Goal: Task Accomplishment & Management: Complete application form

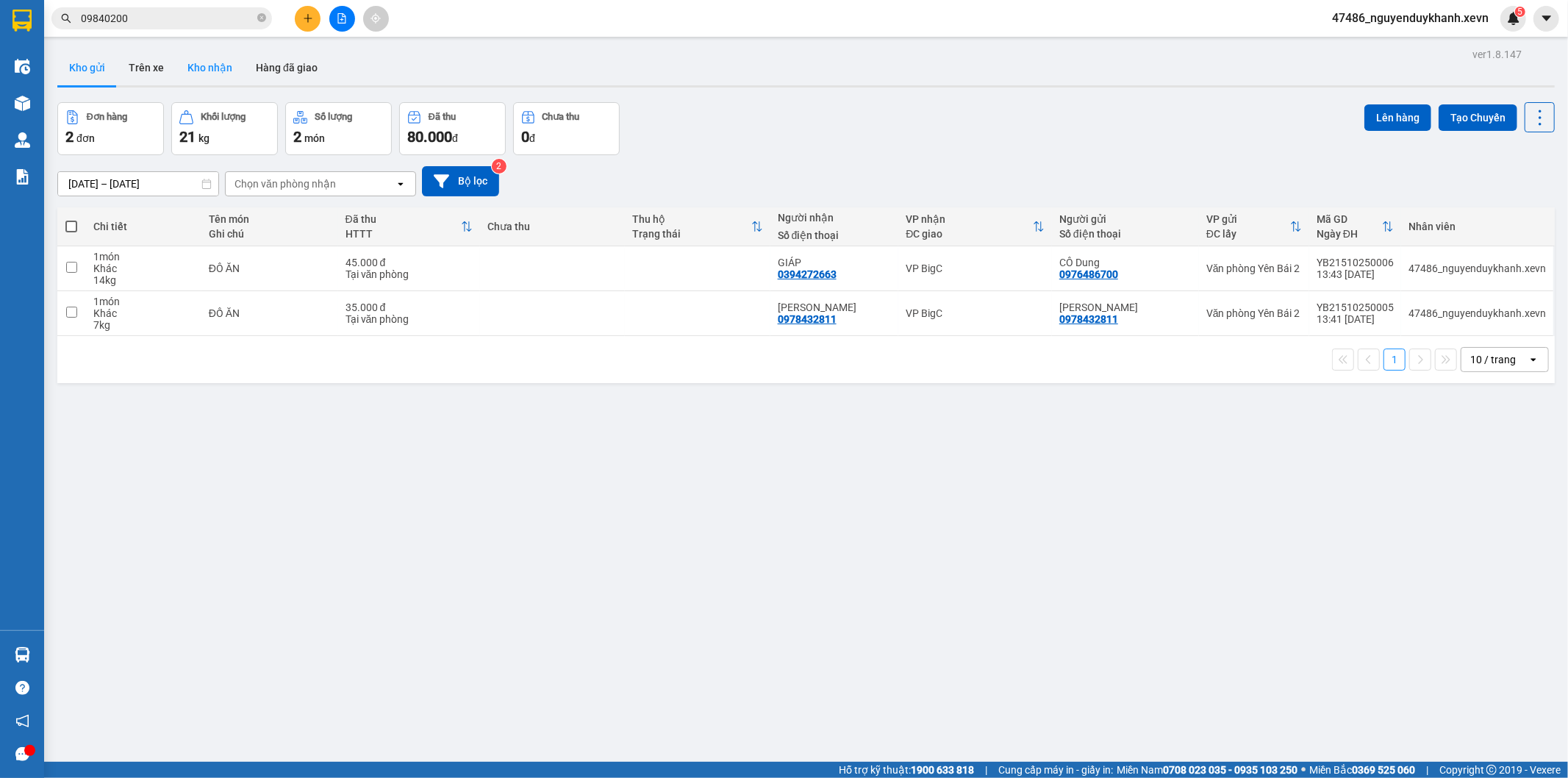
click at [214, 68] on button "Kho nhận" at bounding box center [210, 67] width 69 height 36
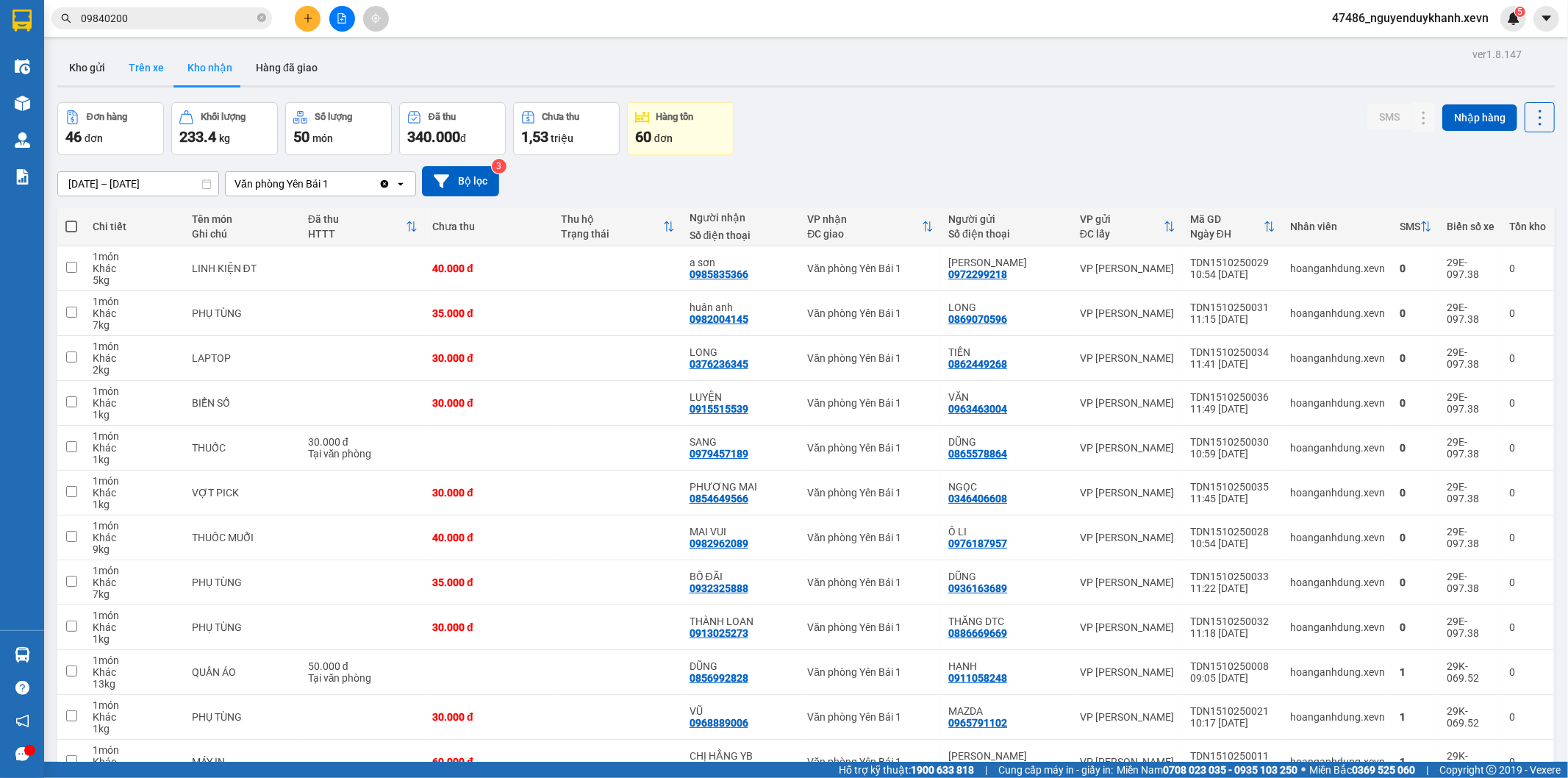
click at [152, 63] on button "Trên xe" at bounding box center [145, 67] width 59 height 36
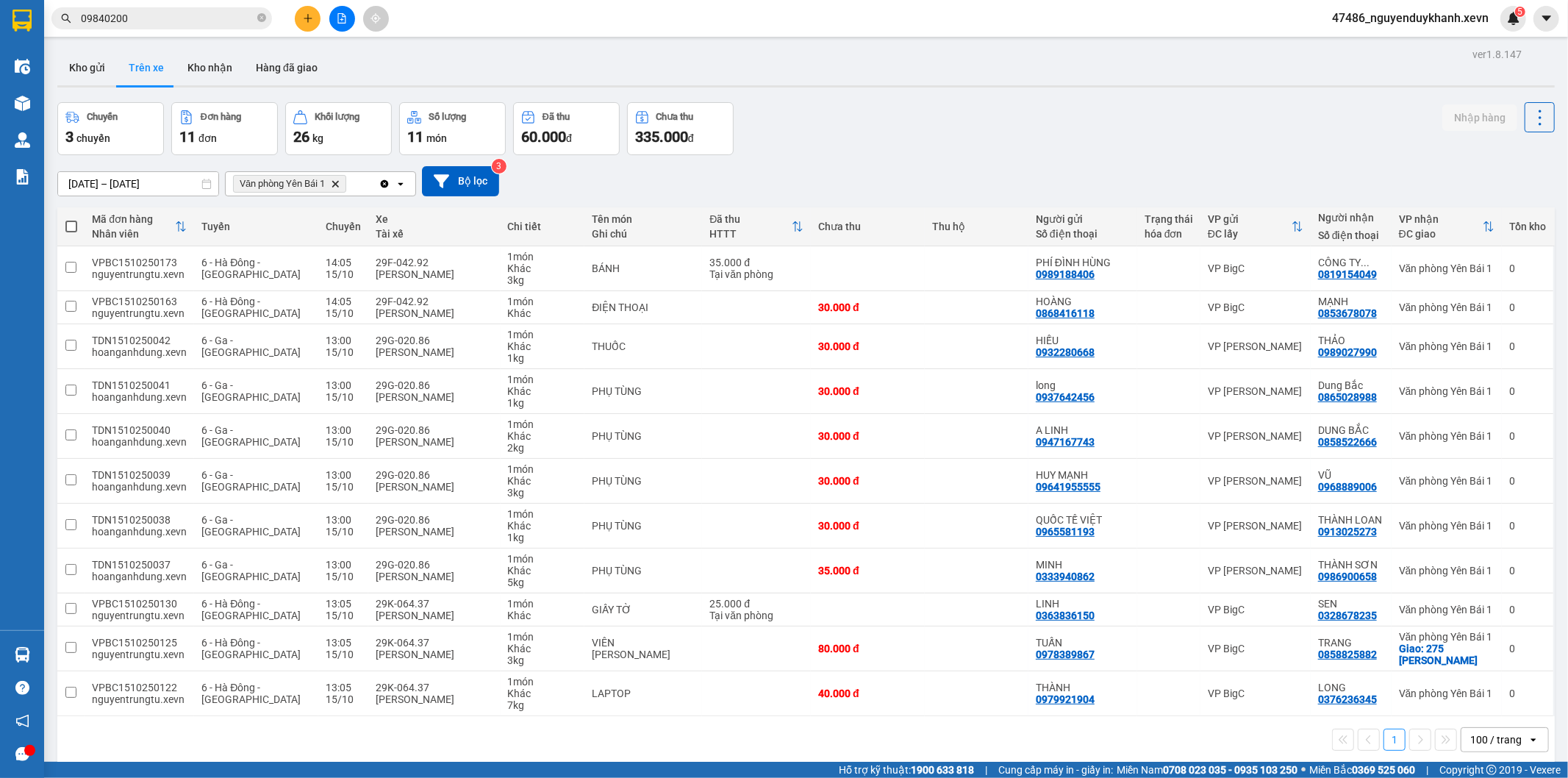
click at [306, 18] on icon "plus" at bounding box center [307, 18] width 10 height 10
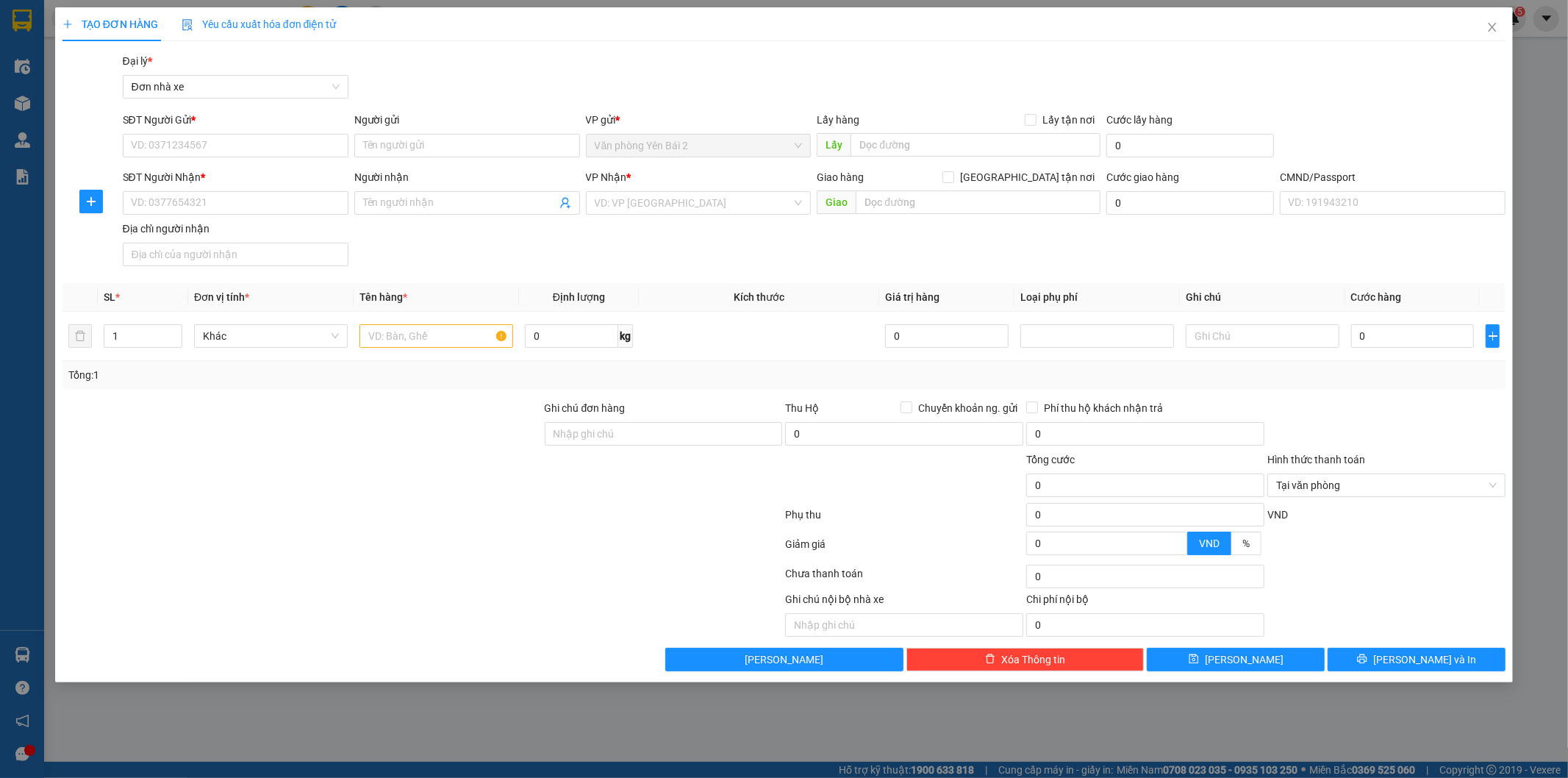
click at [372, 750] on div "TẠO ĐƠN HÀNG Yêu cầu xuất hóa đơn điện tử Transit Pickup Surcharge Ids Transit …" at bounding box center [784, 389] width 1568 height 778
click at [195, 142] on input "SĐT Người Gửi *" at bounding box center [236, 146] width 226 height 23
click at [222, 195] on div "0988981726 - CHỊ OANH" at bounding box center [236, 198] width 208 height 17
type input "0988981726"
type input "CHỊ OANH"
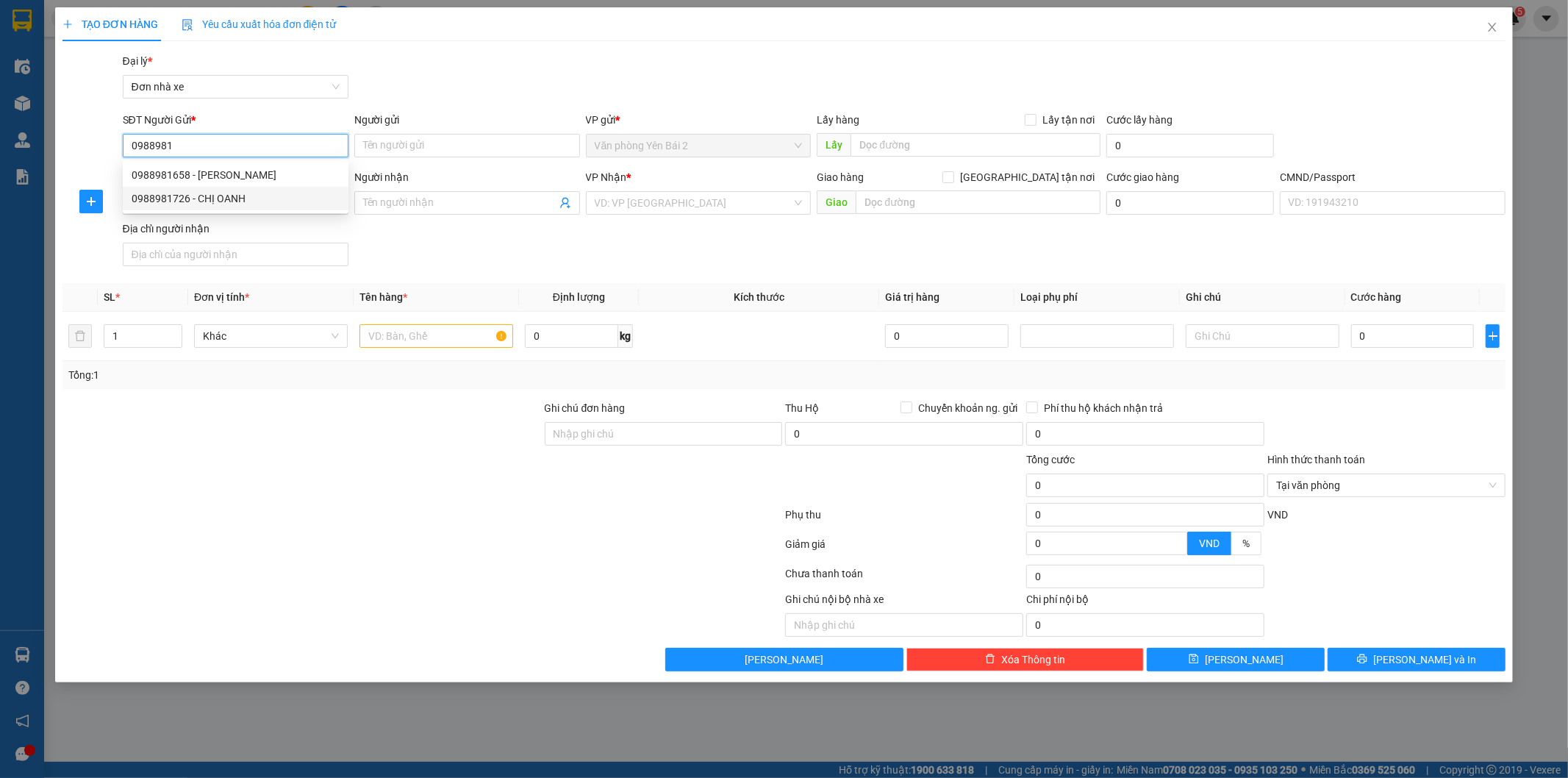
type input "0919748683"
type input "CHỊ [PERSON_NAME]"
checkbox input "true"
type input "Chung cư CT1 [PERSON_NAME], [STREET_ADDRESS][PERSON_NAME] Đông, [GEOGRAPHIC_DAT…"
type input "1"
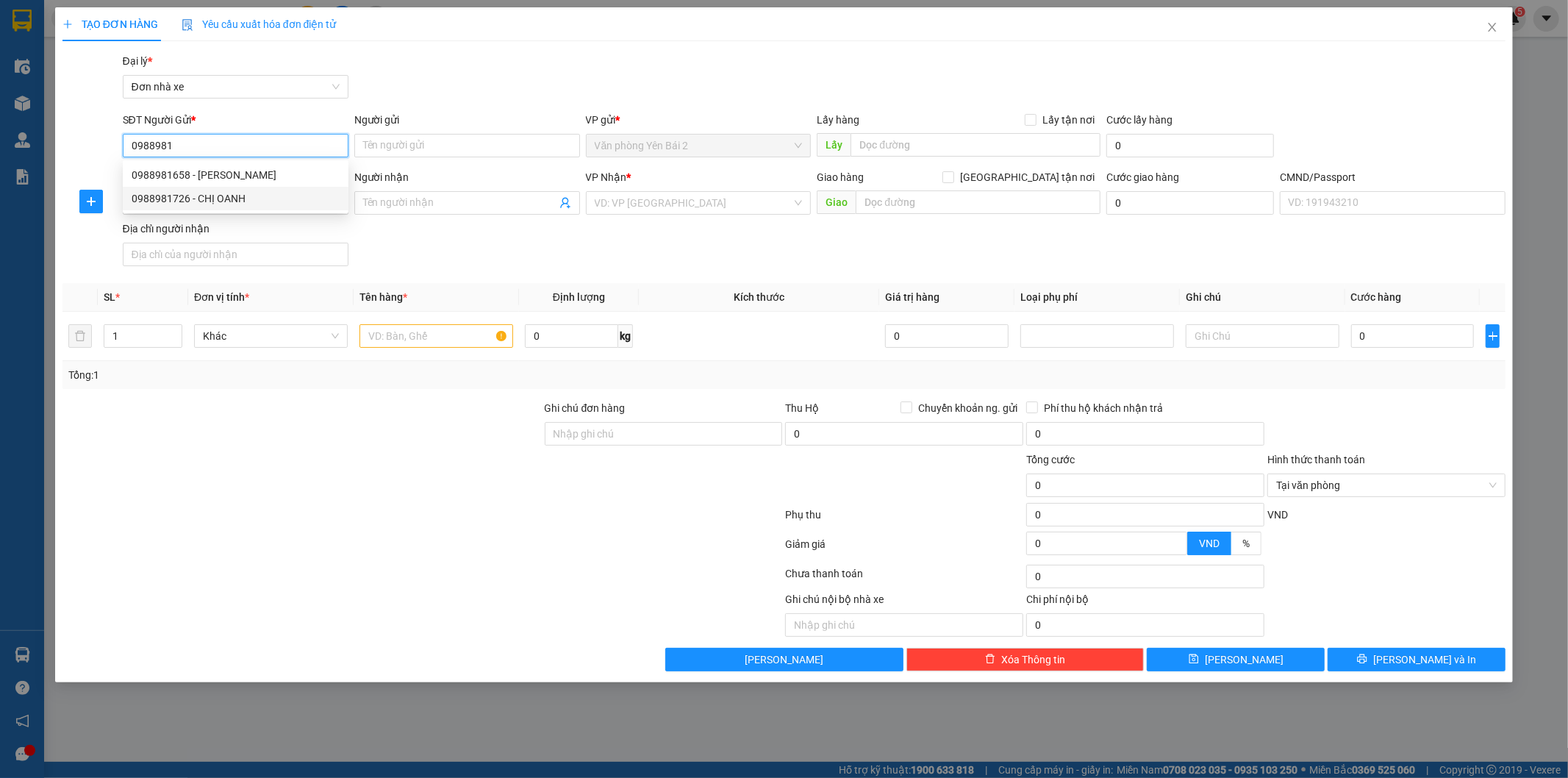
type input "80.000"
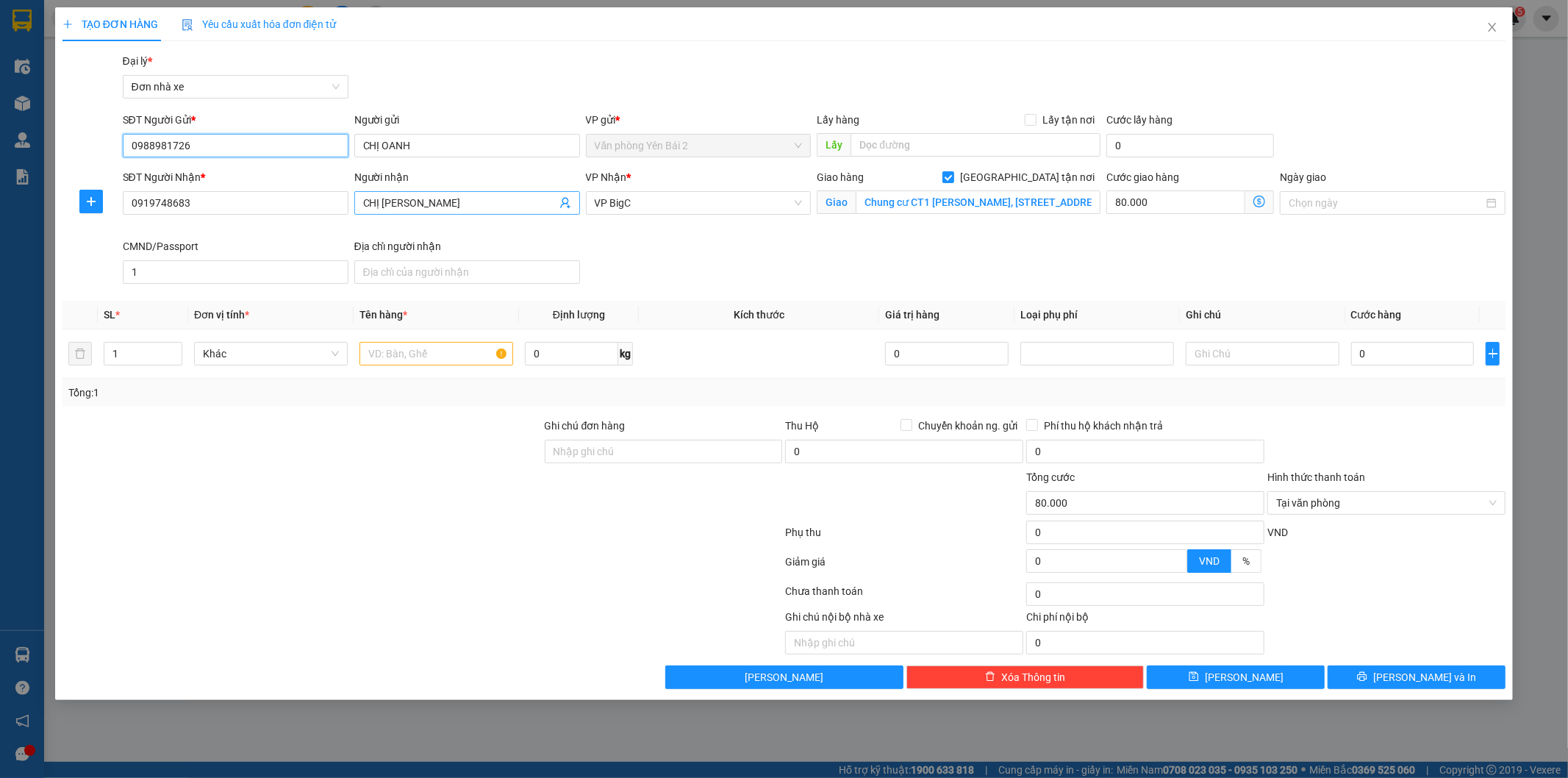
type input "0988981726"
click at [566, 203] on icon "user-add" at bounding box center [565, 203] width 10 height 11
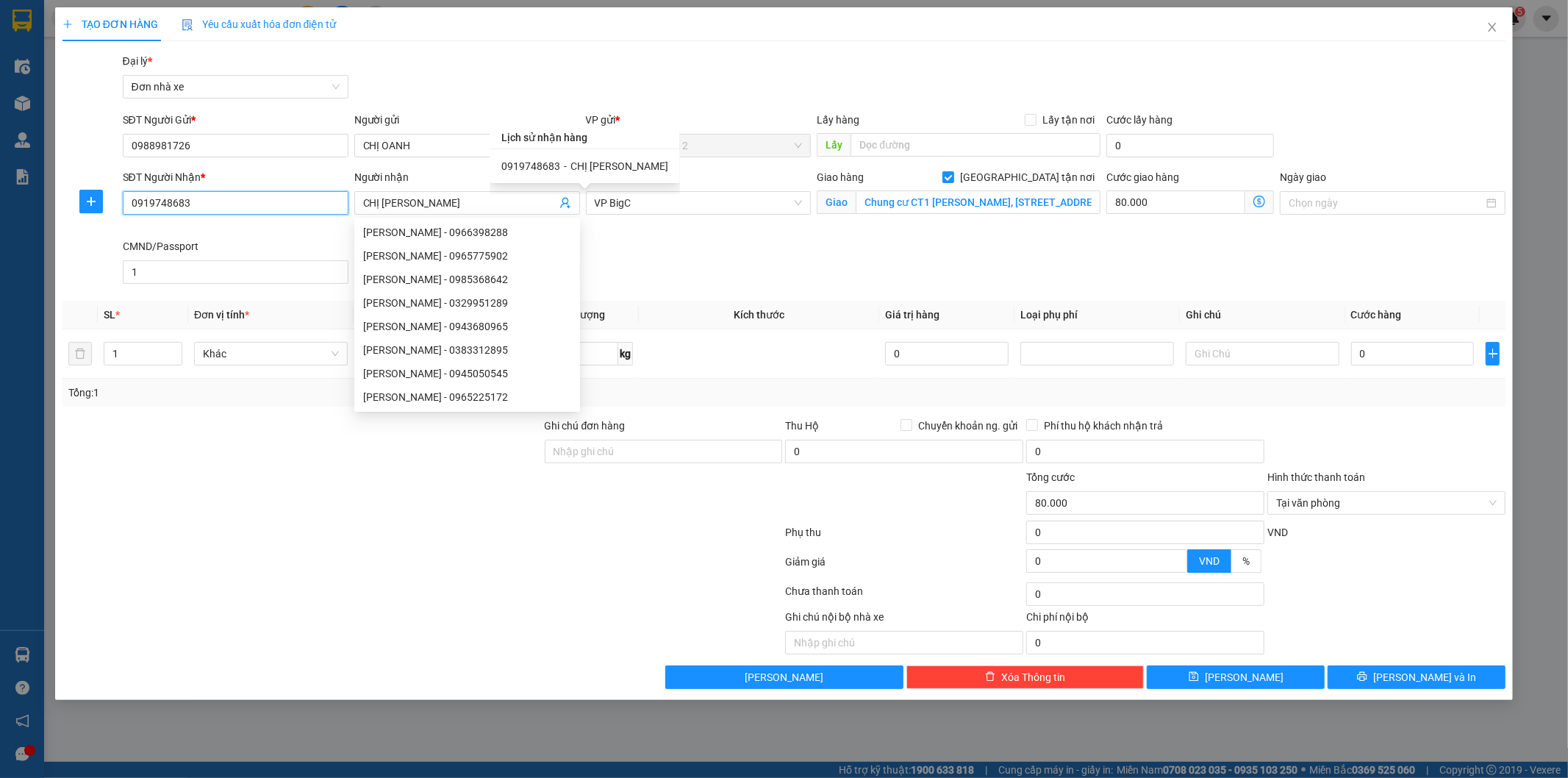
click at [263, 212] on input "0919748683" at bounding box center [236, 203] width 226 height 23
click at [262, 212] on input "0919748683" at bounding box center [236, 203] width 226 height 23
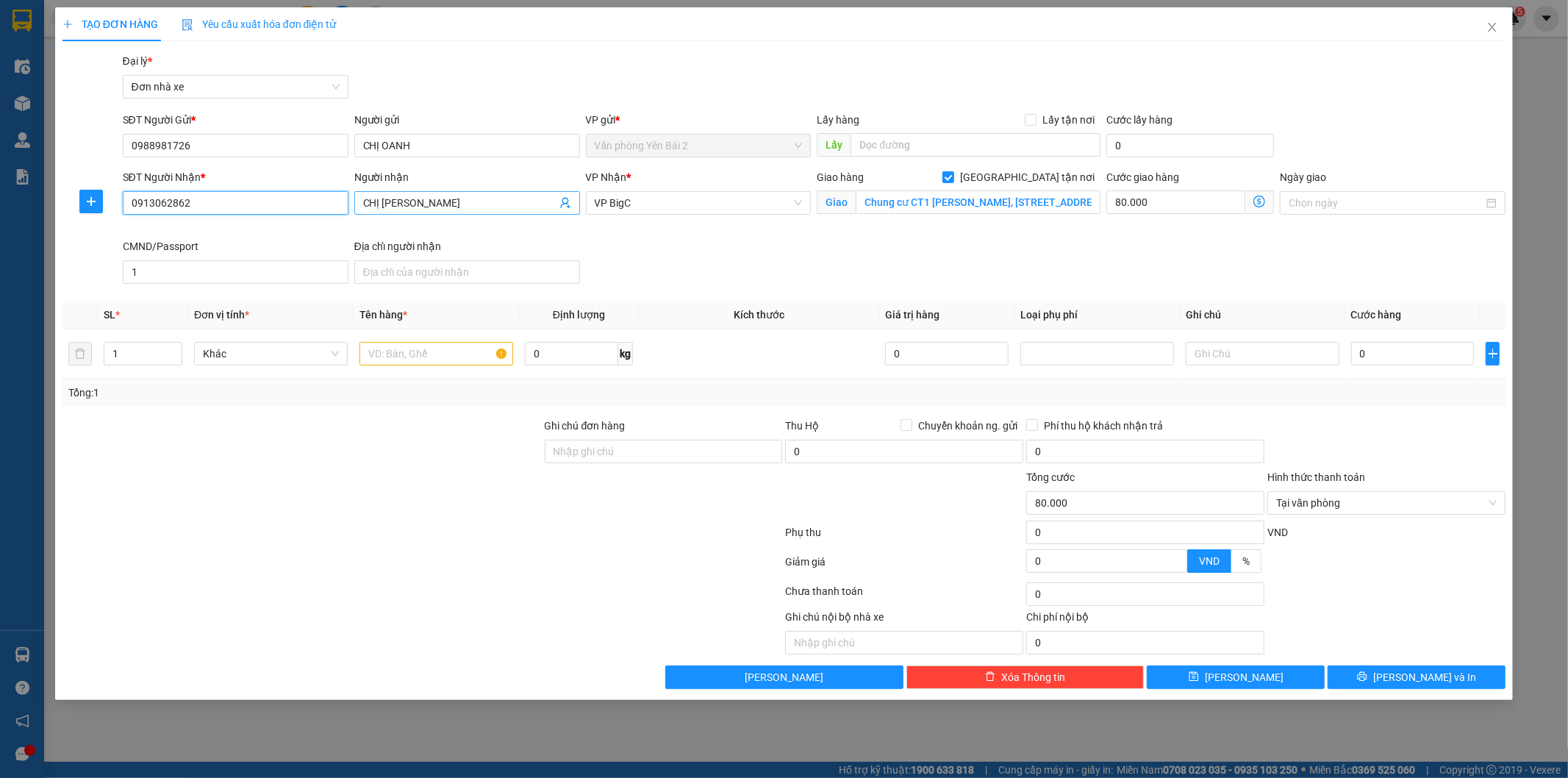
type input "0913062862"
click at [455, 206] on input "CHỊ [PERSON_NAME]" at bounding box center [460, 203] width 193 height 17
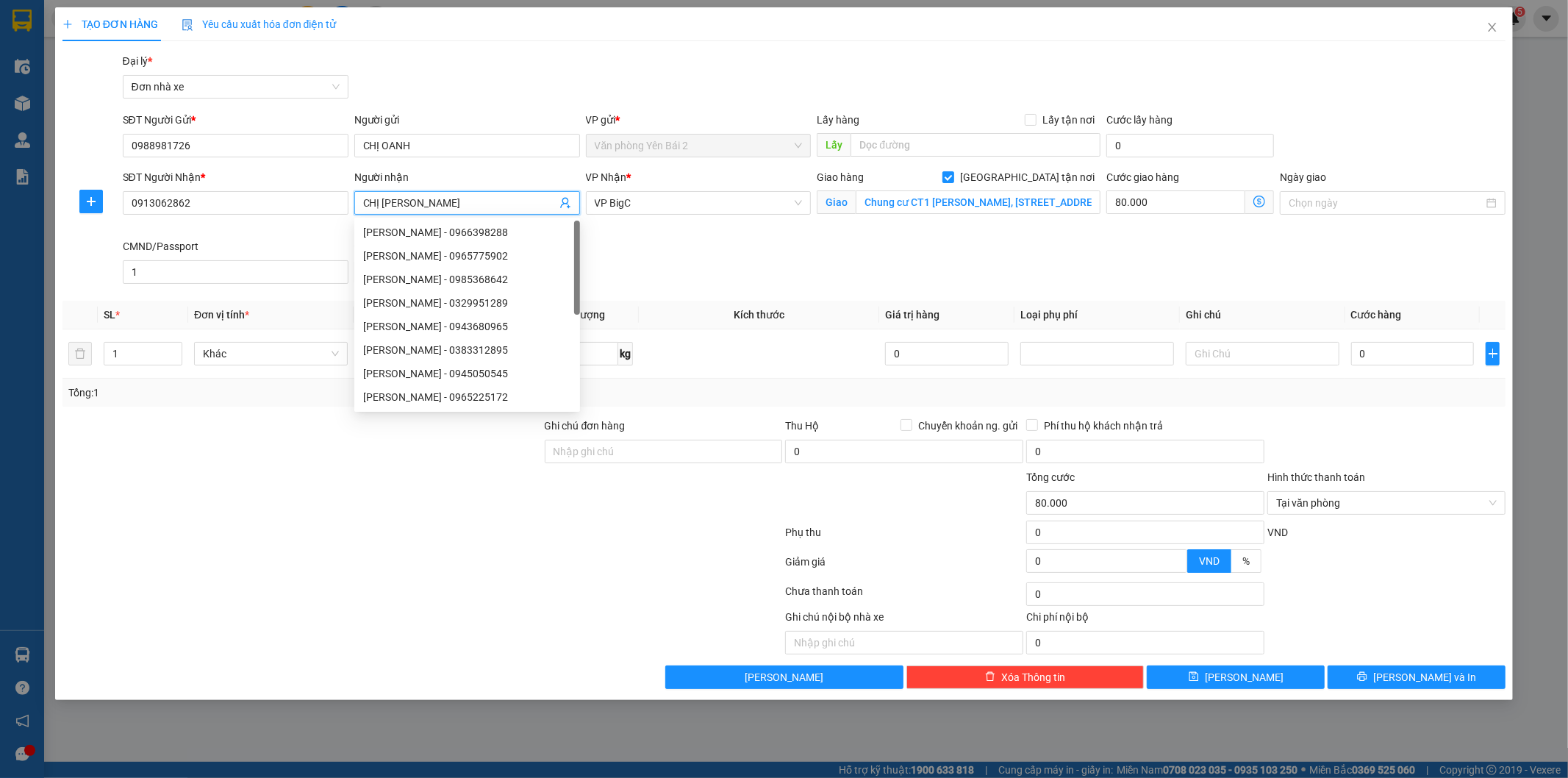
click at [455, 206] on input "CHỊ [PERSON_NAME]" at bounding box center [460, 203] width 193 height 17
type input "A DŨNG"
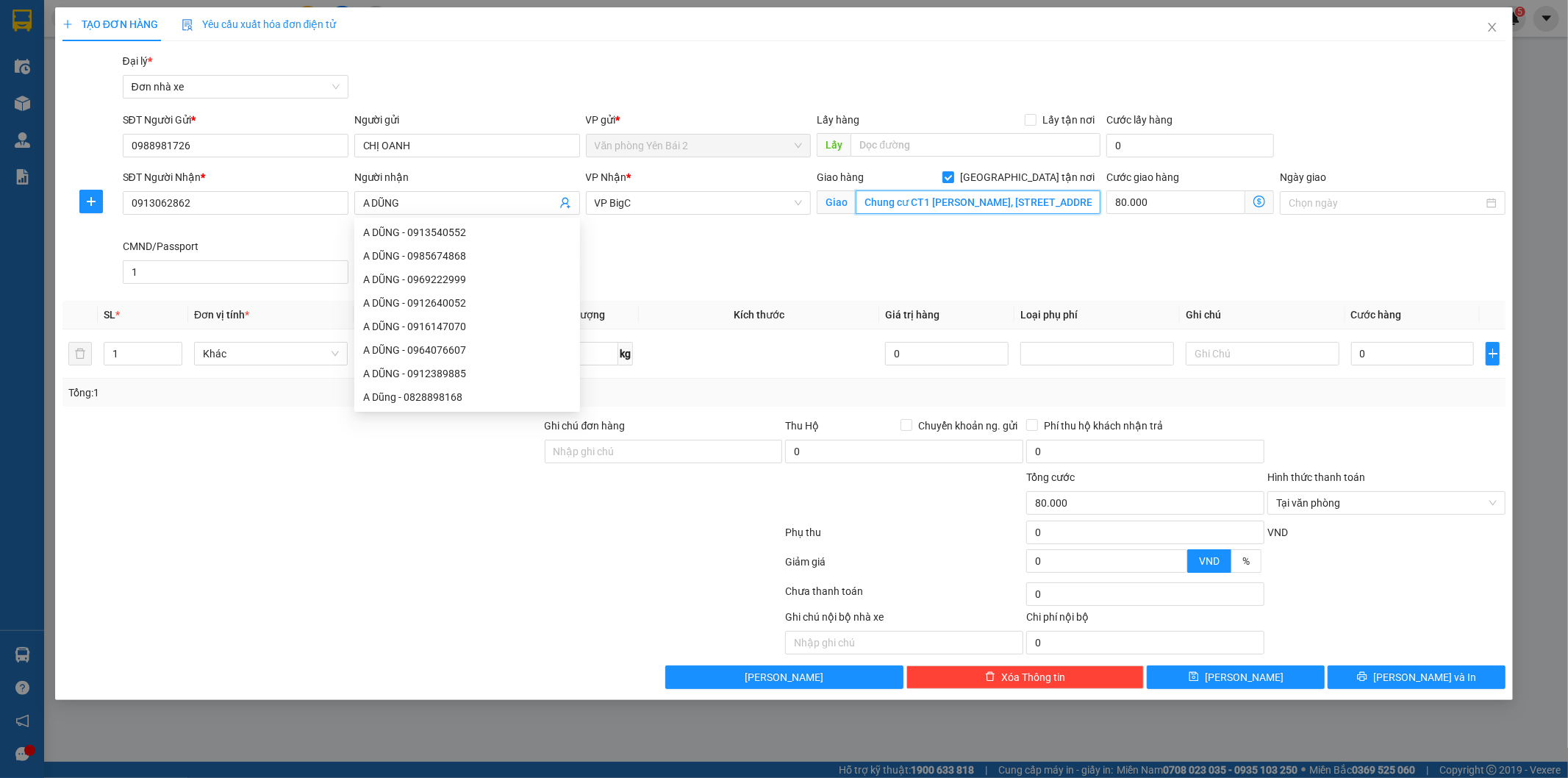
click at [976, 208] on input "Chung cư CT1 [PERSON_NAME], [STREET_ADDRESS][PERSON_NAME] Đông, [GEOGRAPHIC_DAT…" at bounding box center [978, 202] width 245 height 23
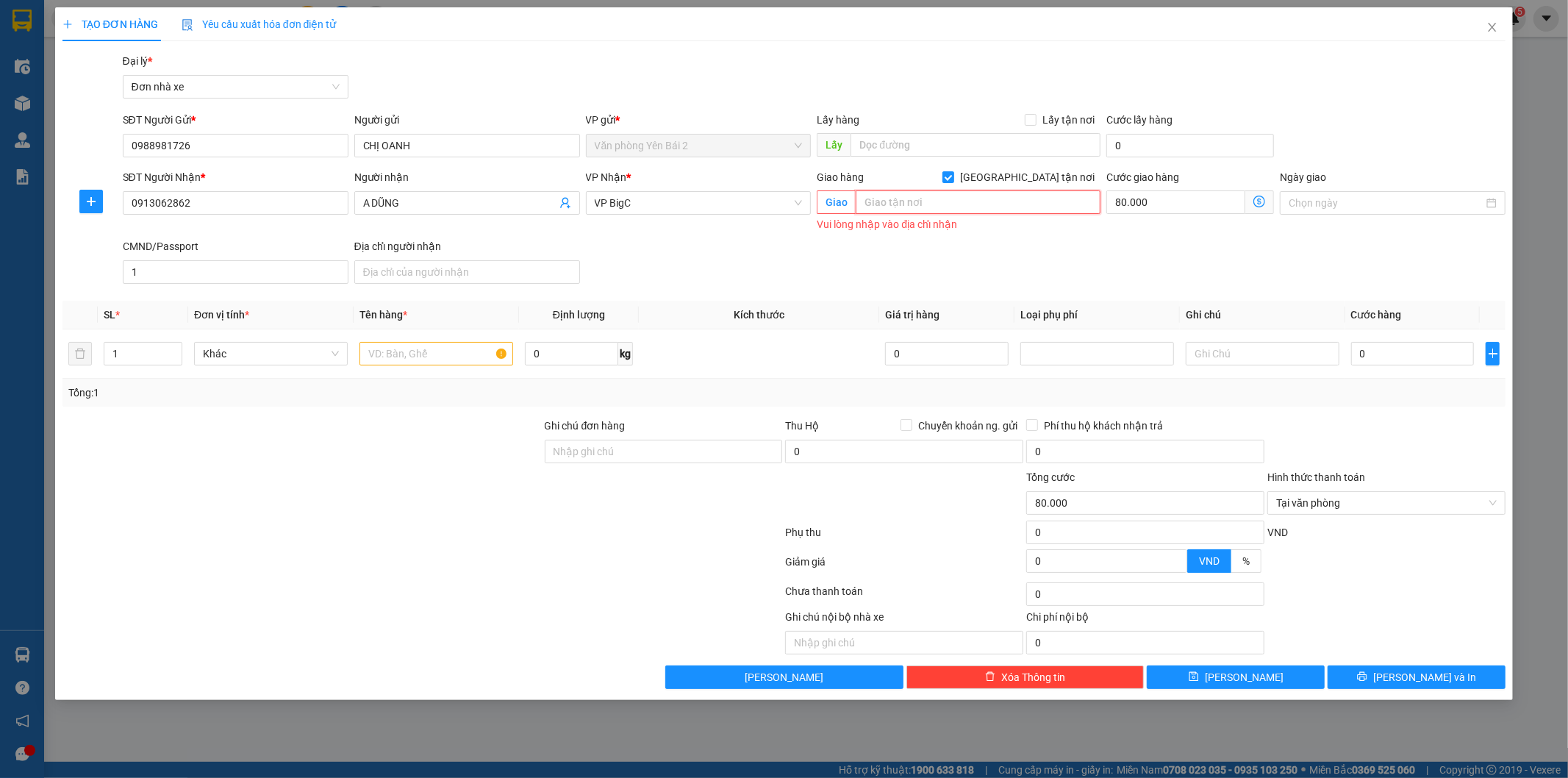
click at [979, 202] on input "text" at bounding box center [978, 202] width 245 height 23
paste input "số 8 Đ. [PERSON_NAME], [PERSON_NAME], [GEOGRAPHIC_DATA], [GEOGRAPHIC_DATA], [GE…"
type input "số 8 Đ. [PERSON_NAME], [PERSON_NAME], [GEOGRAPHIC_DATA], [GEOGRAPHIC_DATA], [GE…"
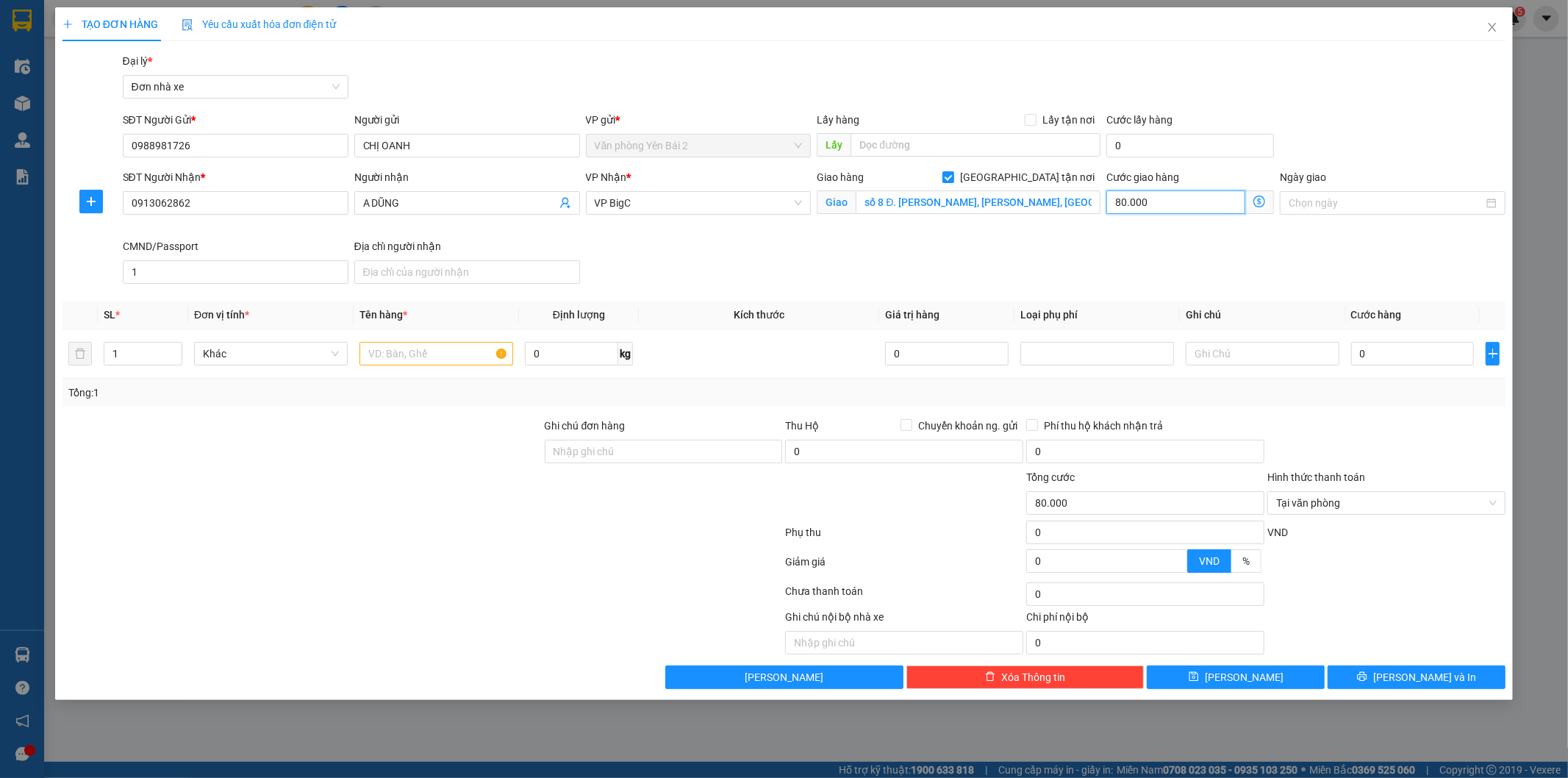
click at [1184, 203] on input "80.000" at bounding box center [1175, 202] width 139 height 23
type input "6"
type input "60"
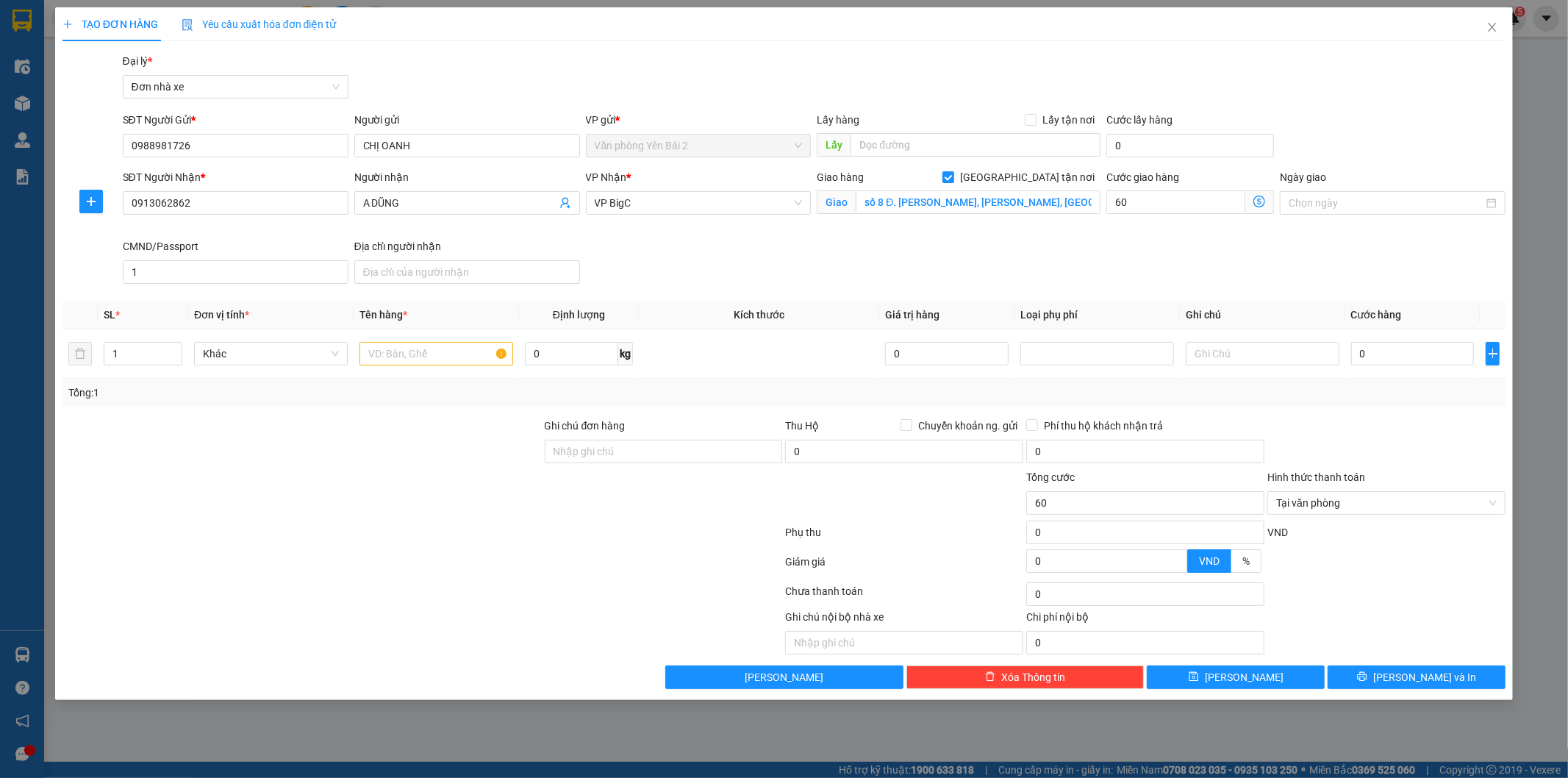
type input "60.000"
click at [1082, 268] on div "SĐT Người Nhận * 0913062862 Người nhận A DŨNG VP Nhận * VP BigC Giao hàng Giao …" at bounding box center [814, 230] width 1389 height 121
click at [436, 356] on input "text" at bounding box center [436, 354] width 154 height 23
type input "TÀI LIỆU"
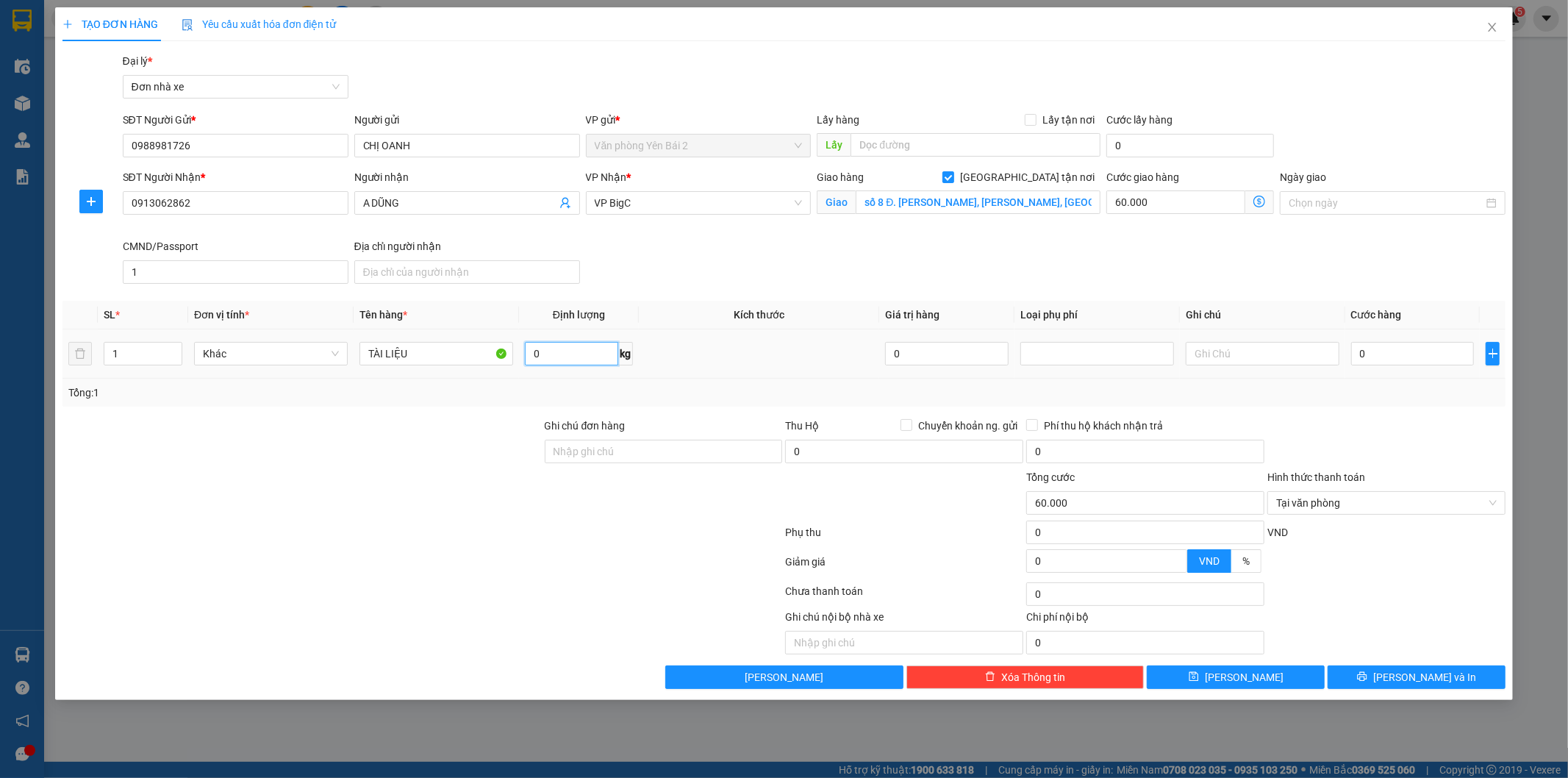
click at [589, 351] on input "0" at bounding box center [571, 354] width 93 height 23
type input "0.3"
click at [1392, 346] on input "0" at bounding box center [1413, 354] width 123 height 23
type input "3"
type input "60.003"
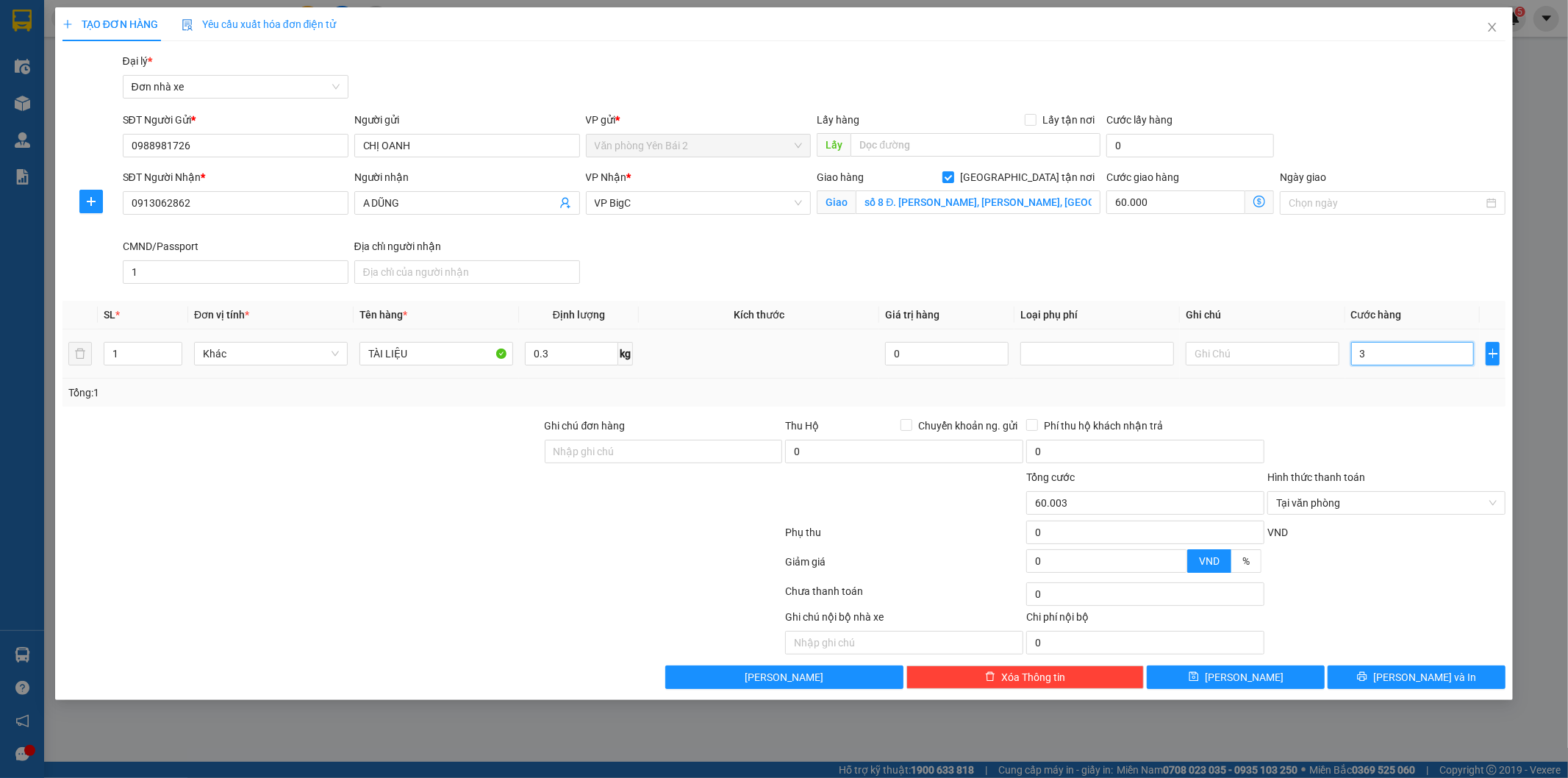
type input "30"
type input "60.030"
type input "30.000"
type input "90.000"
click at [1384, 392] on div "Tổng: 1" at bounding box center [784, 393] width 1432 height 17
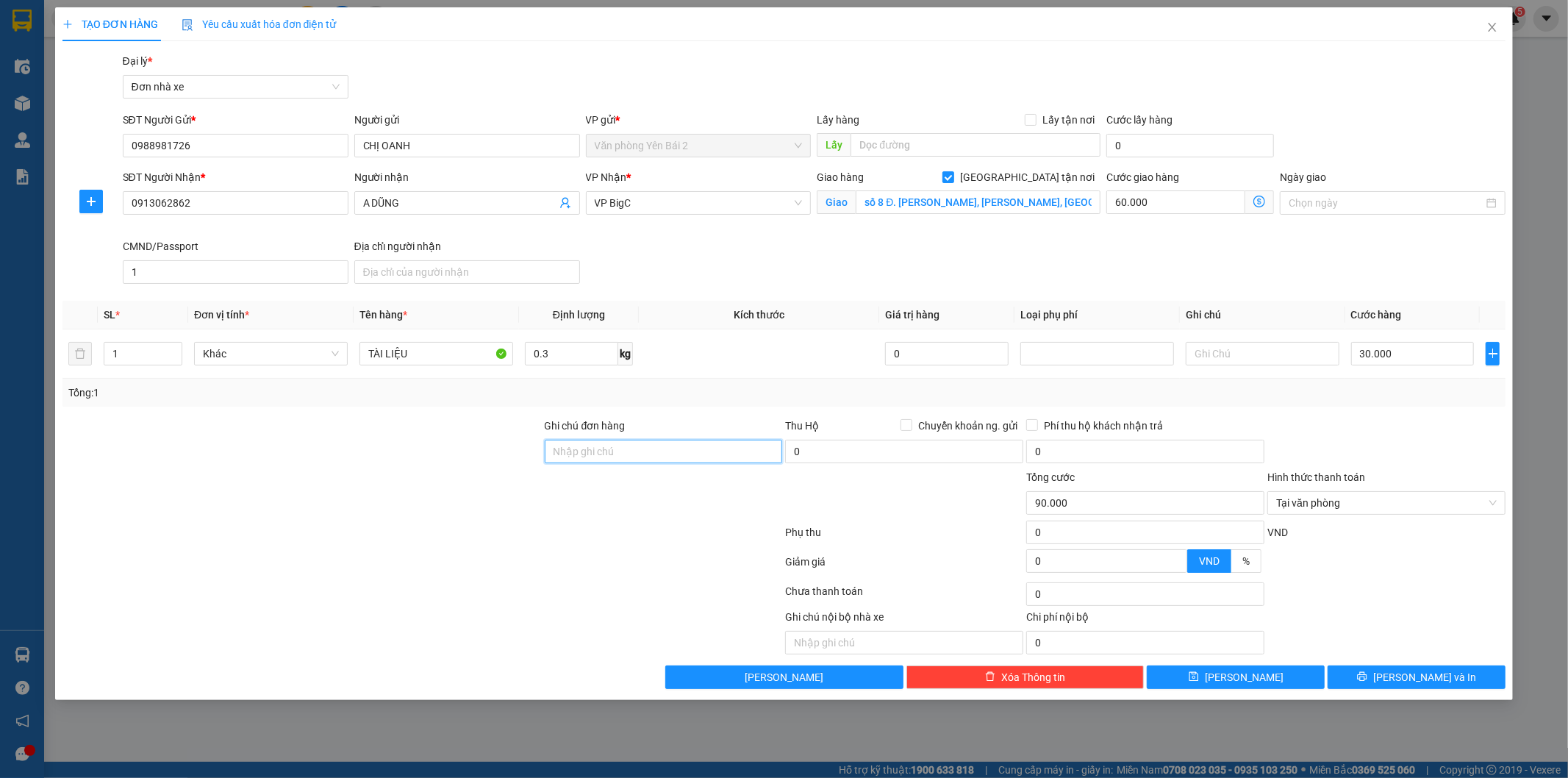
click at [659, 461] on input "Ghi chú đơn hàng" at bounding box center [664, 451] width 238 height 23
type input "CỤC HÀNG HẢI VÀ ĐƯỜNG THUỶ VN ( GỬI BẢO VỆ )"
click at [1428, 678] on span "[PERSON_NAME] và In" at bounding box center [1424, 677] width 103 height 17
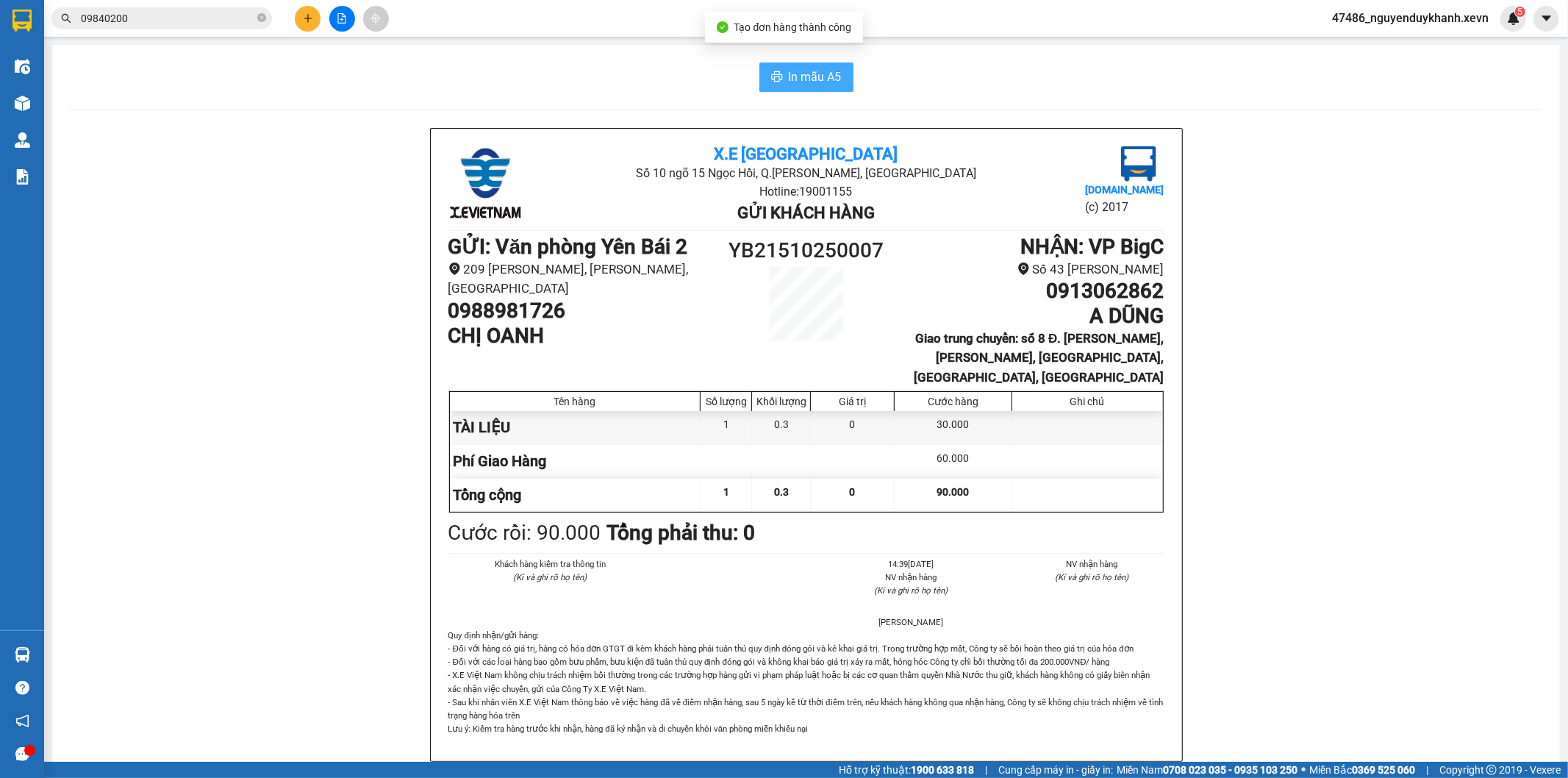
click at [812, 78] on span "In mẫu A5" at bounding box center [815, 77] width 53 height 18
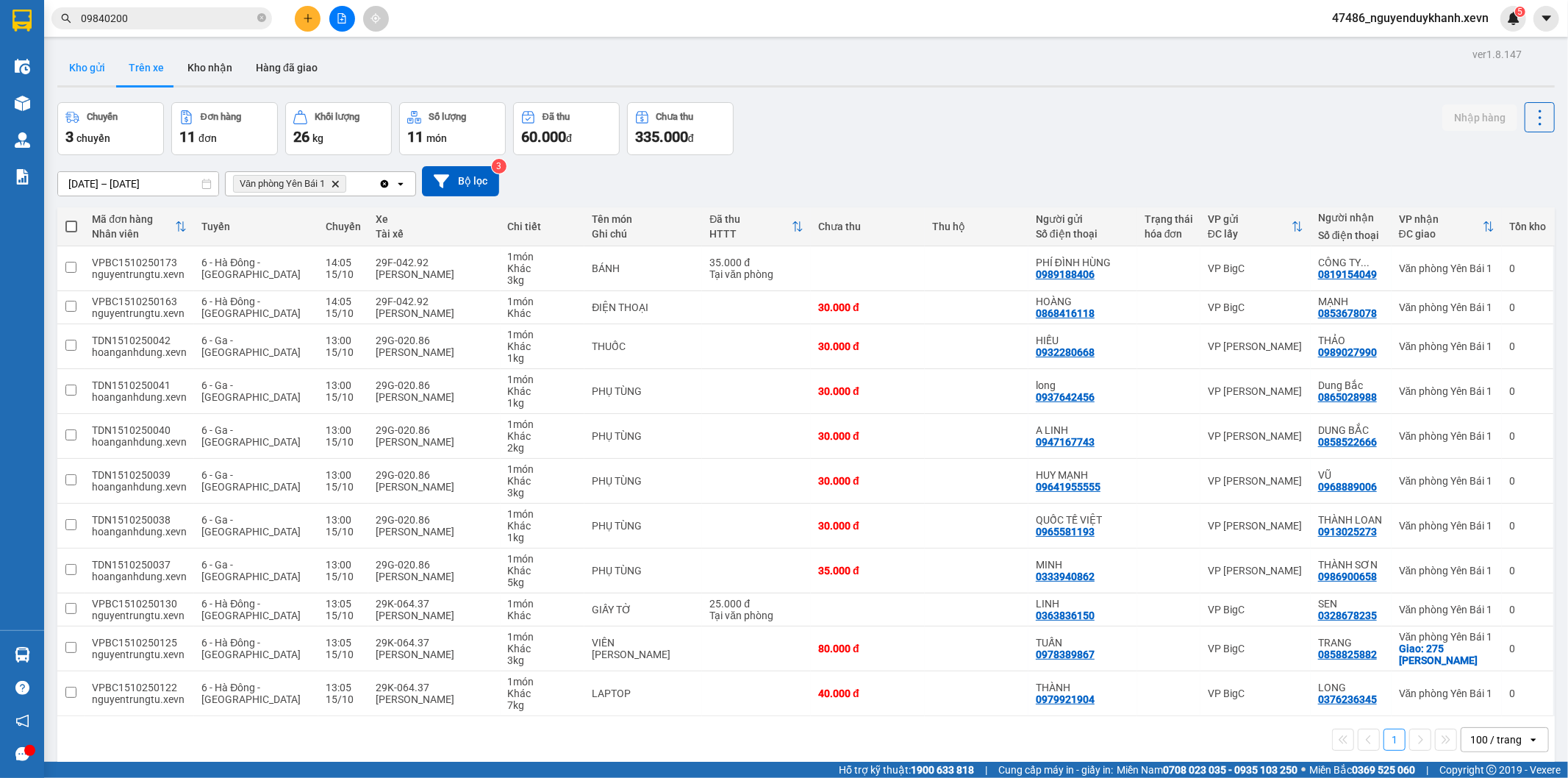
click at [83, 67] on button "Kho gửi" at bounding box center [87, 67] width 60 height 36
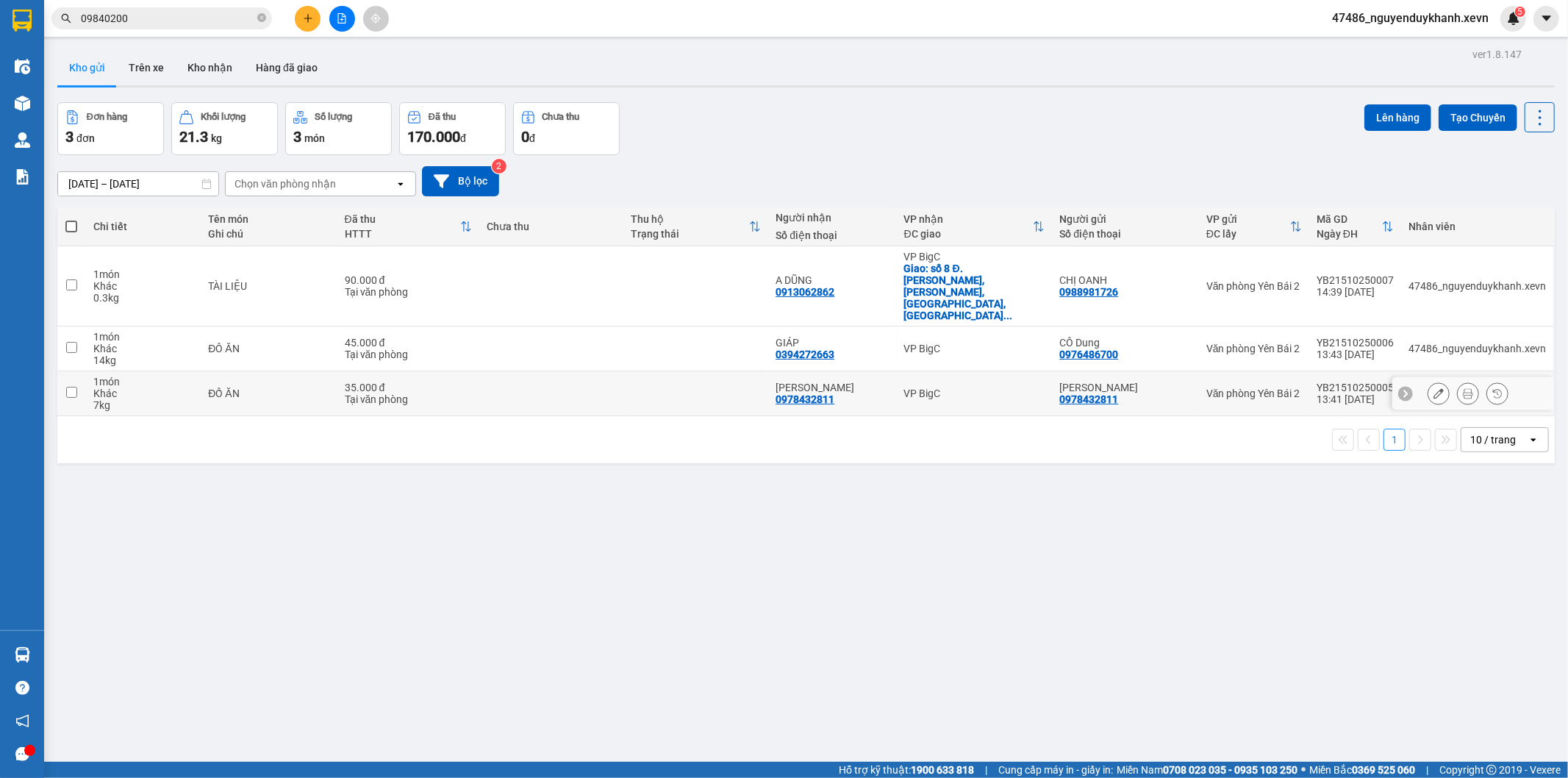
click at [719, 371] on td at bounding box center [696, 394] width 145 height 45
checkbox input "true"
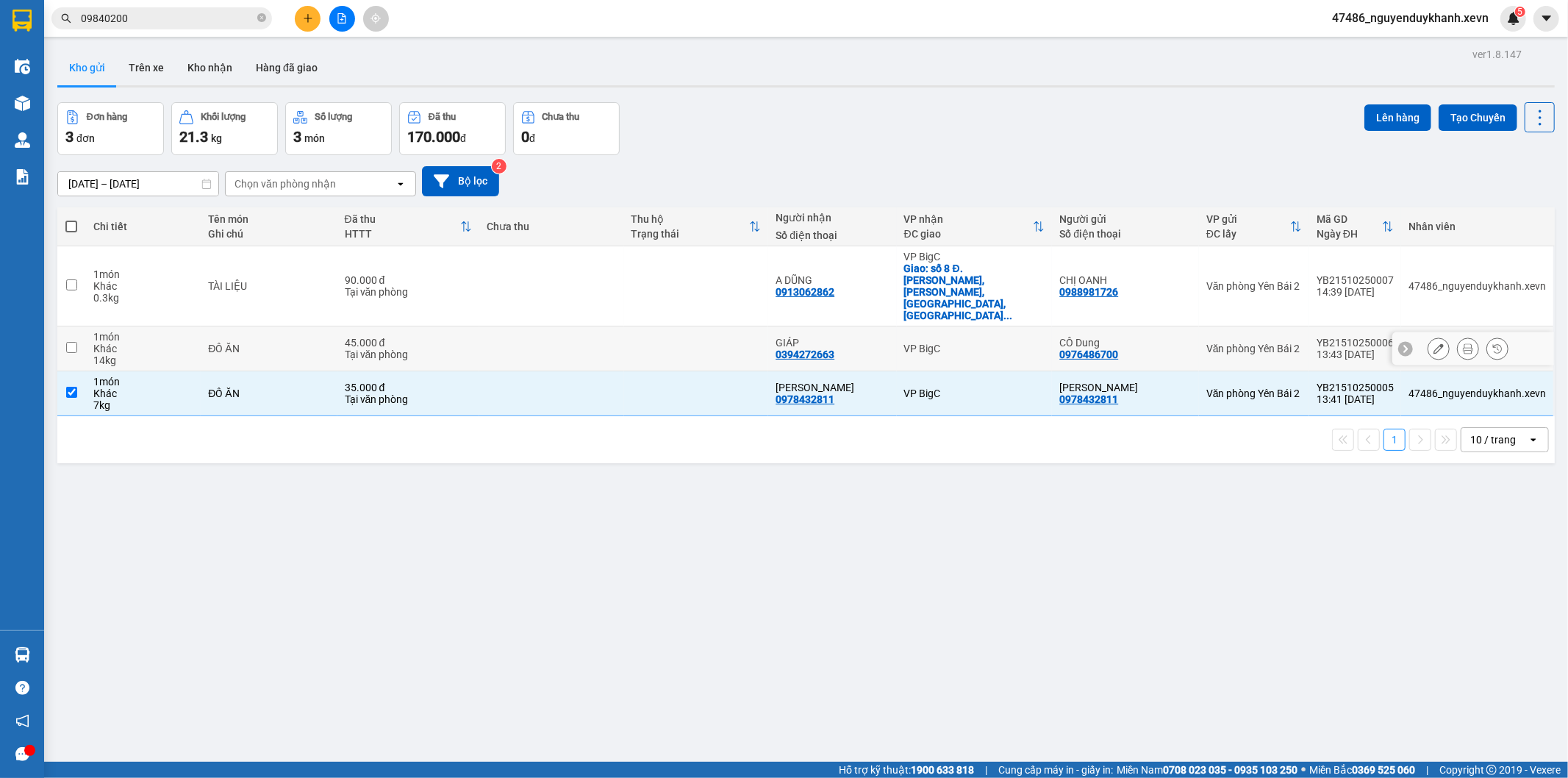
click at [716, 327] on td at bounding box center [696, 349] width 145 height 45
checkbox input "true"
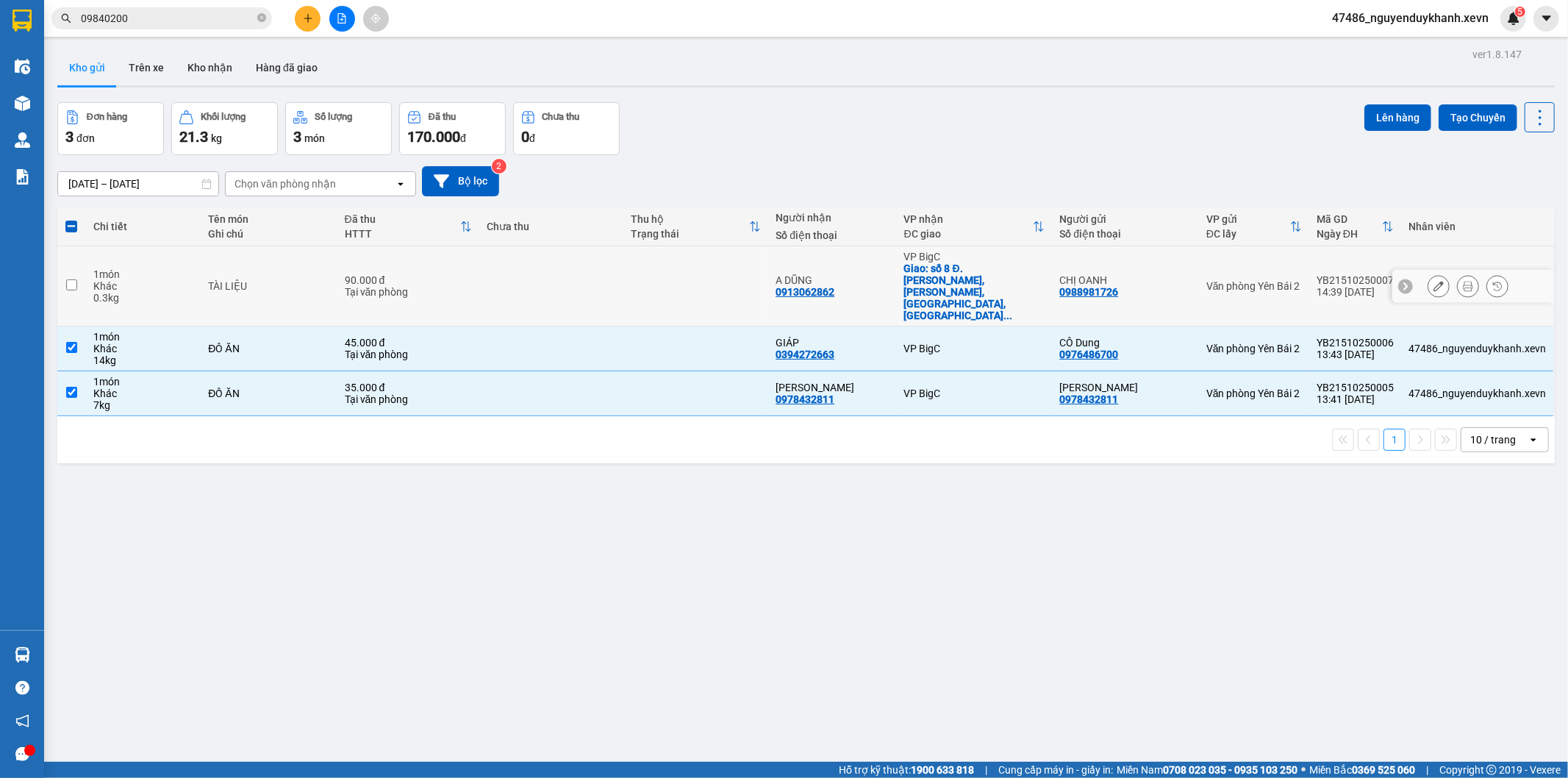
click at [719, 274] on td at bounding box center [696, 286] width 145 height 80
checkbox input "true"
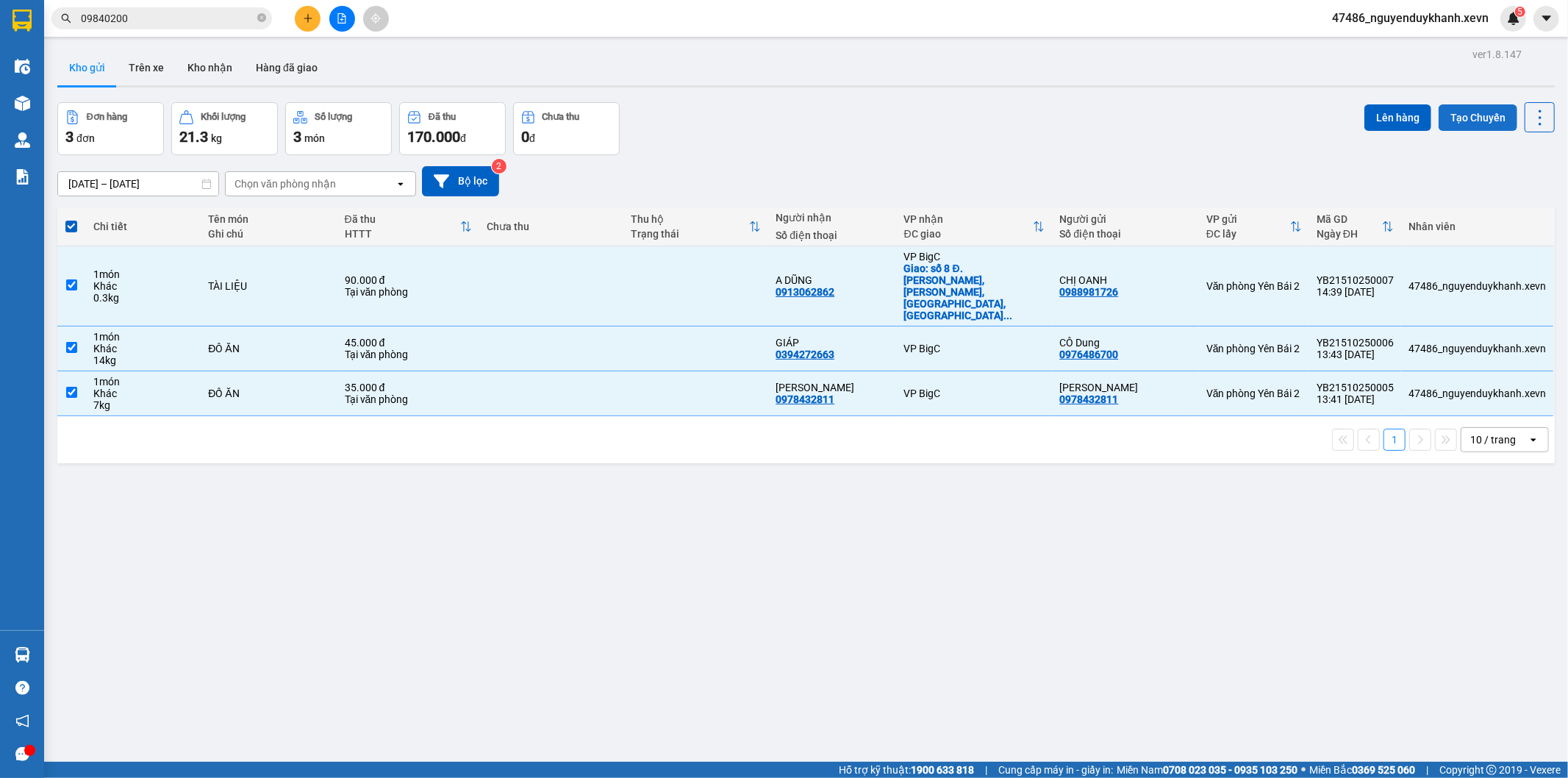
click at [1466, 115] on button "Tạo Chuyến" at bounding box center [1477, 117] width 79 height 26
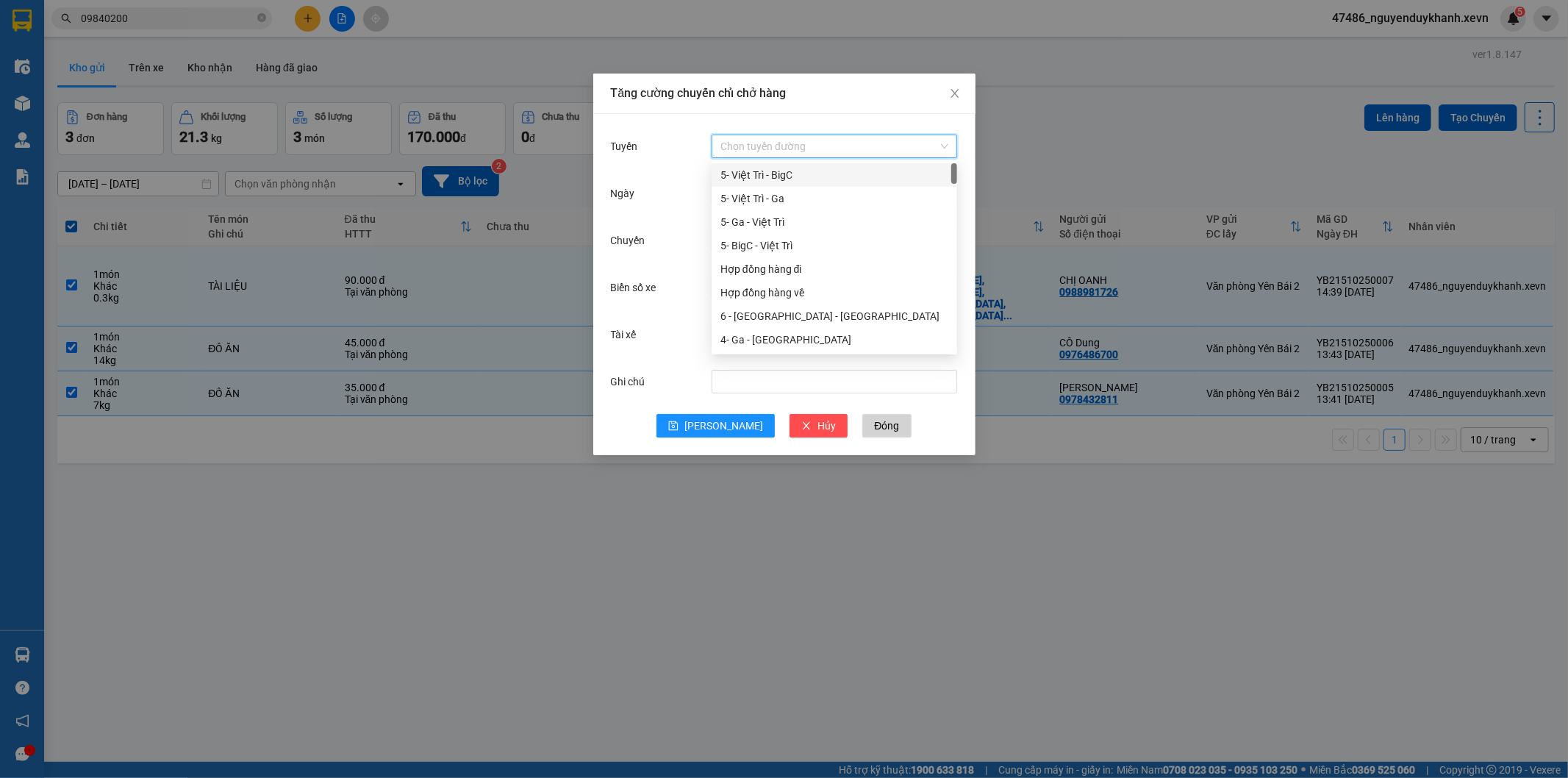
click at [770, 141] on input "Tuyến" at bounding box center [829, 146] width 217 height 22
click at [808, 315] on div "6 - [GEOGRAPHIC_DATA] - [GEOGRAPHIC_DATA]" at bounding box center [835, 317] width 228 height 17
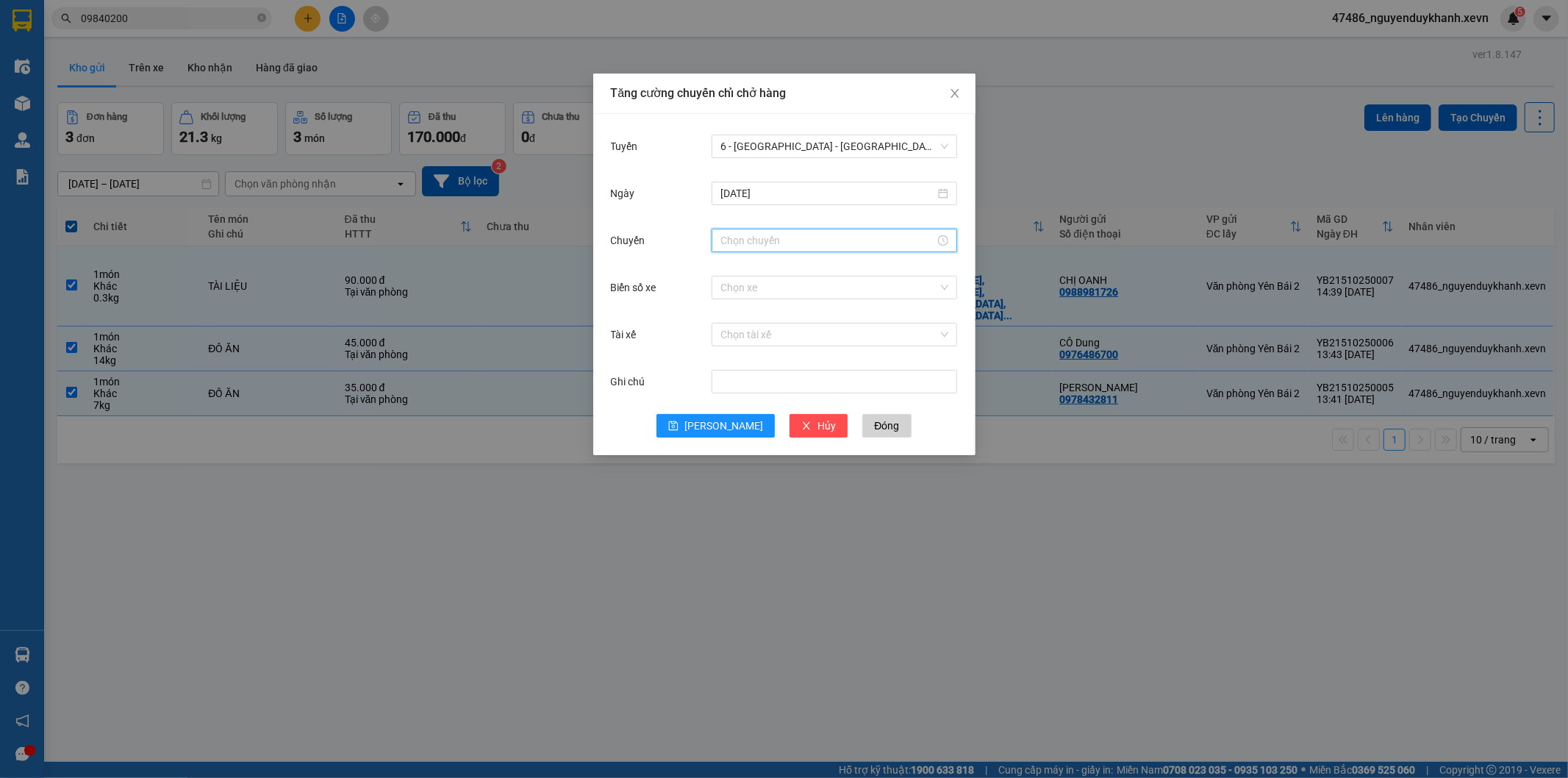
click at [748, 241] on input "Chuyến" at bounding box center [828, 241] width 215 height 17
click at [727, 387] on div "15" at bounding box center [732, 391] width 41 height 21
type input "15:00"
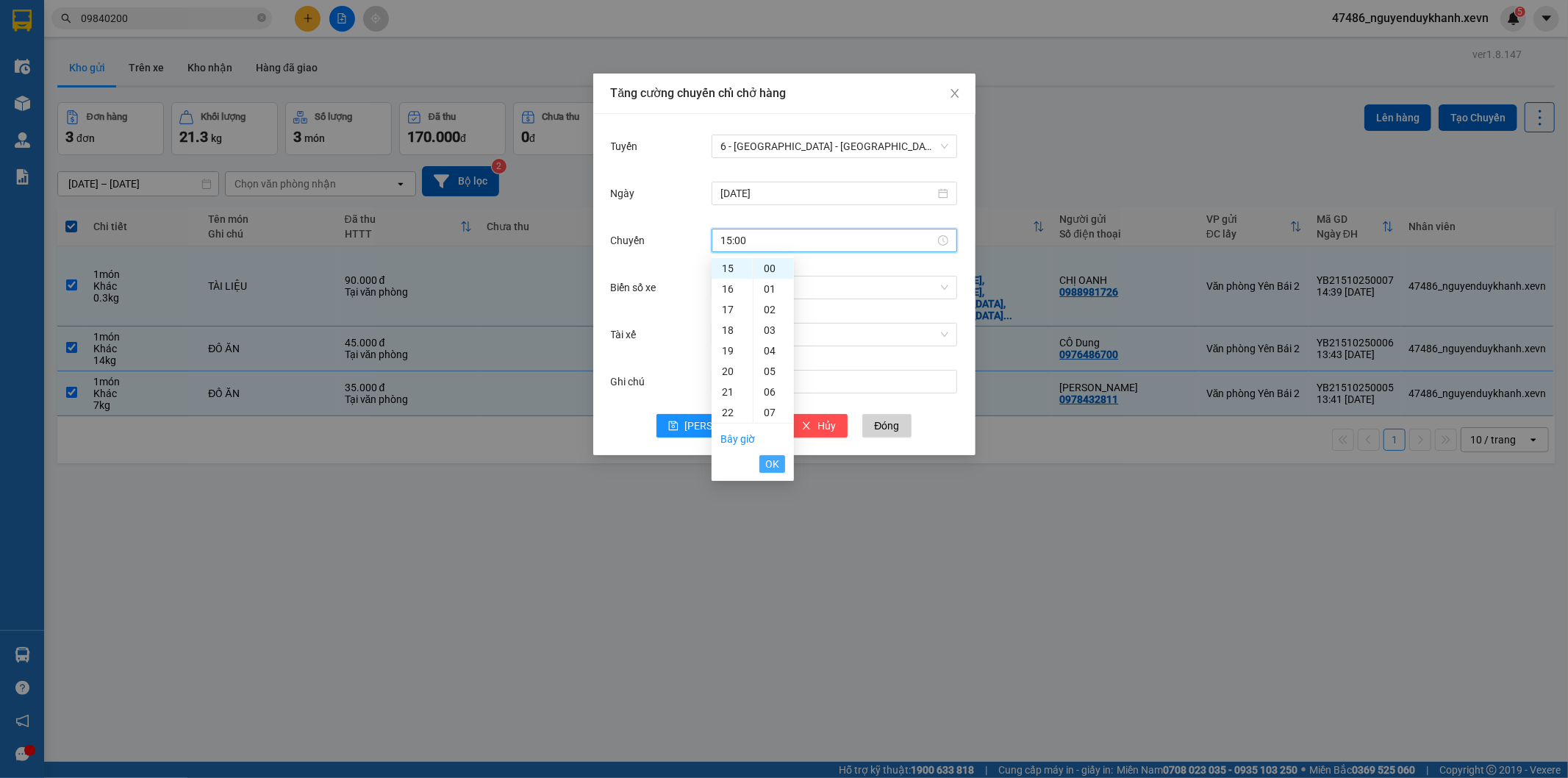
click at [775, 465] on span "OK" at bounding box center [772, 464] width 14 height 17
click at [744, 288] on input "Biển số xe" at bounding box center [829, 287] width 217 height 22
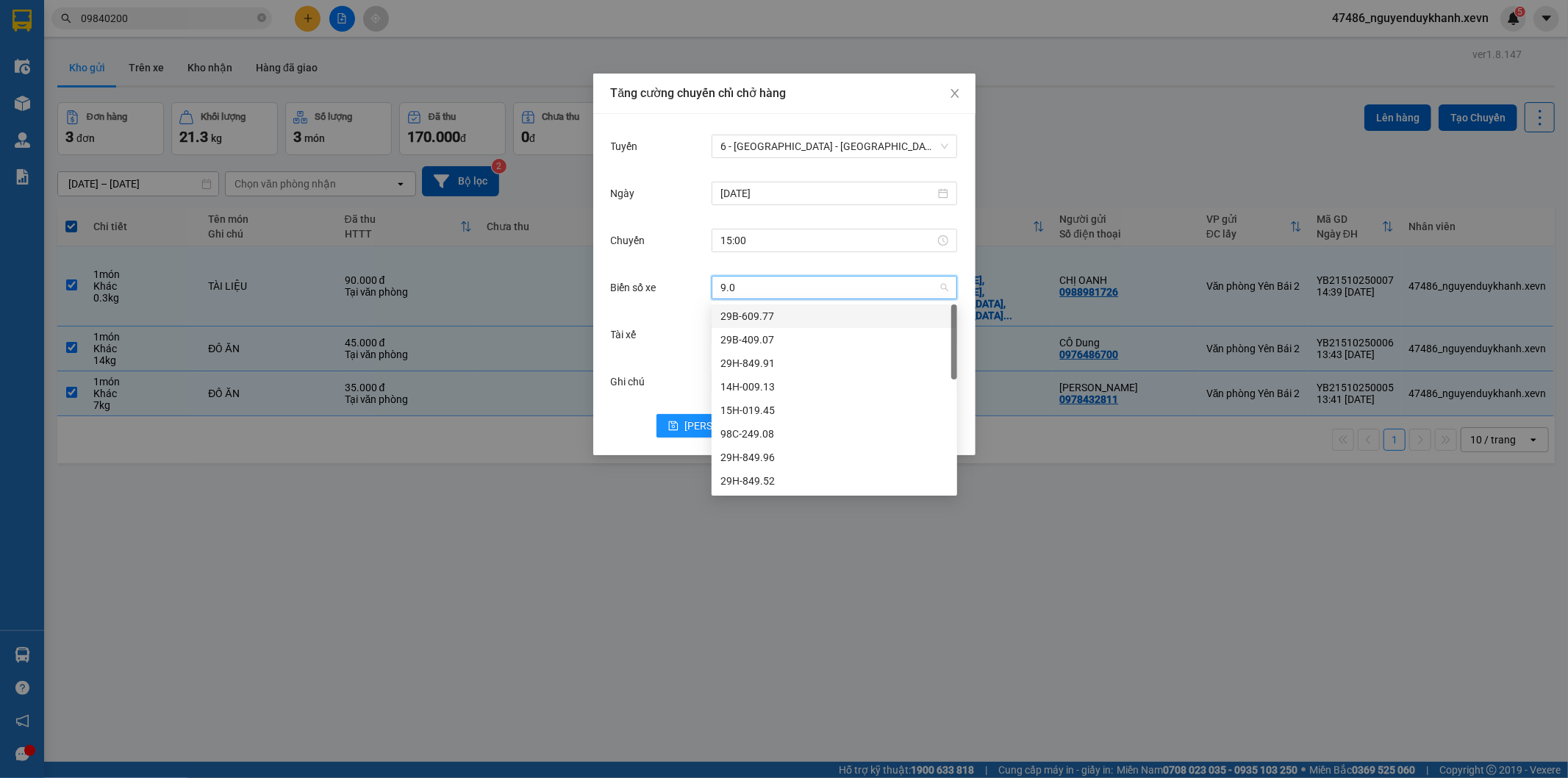
type input "9.01"
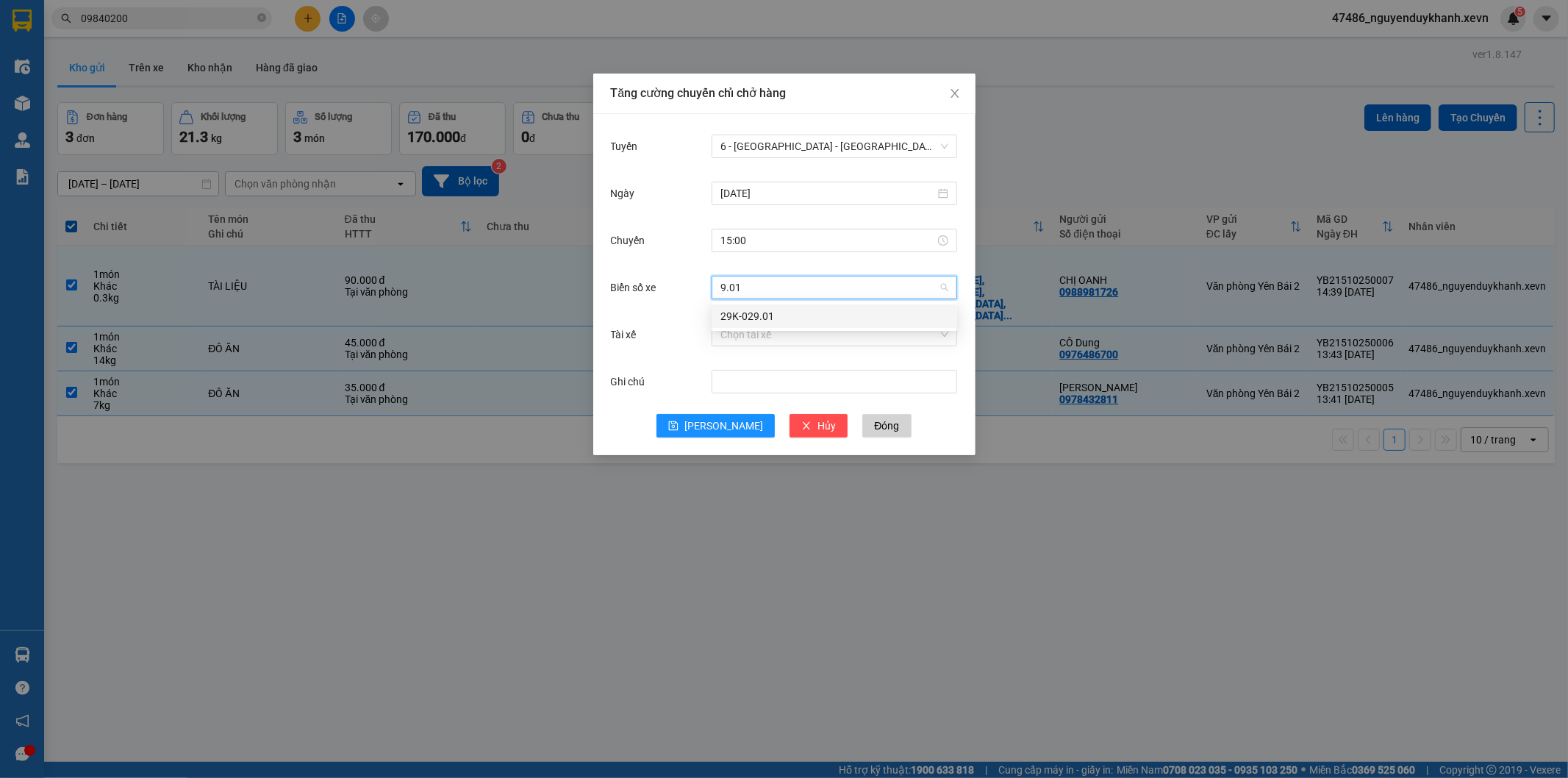
click at [751, 310] on div "29K-029.01" at bounding box center [835, 317] width 228 height 17
click at [760, 339] on input "Tài xế" at bounding box center [829, 334] width 217 height 22
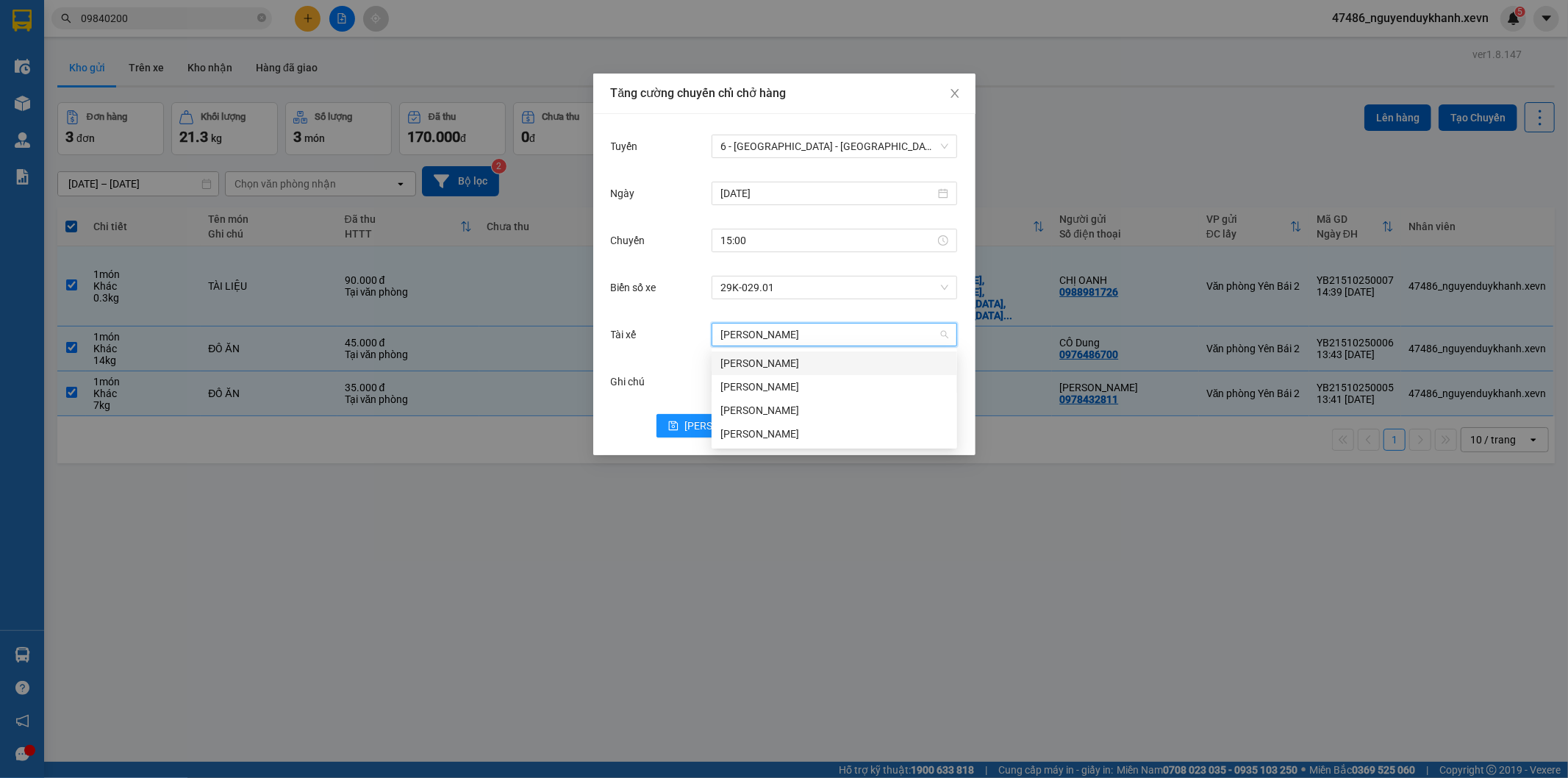
type input "[PERSON_NAME]"
click at [759, 405] on div "[PERSON_NAME]" at bounding box center [835, 410] width 228 height 17
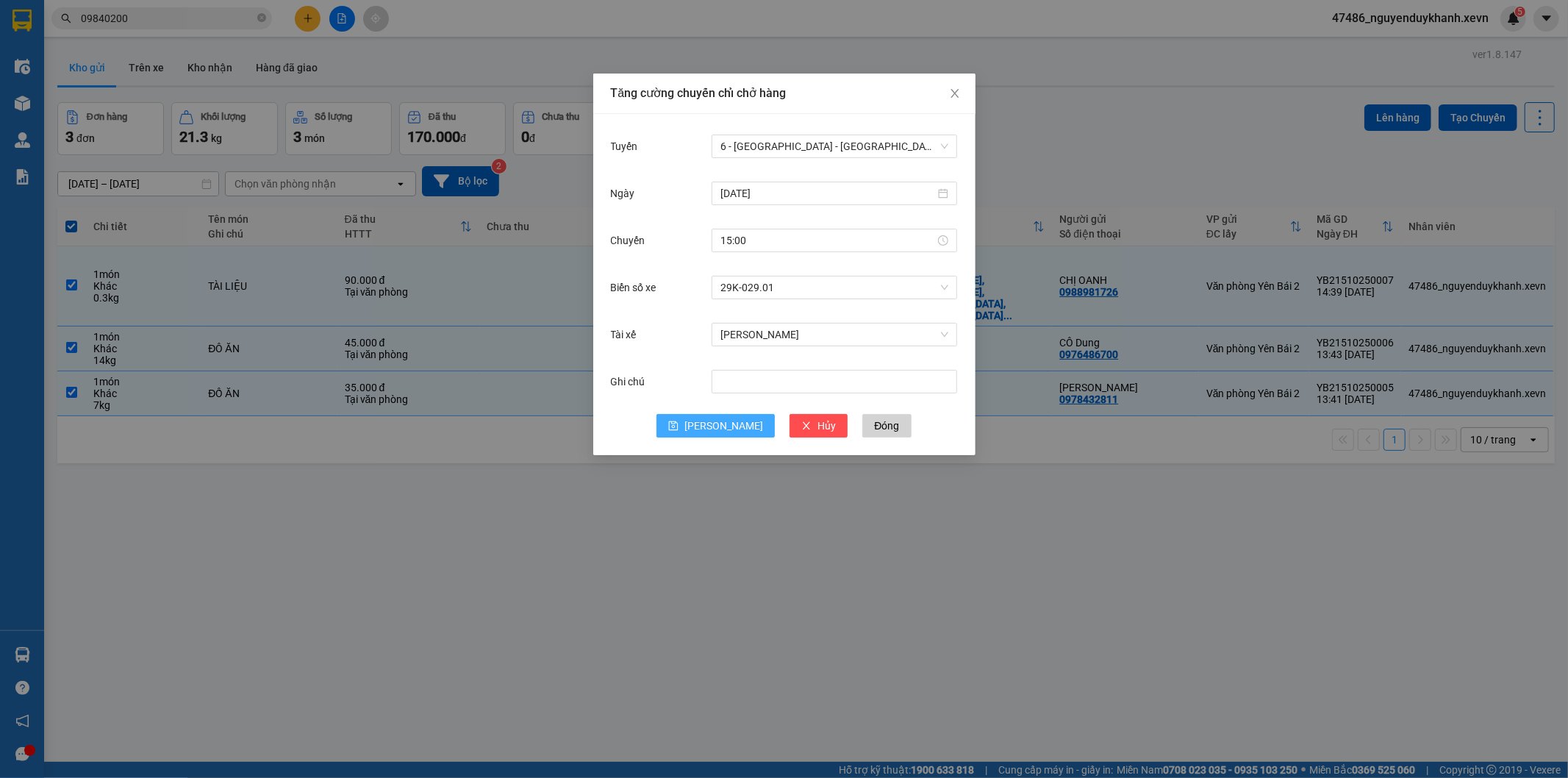
click at [725, 428] on span "[PERSON_NAME]" at bounding box center [723, 426] width 79 height 17
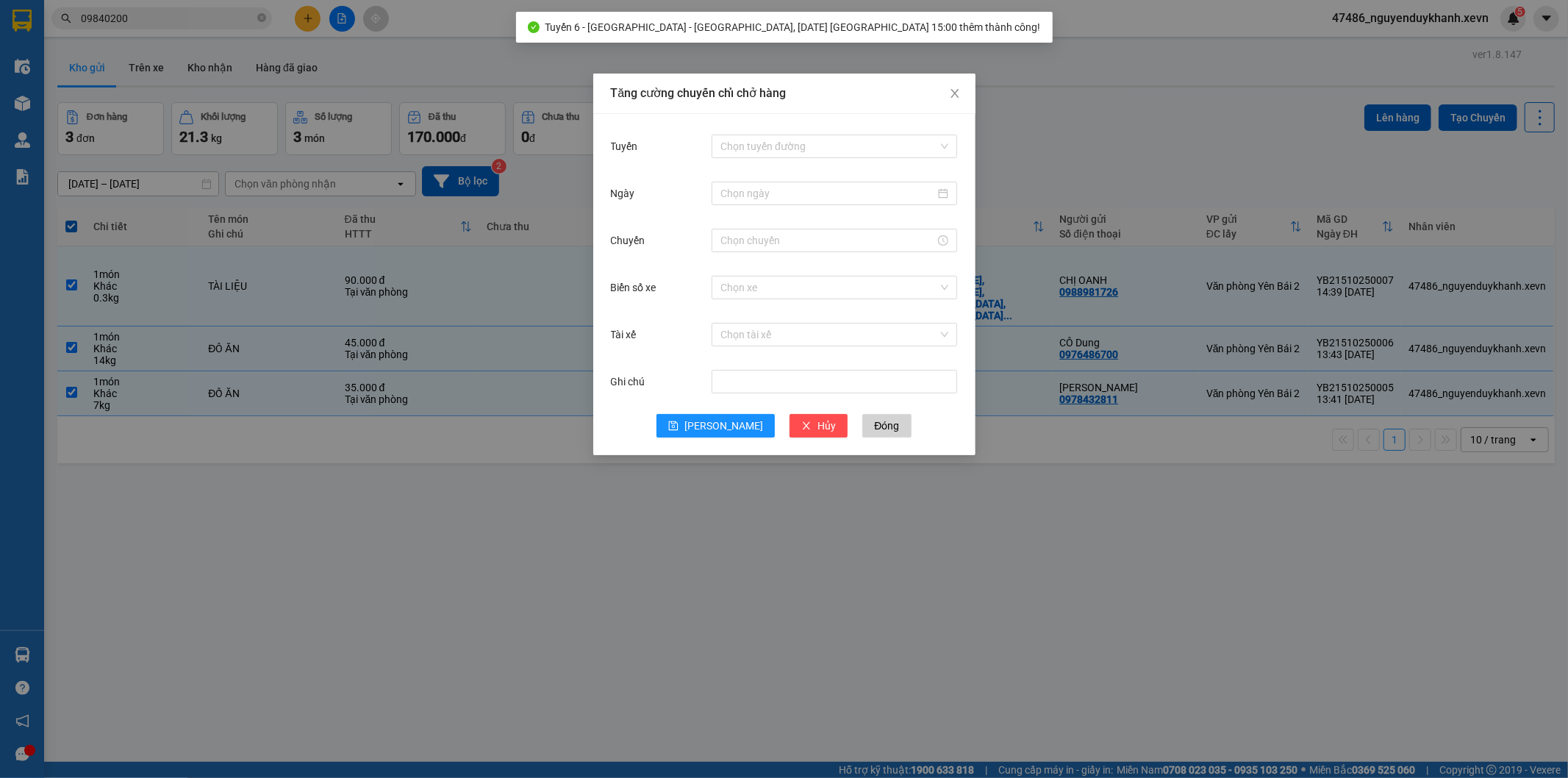
click at [1135, 497] on div "Tăng cường chuyến chỉ chở hàng Tuyến Chọn tuyến đường Ngày Chuyến Biển số xe Ch…" at bounding box center [784, 389] width 1568 height 778
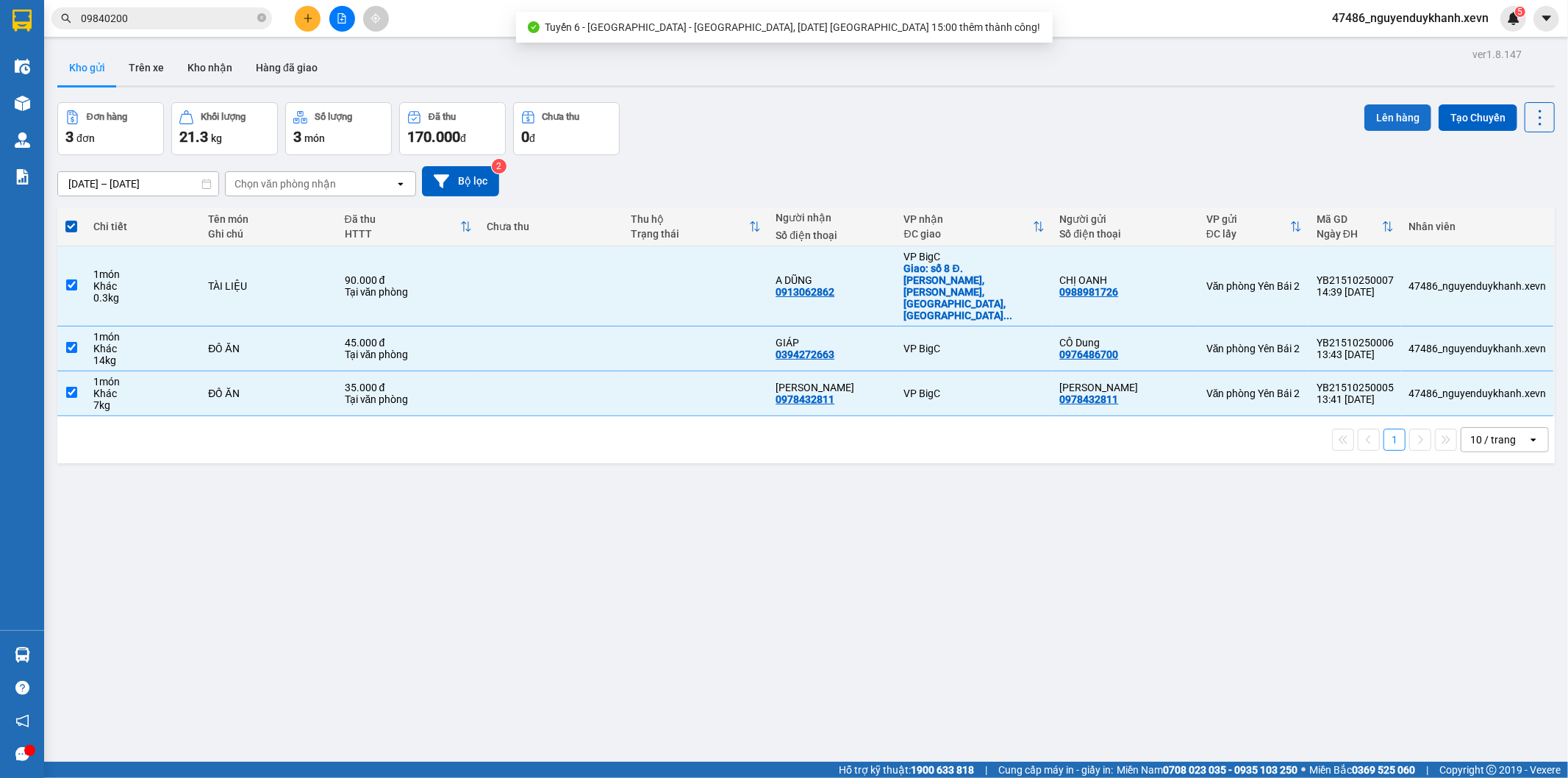
click at [1378, 120] on button "Lên hàng" at bounding box center [1398, 117] width 67 height 26
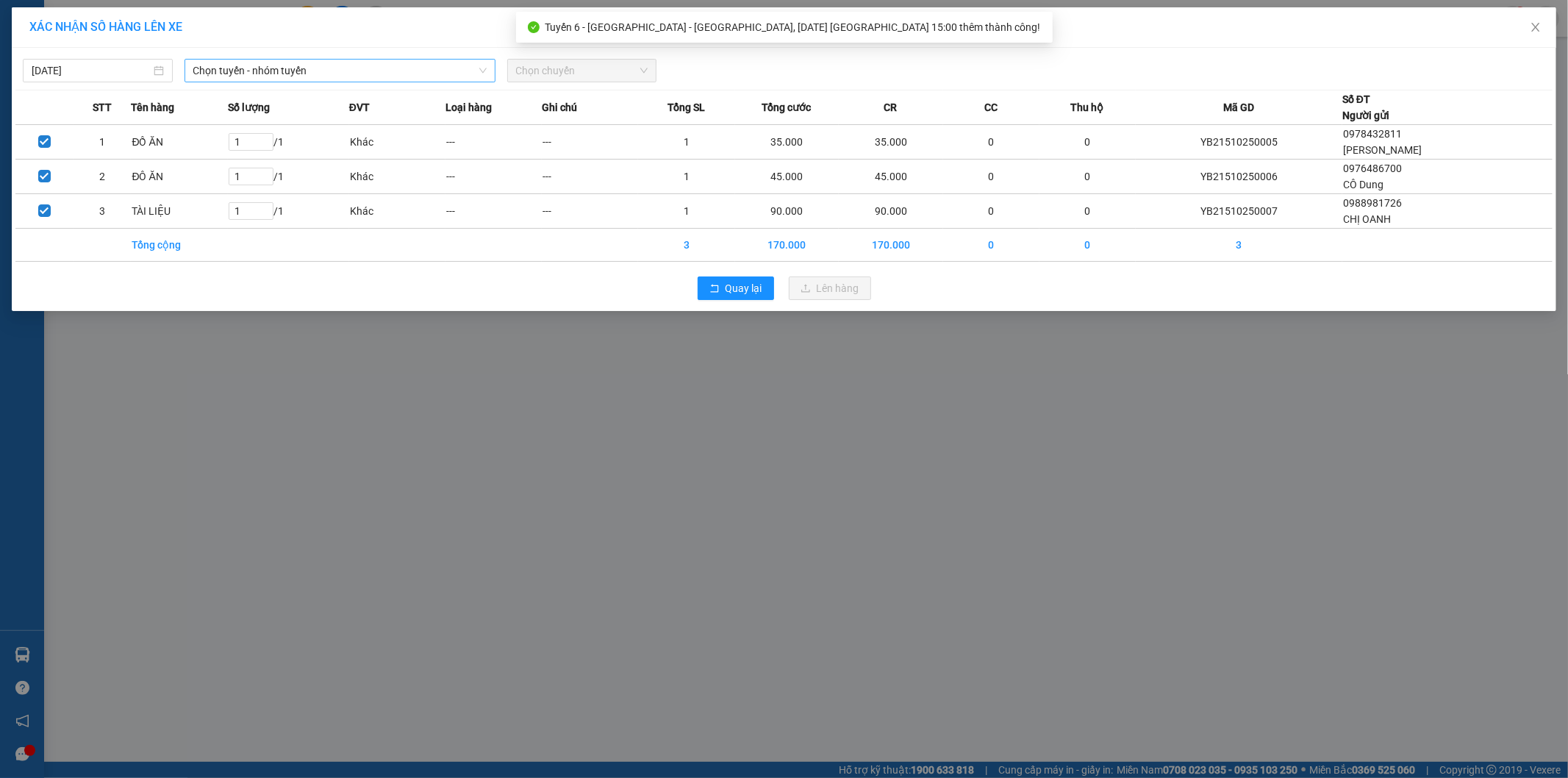
click at [303, 63] on span "Chọn tuyến - nhóm tuyến" at bounding box center [340, 70] width 293 height 22
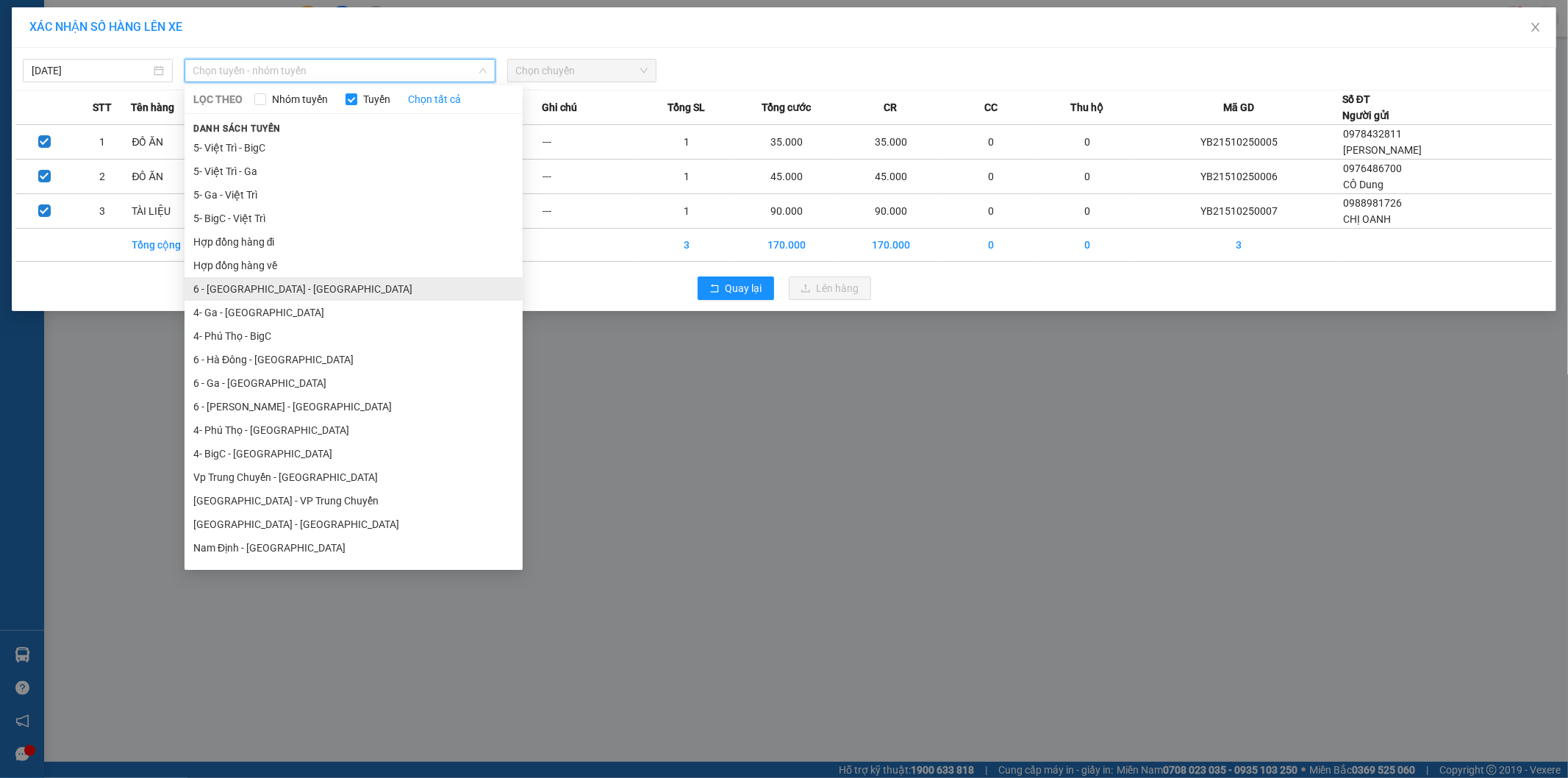
click at [314, 291] on li "6 - [GEOGRAPHIC_DATA] - [GEOGRAPHIC_DATA]" at bounding box center [353, 289] width 338 height 23
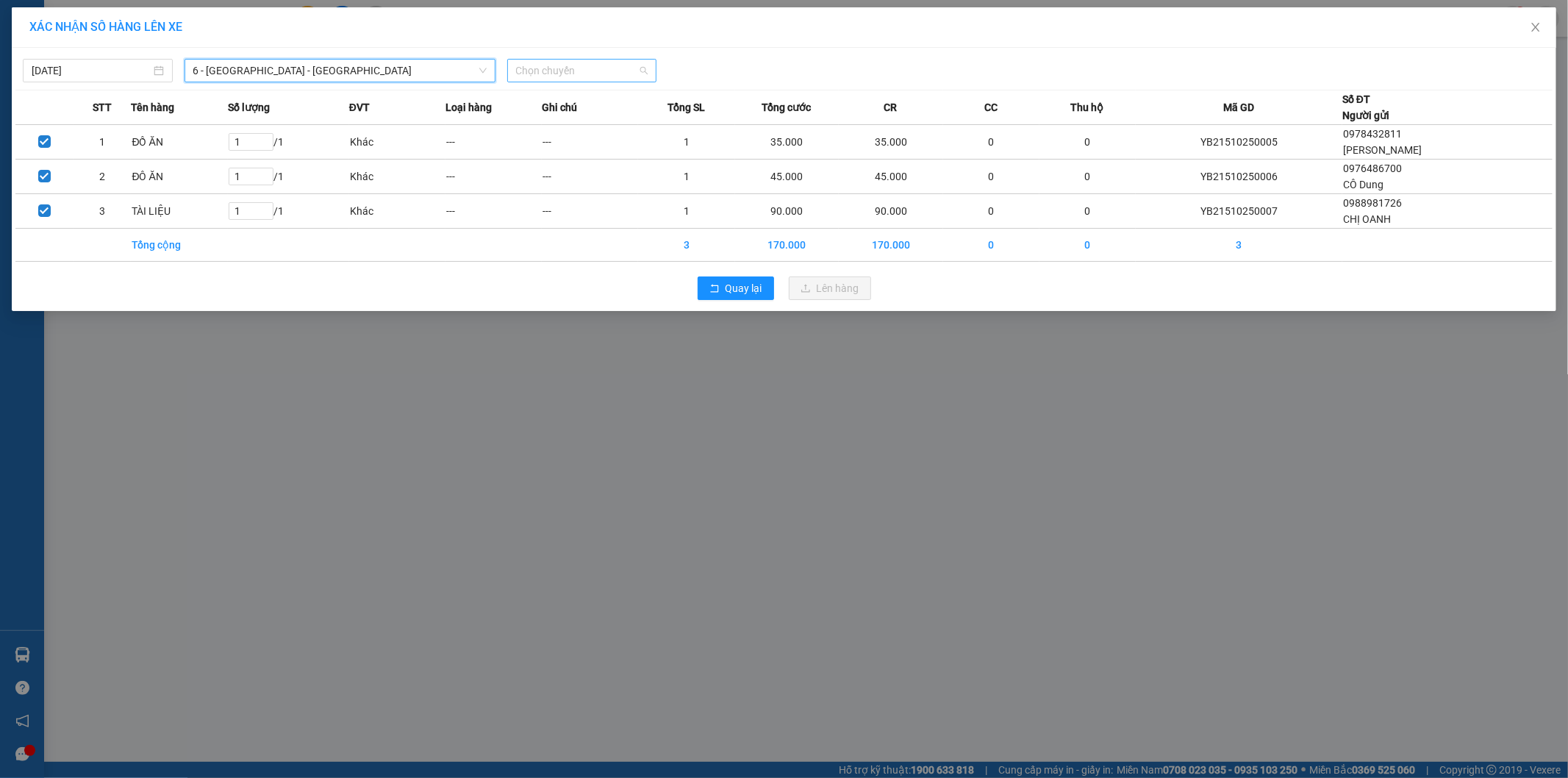
click at [581, 64] on span "Chọn chuyến" at bounding box center [582, 70] width 132 height 22
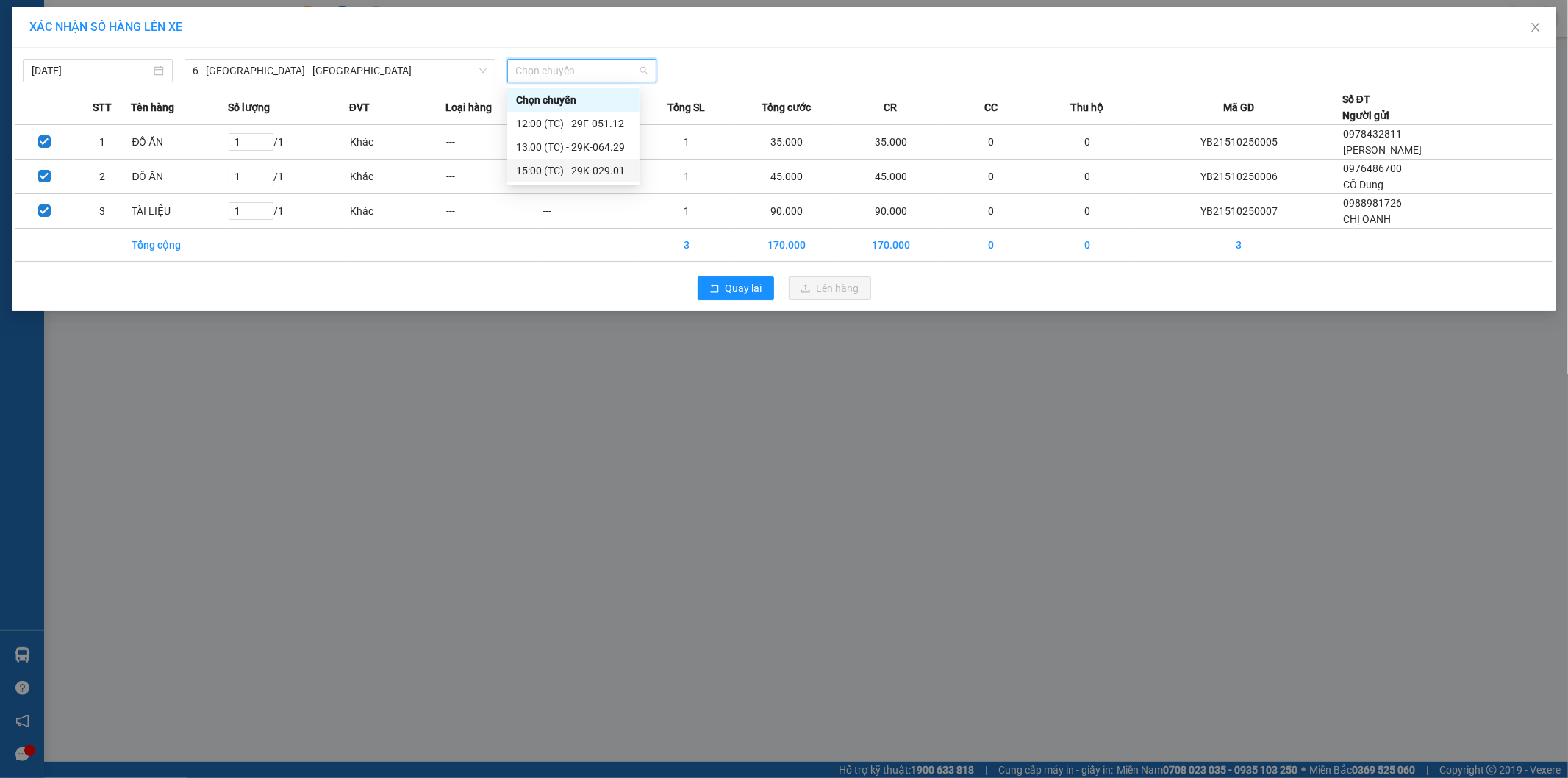
click at [584, 169] on div "15:00 (TC) - 29K-029.01" at bounding box center [573, 171] width 115 height 17
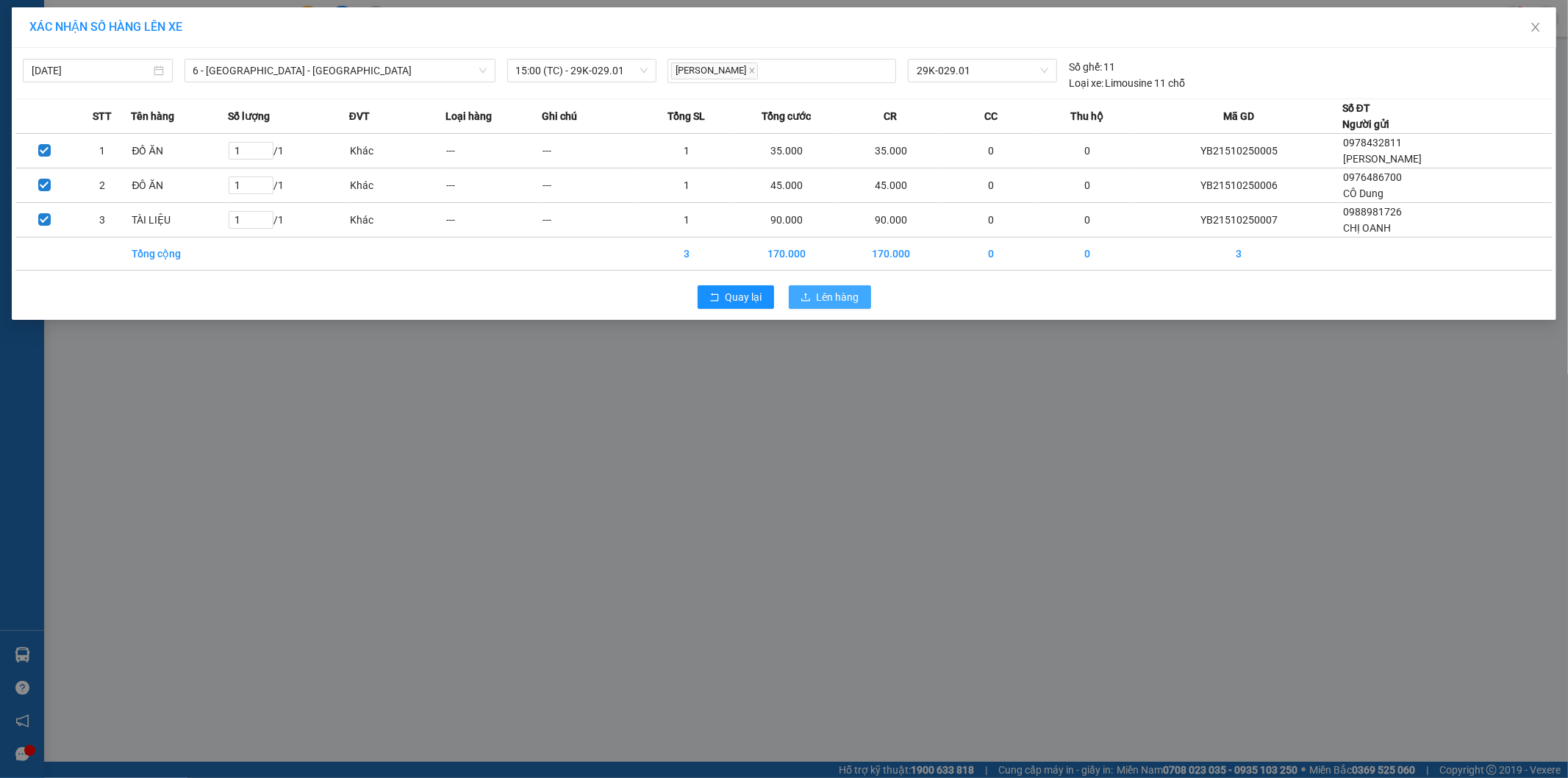
click at [835, 294] on span "Lên hàng" at bounding box center [838, 297] width 43 height 17
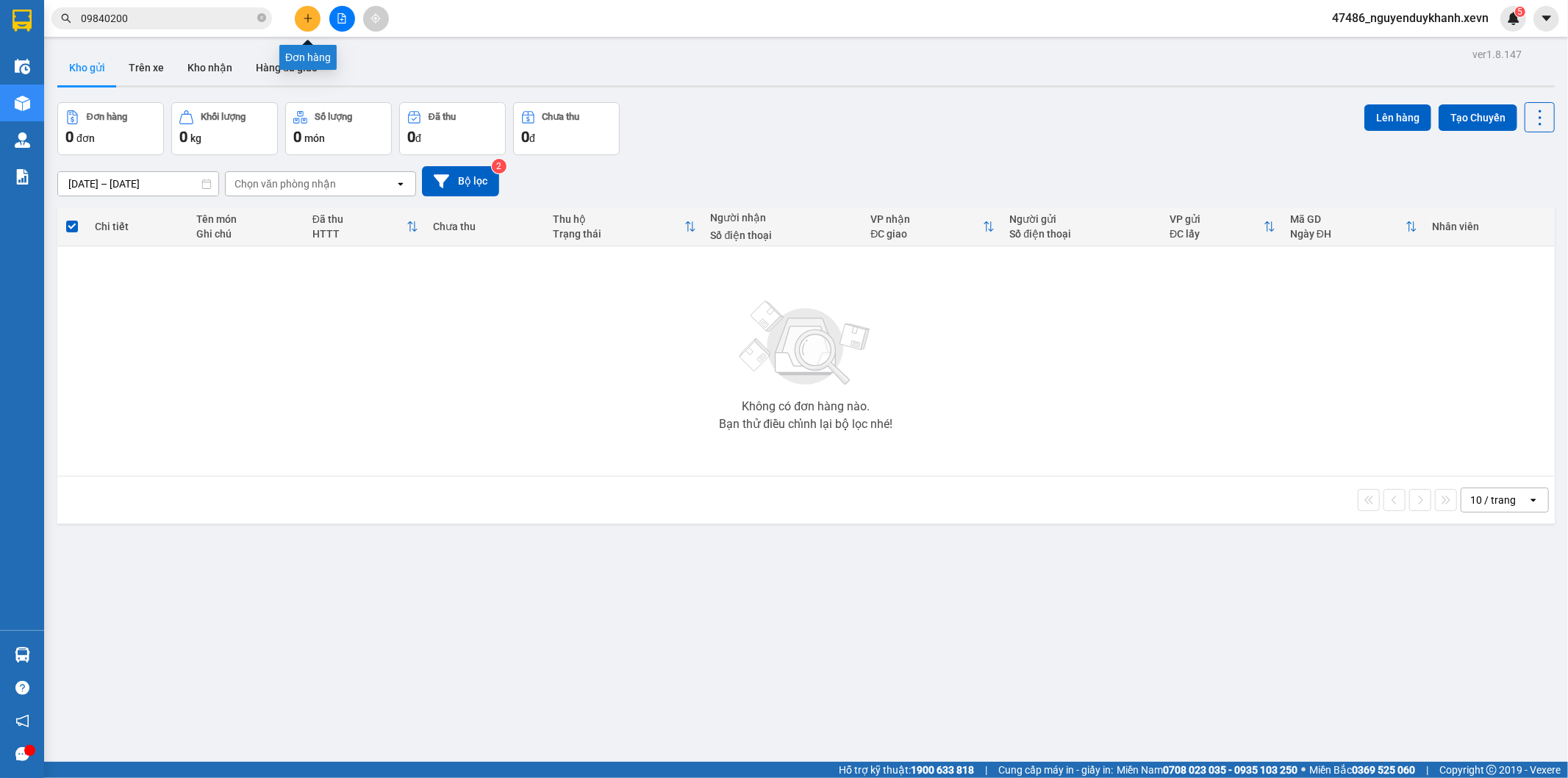
click at [310, 17] on icon "plus" at bounding box center [307, 18] width 10 height 10
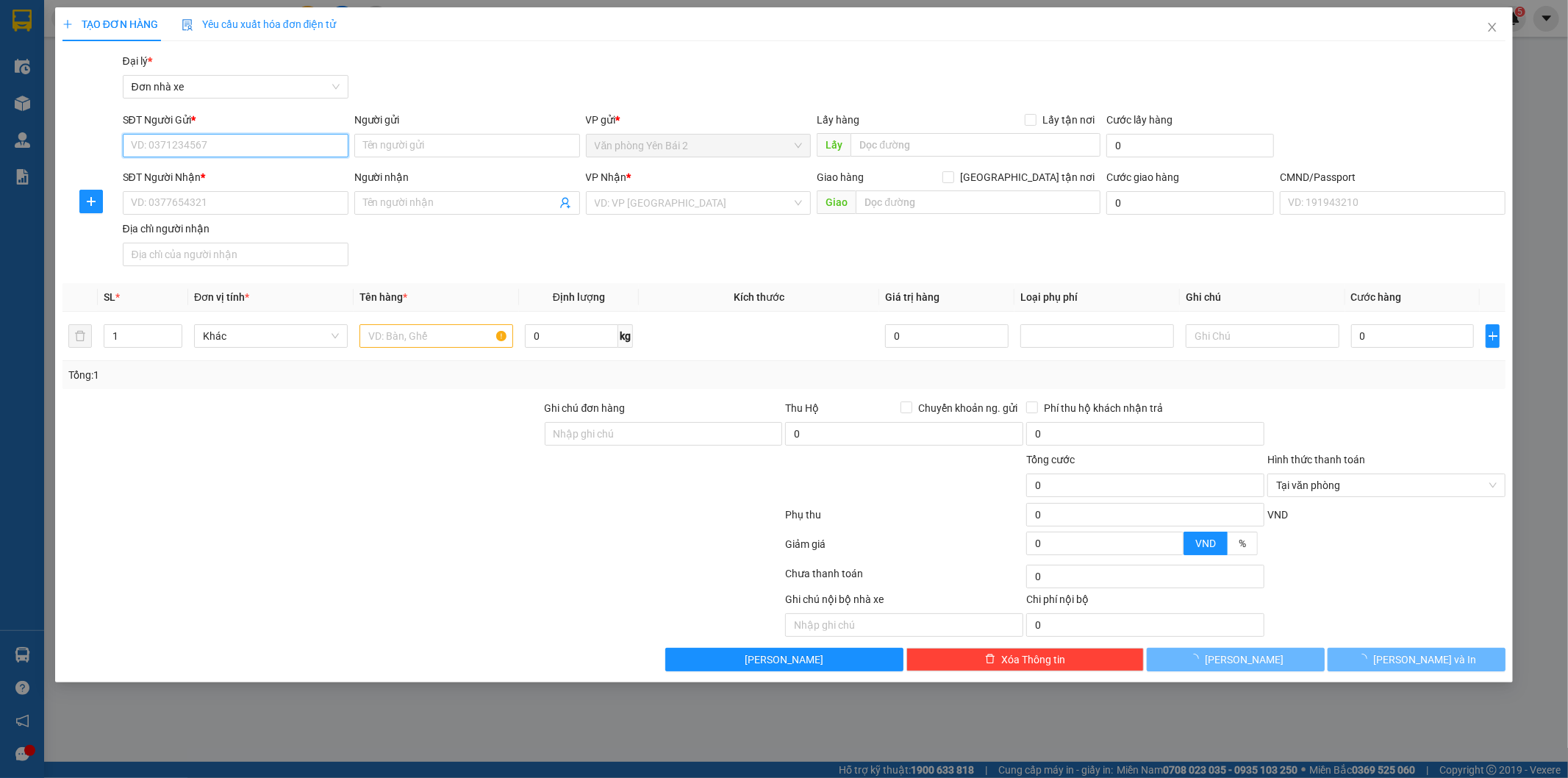
click at [236, 141] on input "SĐT Người Gửi *" at bounding box center [236, 146] width 226 height 23
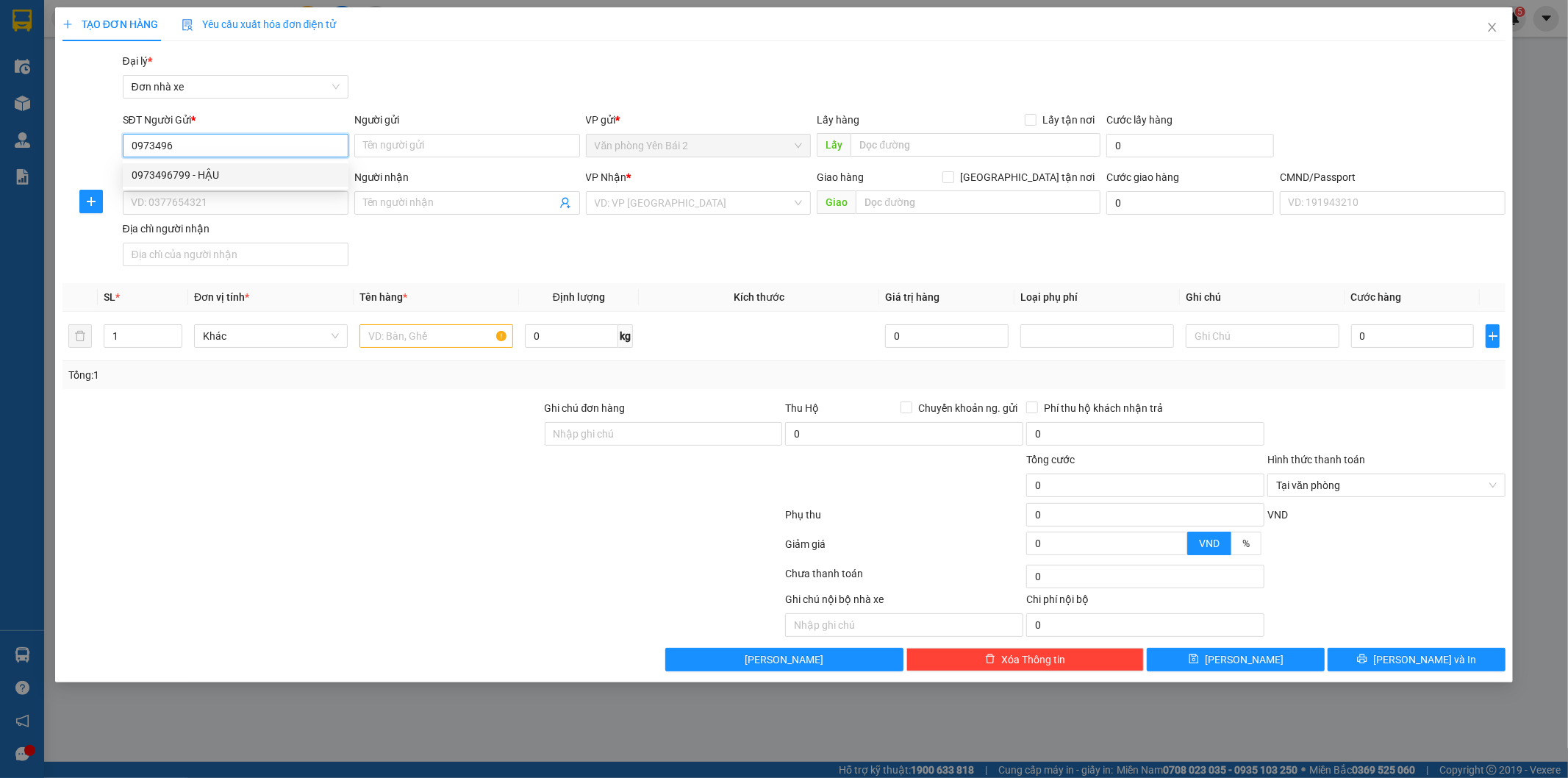
click at [171, 169] on div "0973496799 - HẬU" at bounding box center [236, 175] width 208 height 17
type input "0973496799"
type input "HẬU"
type input "0904150469"
type input "THUỶ"
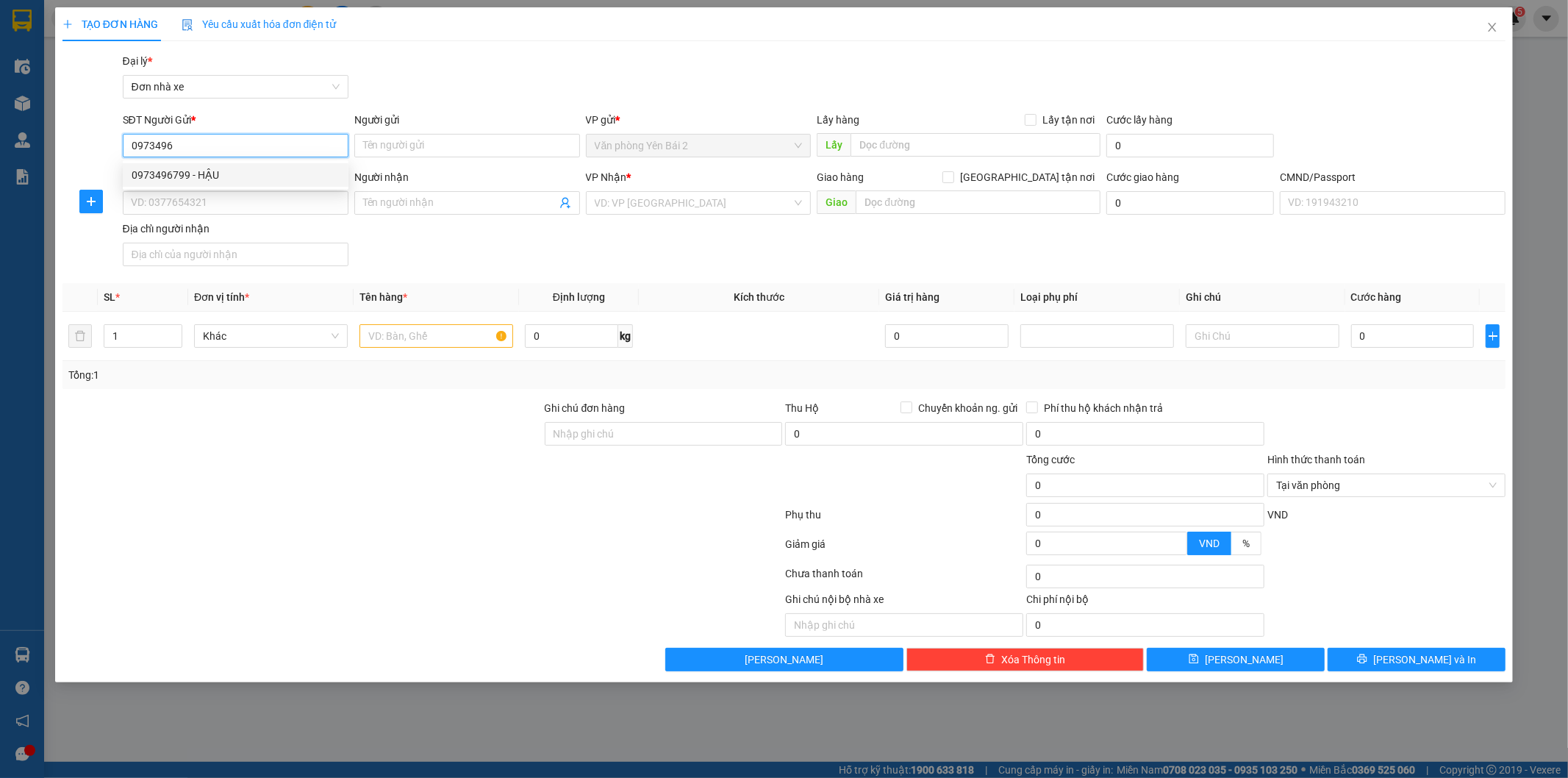
type input "1"
type input "0973496799"
click at [415, 339] on input "text" at bounding box center [436, 336] width 154 height 23
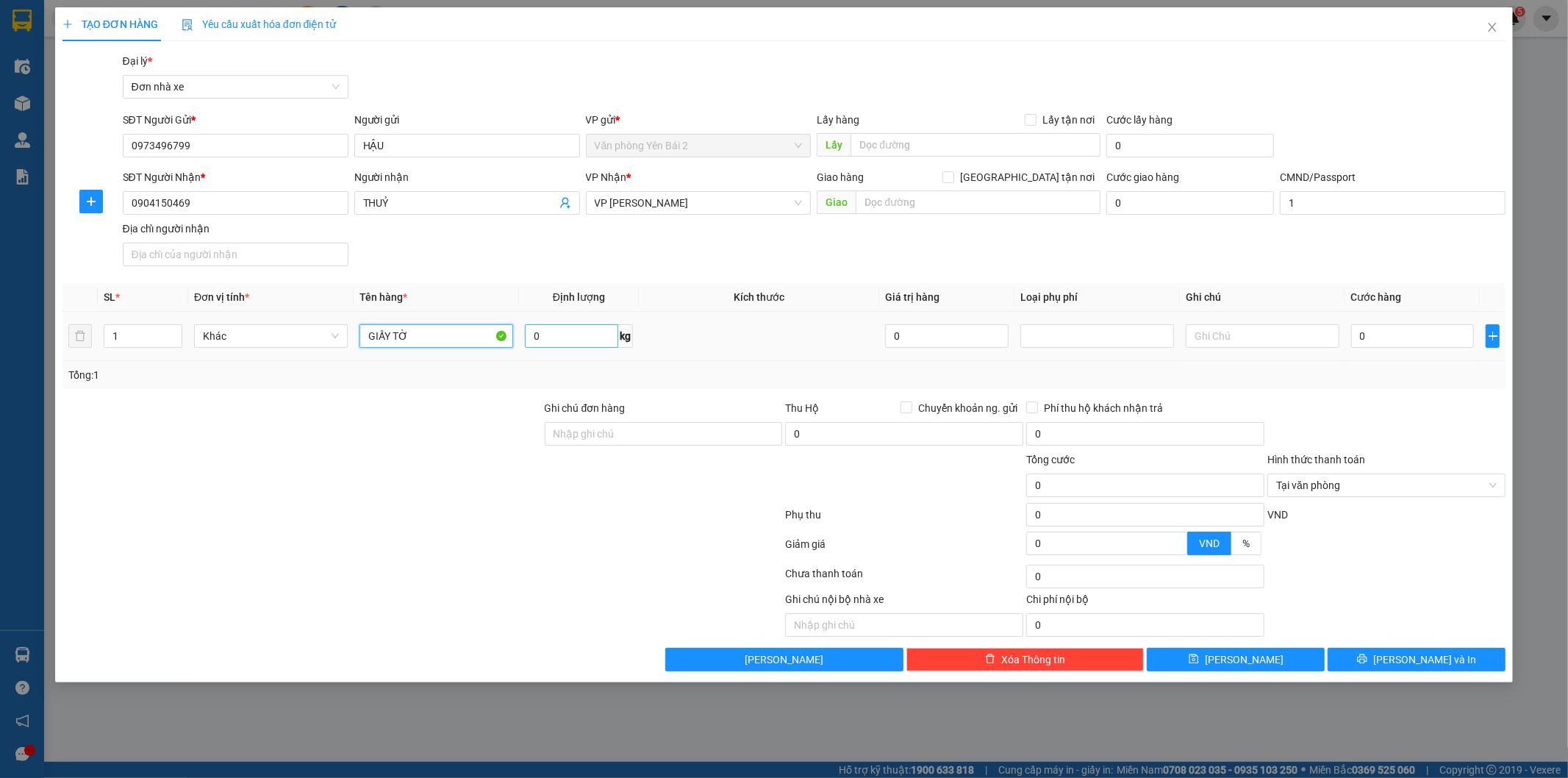
type input "GIẤY TỜ"
click at [579, 336] on input "0" at bounding box center [571, 336] width 93 height 23
click at [923, 200] on input "text" at bounding box center [978, 202] width 245 height 23
click at [1004, 198] on input "text" at bounding box center [978, 202] width 245 height 23
paste input "[PERSON_NAME][GEOGRAPHIC_DATA], [GEOGRAPHIC_DATA], [GEOGRAPHIC_DATA], [GEOGRAPH…"
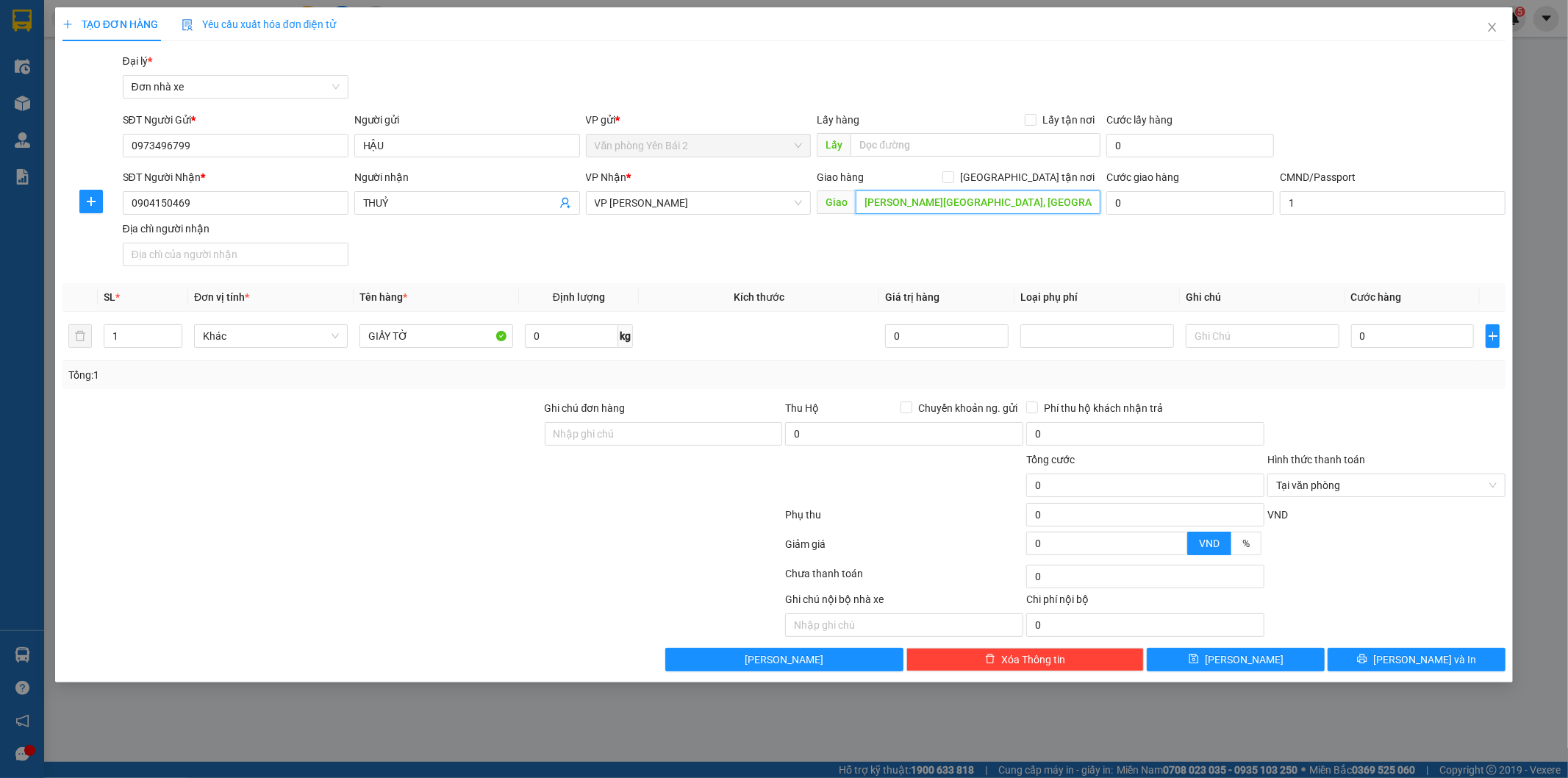
scroll to position [0, 76]
type input "[PERSON_NAME][GEOGRAPHIC_DATA], [GEOGRAPHIC_DATA], [GEOGRAPHIC_DATA], [GEOGRAPH…"
click at [632, 440] on input "Ghi chú đơn hàng" at bounding box center [664, 433] width 238 height 23
type input "SỐ 8 KHU NHÀ VƯỜN - GIAI ĐOẠN 1"
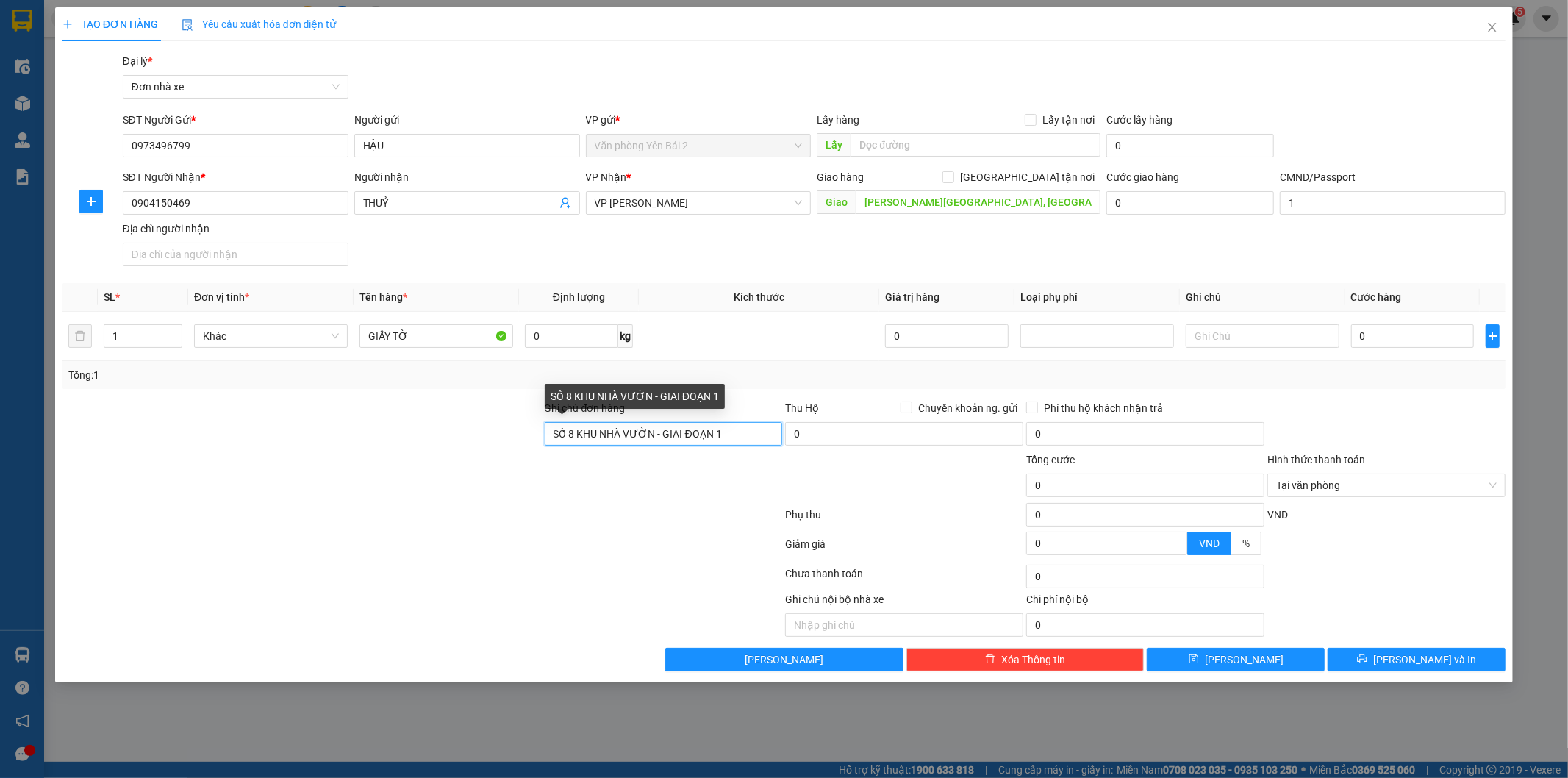
click at [728, 437] on input "SỐ 8 KHU NHÀ VƯỜN - GIAI ĐOẠN 1" at bounding box center [664, 433] width 238 height 23
click at [728, 436] on input "SỐ 8 KHU NHÀ VƯỜN - GIAI ĐOẠN 1" at bounding box center [664, 433] width 238 height 23
click at [728, 434] on input "SỐ 8 KHU NHÀ VƯỜN - GIAI ĐOẠN 1" at bounding box center [664, 433] width 238 height 23
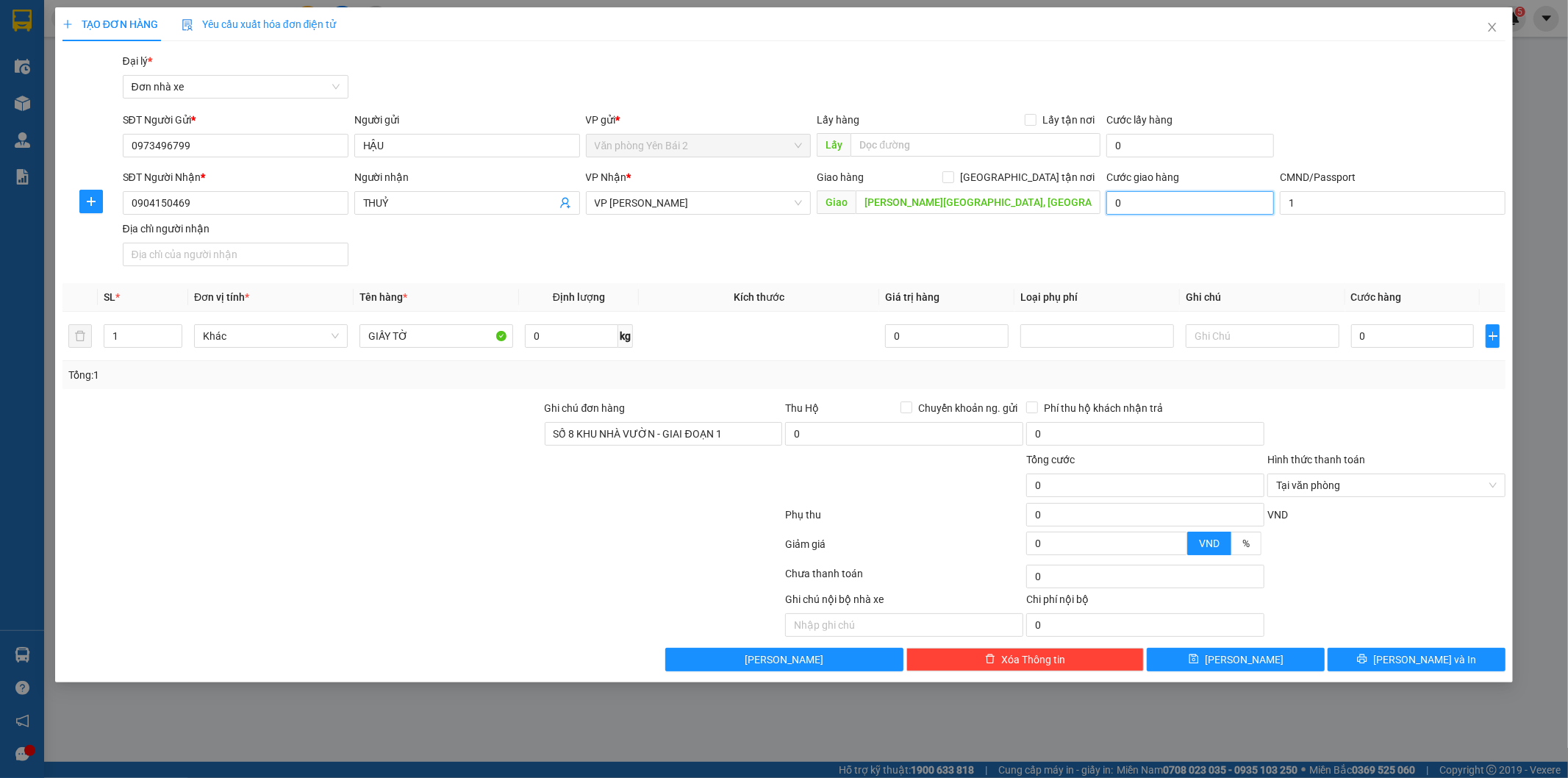
click at [1159, 208] on input "0" at bounding box center [1189, 203] width 168 height 23
type input "6"
type input "60"
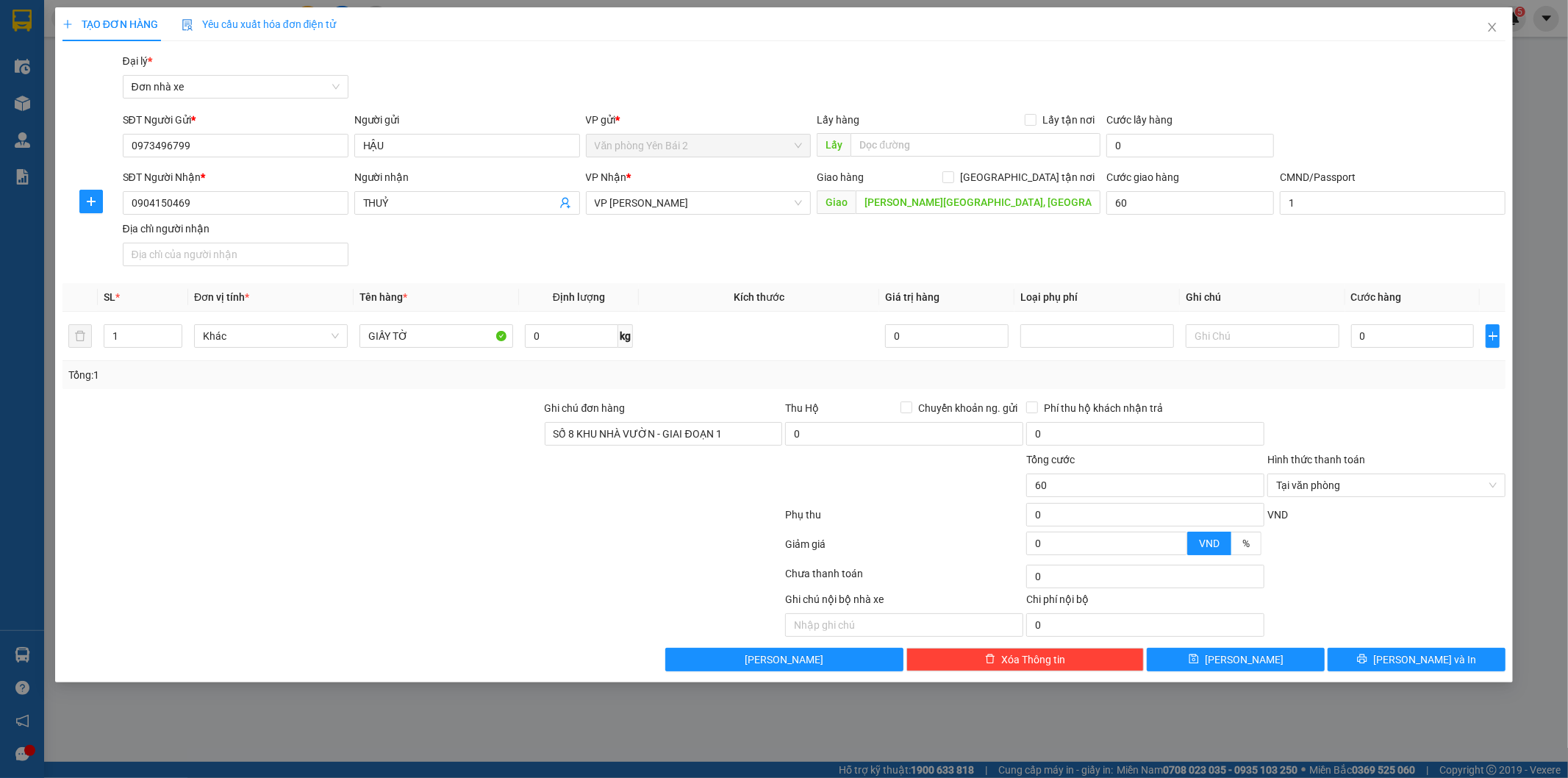
type input "60.000"
click at [1096, 254] on div "SĐT Người Nhận * 0904150469 Người nhận THUỶ VP Nhận * VP [PERSON_NAME] hàng Gia…" at bounding box center [814, 221] width 1389 height 103
click at [1404, 336] on input "0" at bounding box center [1413, 336] width 123 height 23
type input "3"
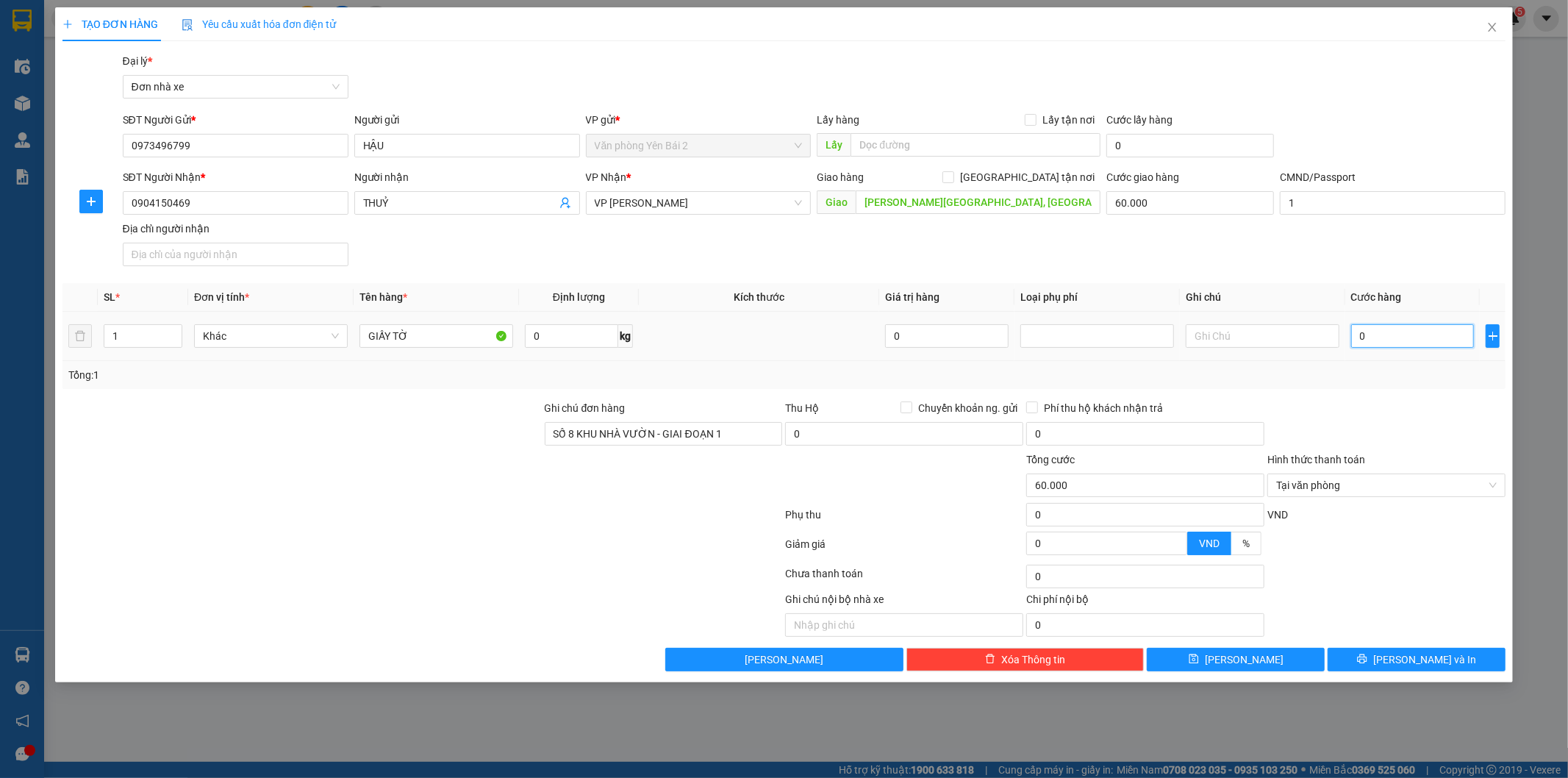
type input "60.003"
type input "30"
type input "60.030"
type input "30.000"
type input "90.000"
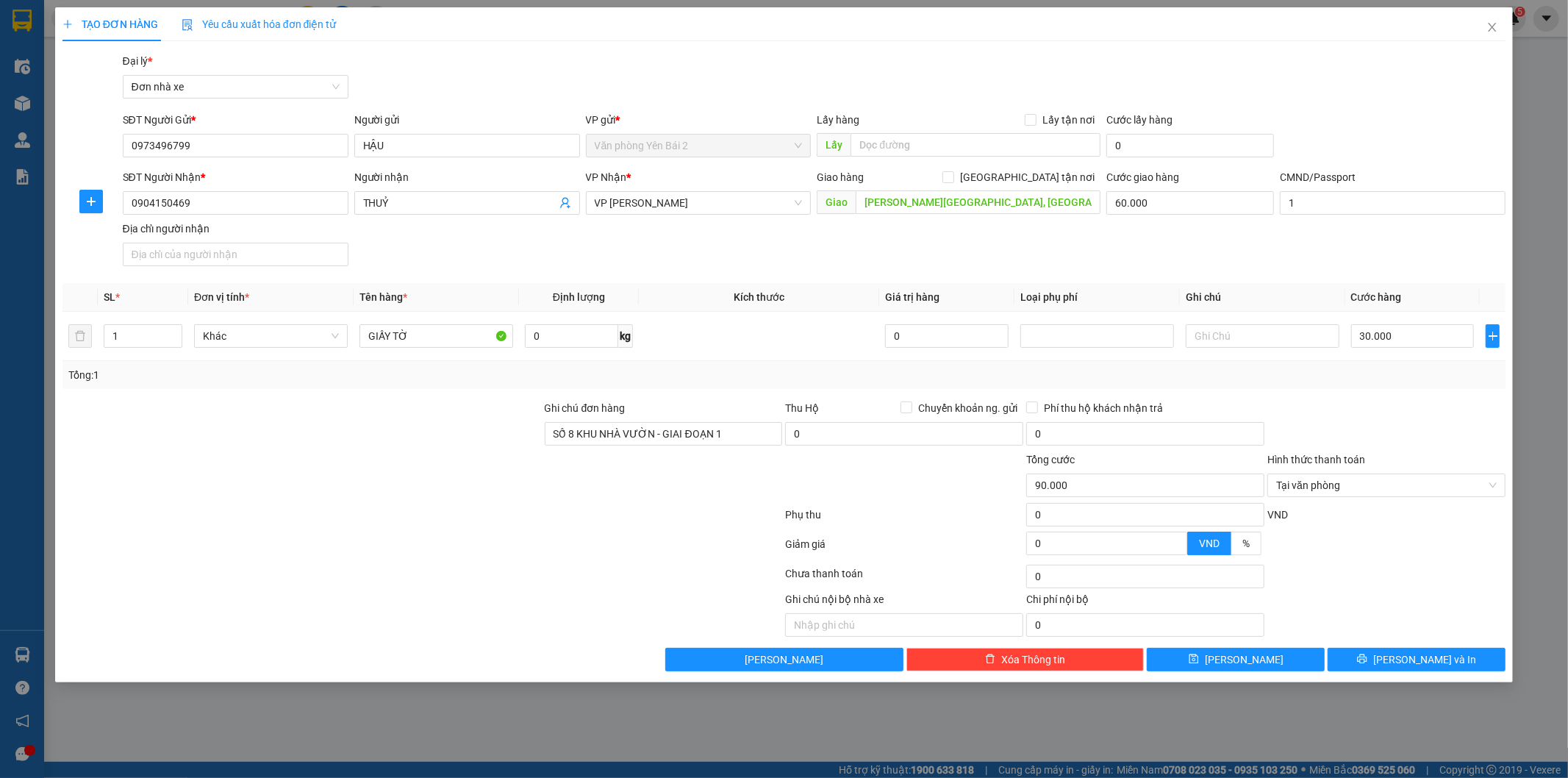
click at [1431, 402] on div at bounding box center [1386, 426] width 241 height 51
click at [1161, 210] on input "60.000" at bounding box center [1189, 203] width 168 height 23
type input "5"
type input "30.005"
type input "50"
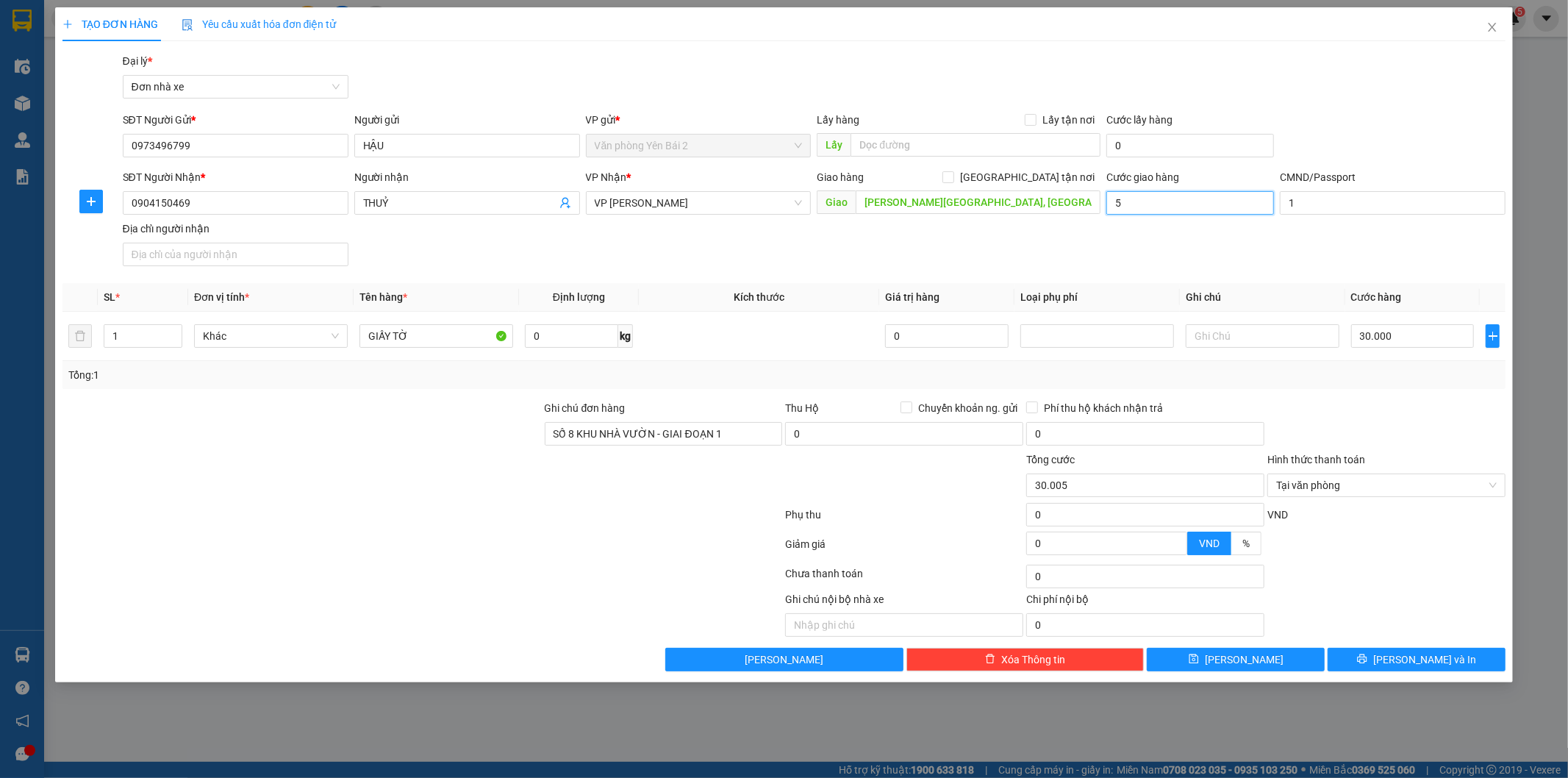
type input "30.050"
type input "50.000"
type input "80.000"
click at [1075, 204] on input "[PERSON_NAME][GEOGRAPHIC_DATA], [GEOGRAPHIC_DATA], [GEOGRAPHIC_DATA], [GEOGRAPH…" at bounding box center [978, 202] width 245 height 23
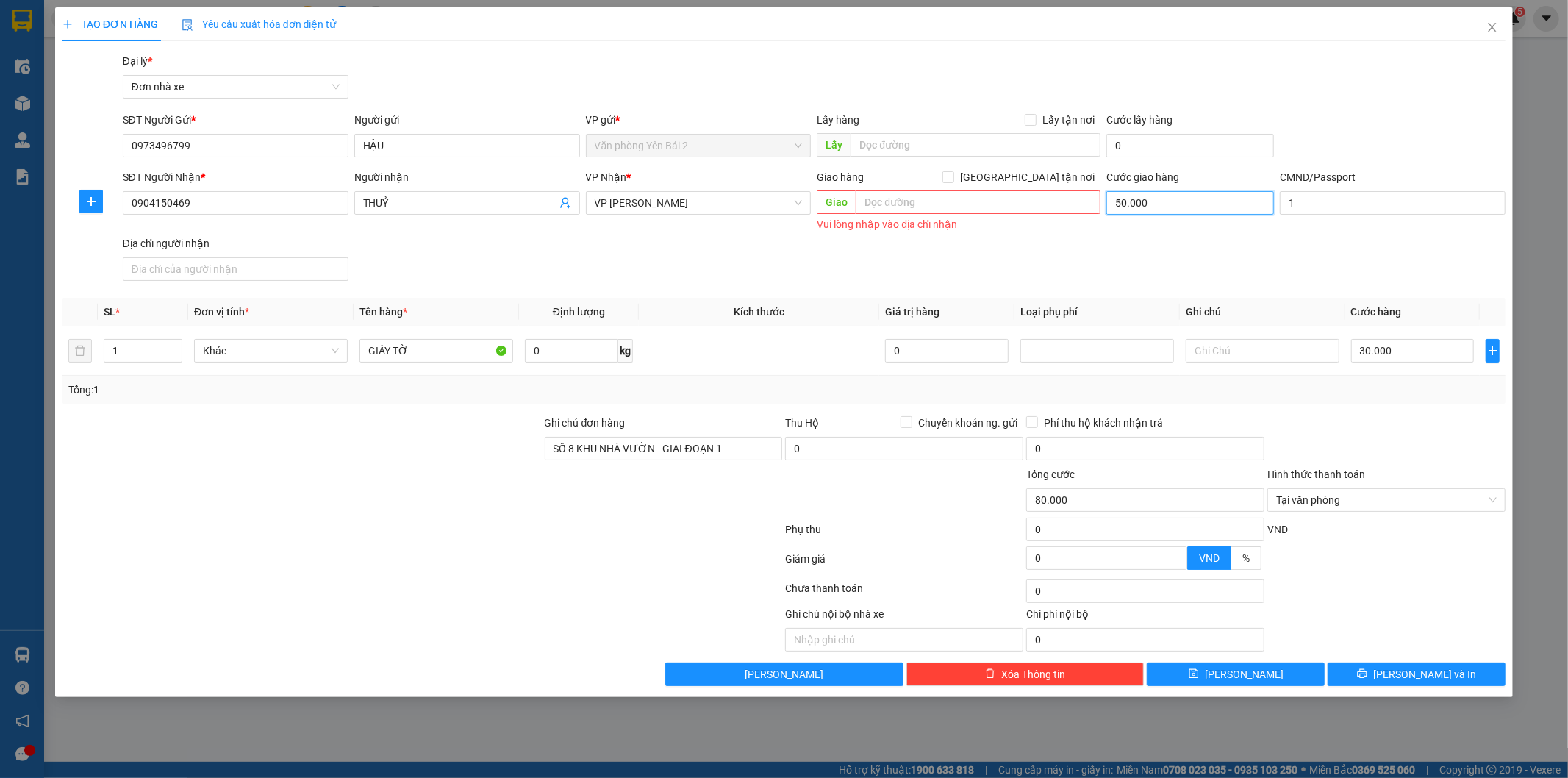
click at [1161, 207] on input "50.000" at bounding box center [1189, 203] width 168 height 23
type input "0"
type input "30.000"
type input "0"
click at [1226, 351] on input "text" at bounding box center [1262, 351] width 154 height 23
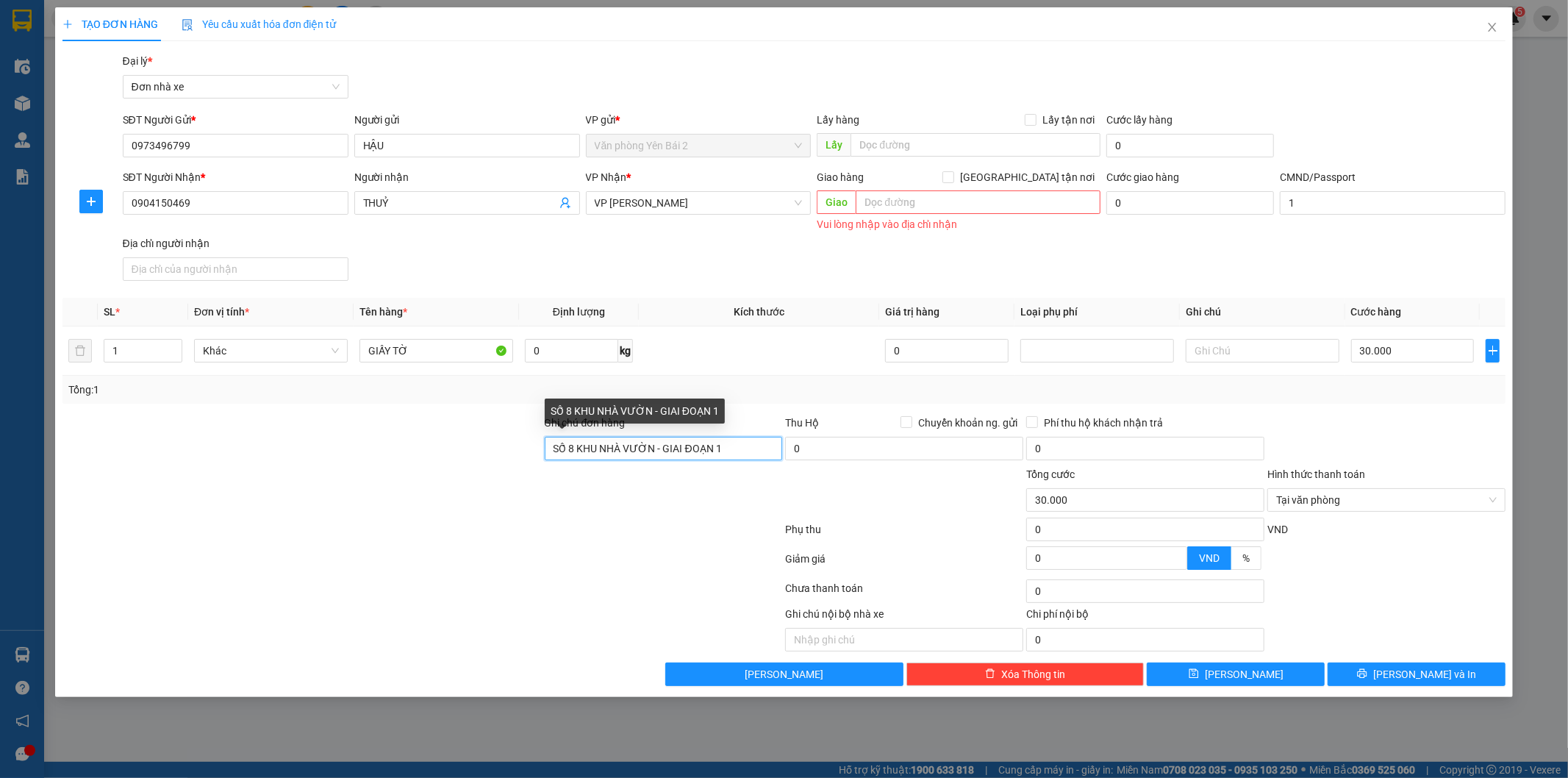
drag, startPoint x: 765, startPoint y: 452, endPoint x: 555, endPoint y: 468, distance: 210.6
click at [555, 468] on form "Ghi chú đơn hàng SỐ 8 KHU NHÀ VƯỜN - GIAI ĐOẠN 1 Thu Hộ Chuyển khoản ng. gửi 0 …" at bounding box center [784, 496] width 1444 height 162
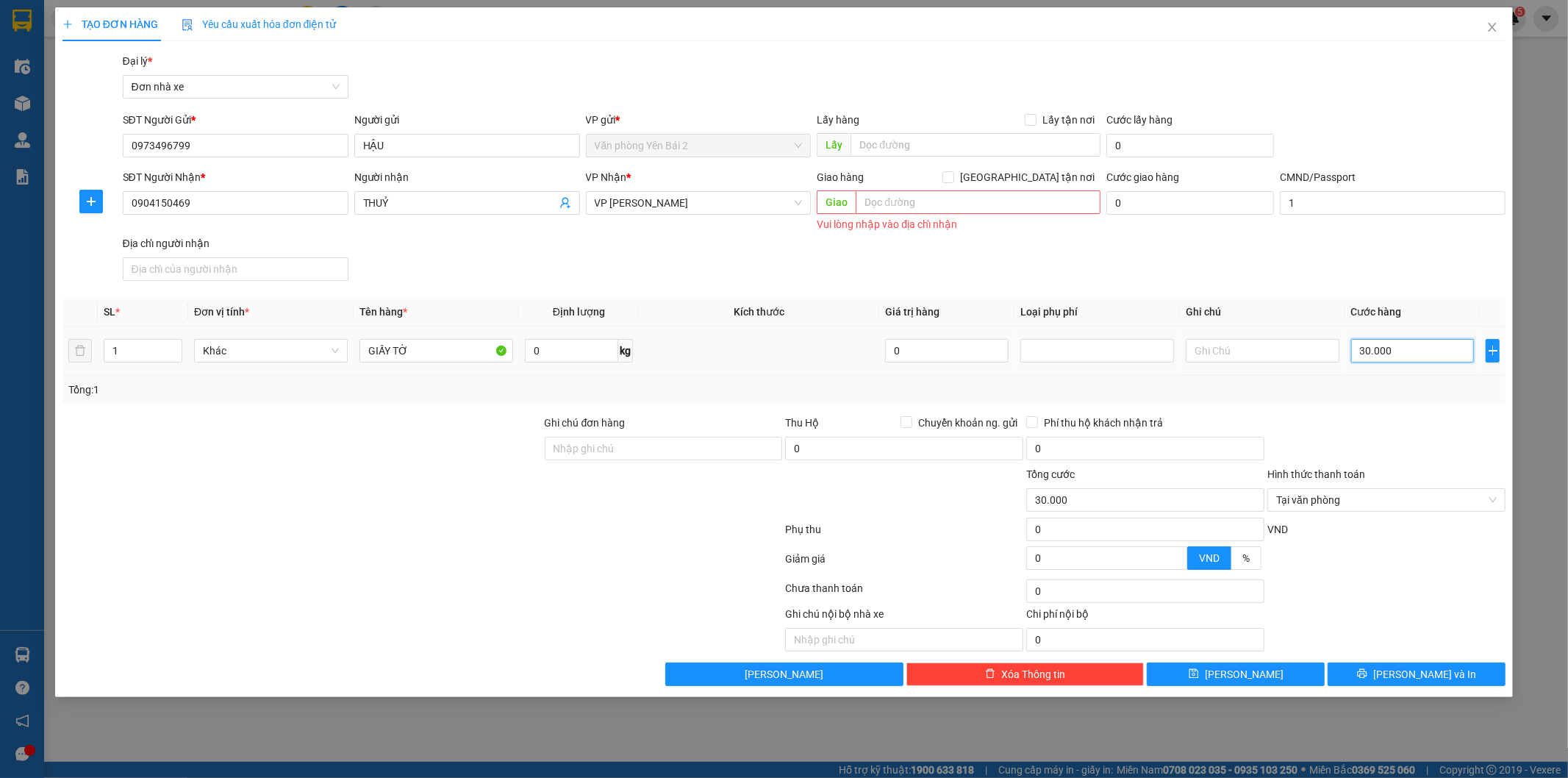
click at [1407, 354] on input "30.000" at bounding box center [1413, 351] width 123 height 23
type input "2"
type input "25"
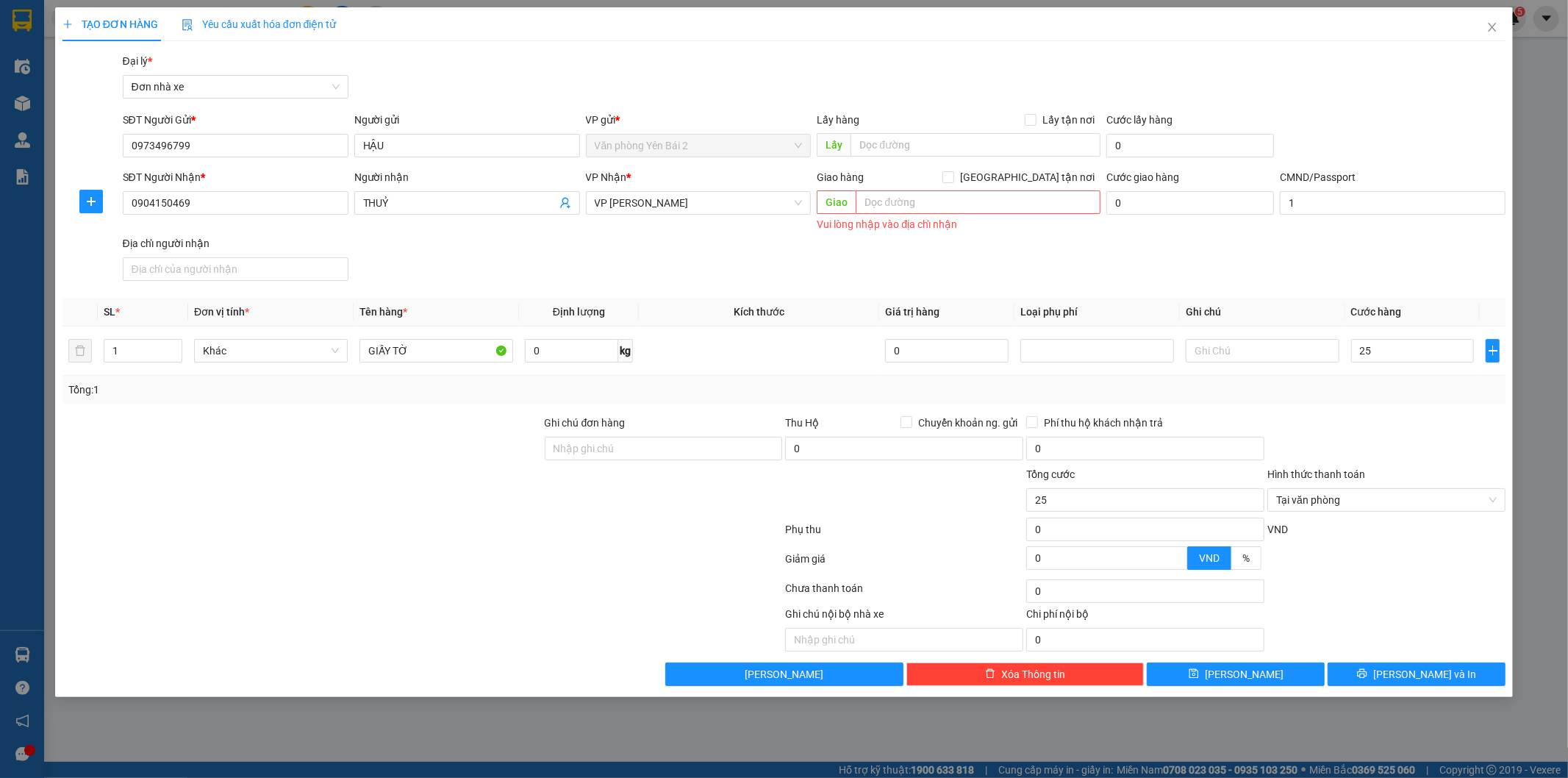
type input "25.000"
drag, startPoint x: 1394, startPoint y: 439, endPoint x: 1399, endPoint y: 422, distance: 17.7
click at [1394, 440] on div at bounding box center [1386, 441] width 241 height 51
click at [1400, 678] on button "[PERSON_NAME] và In" at bounding box center [1416, 674] width 178 height 23
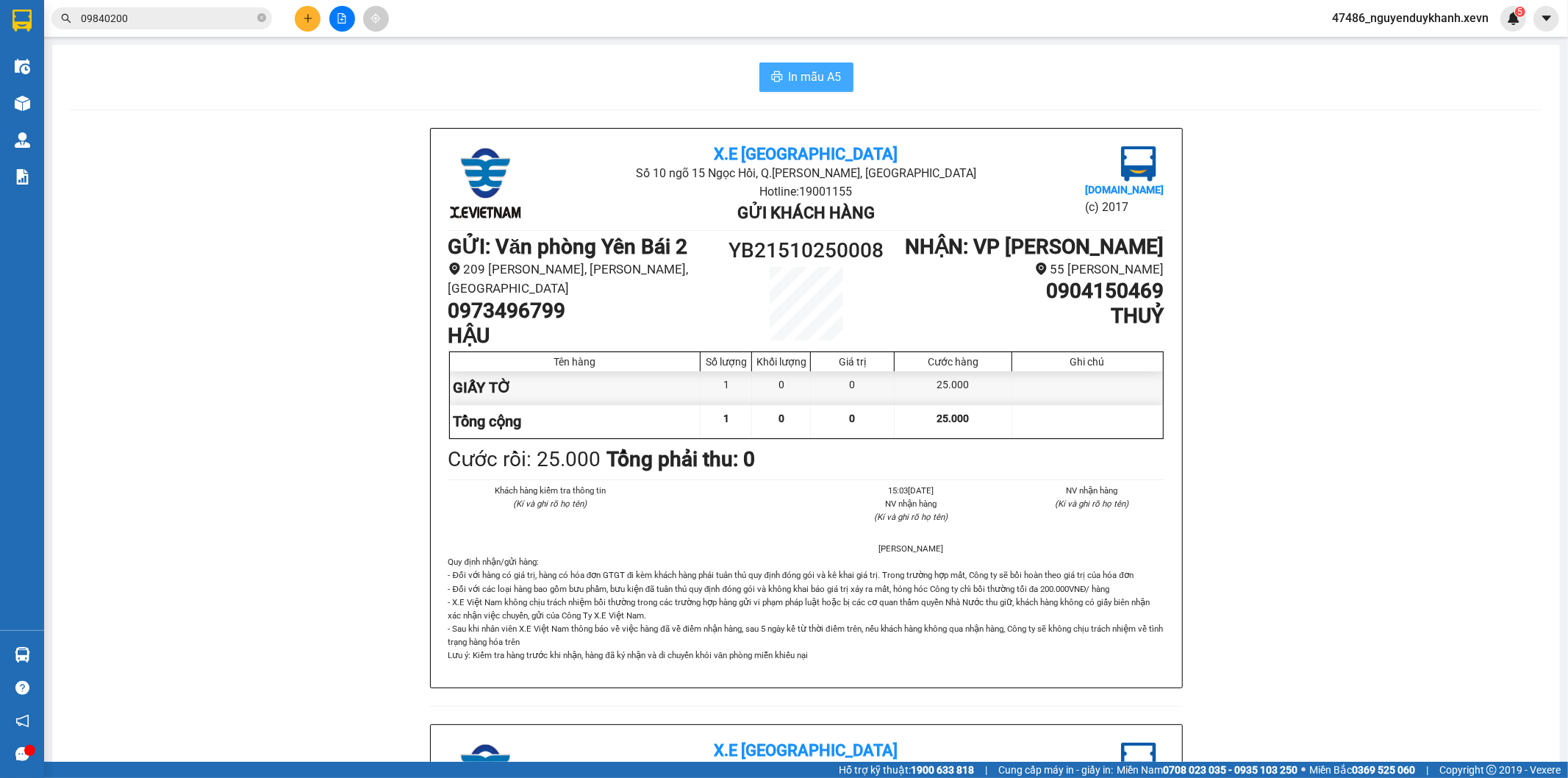
click at [807, 74] on span "In mẫu A5" at bounding box center [815, 77] width 53 height 18
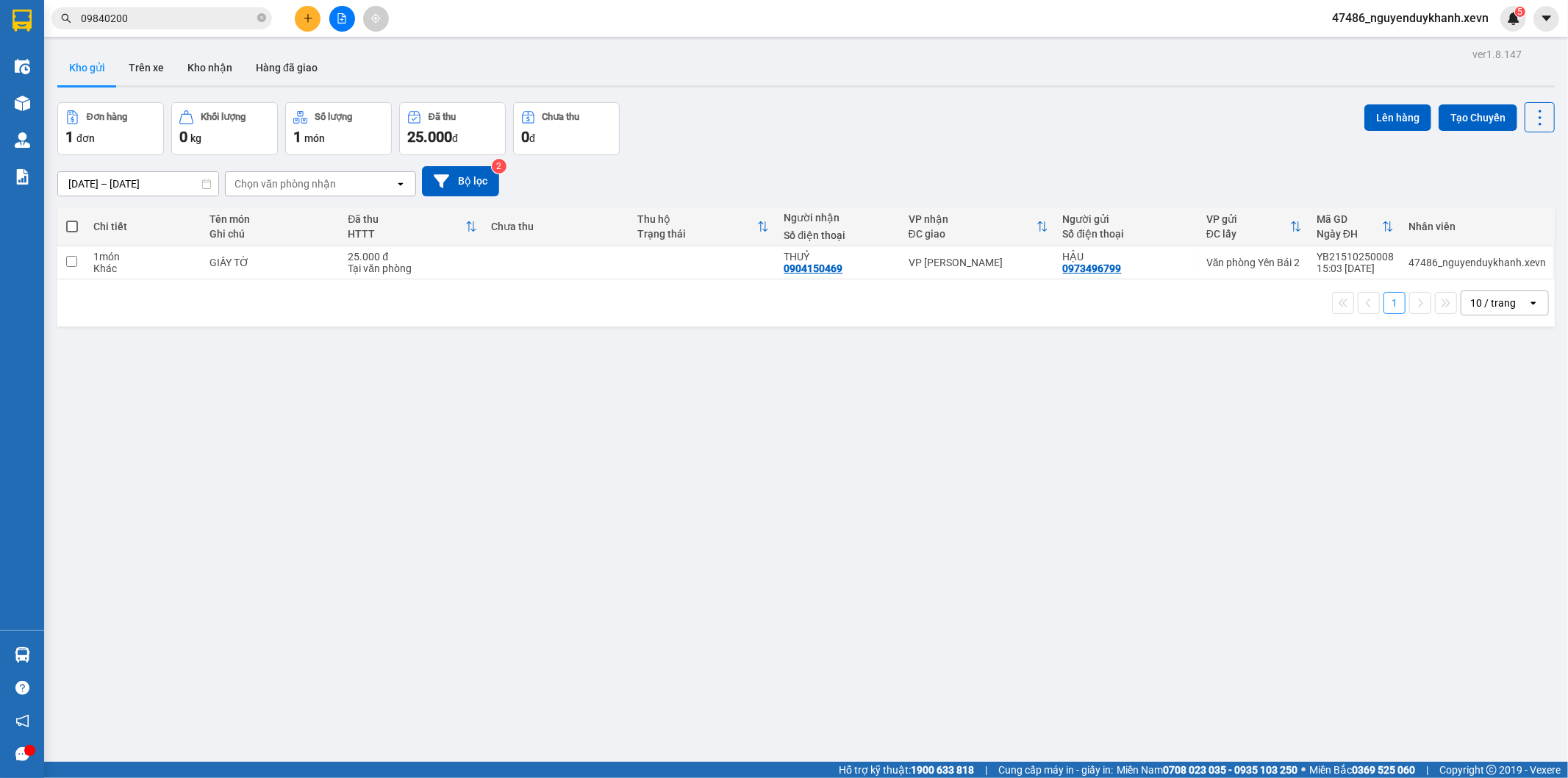
click at [313, 13] on button at bounding box center [307, 18] width 26 height 26
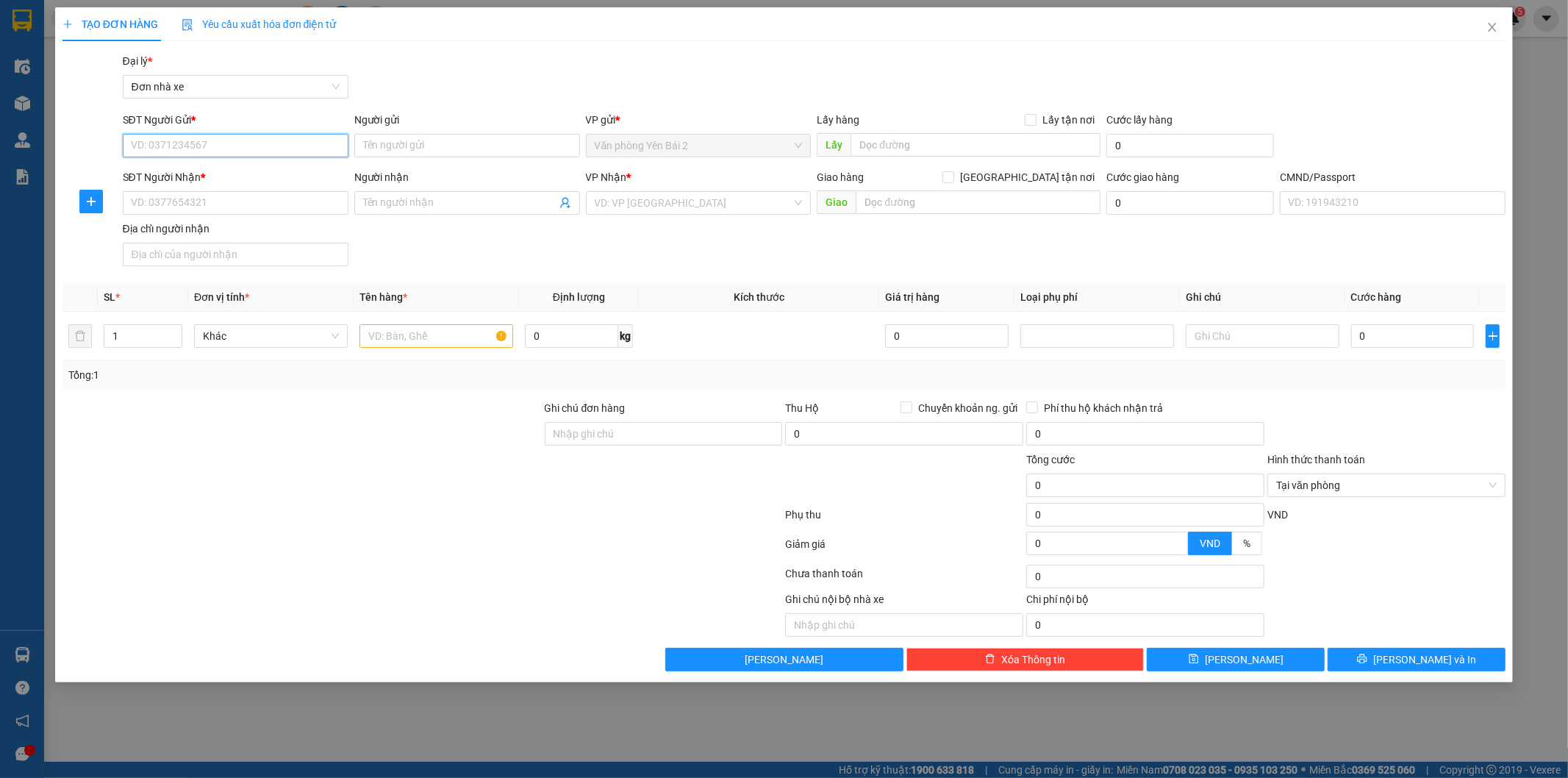
click at [252, 149] on input "SĐT Người Gửi *" at bounding box center [236, 146] width 226 height 23
click at [236, 174] on div "0972855031 - HUYNDAI YÊN BÁI" at bounding box center [236, 175] width 208 height 17
type input "0972855031"
type input "HUYNDAI YÊN BÁI"
type input "0972849889"
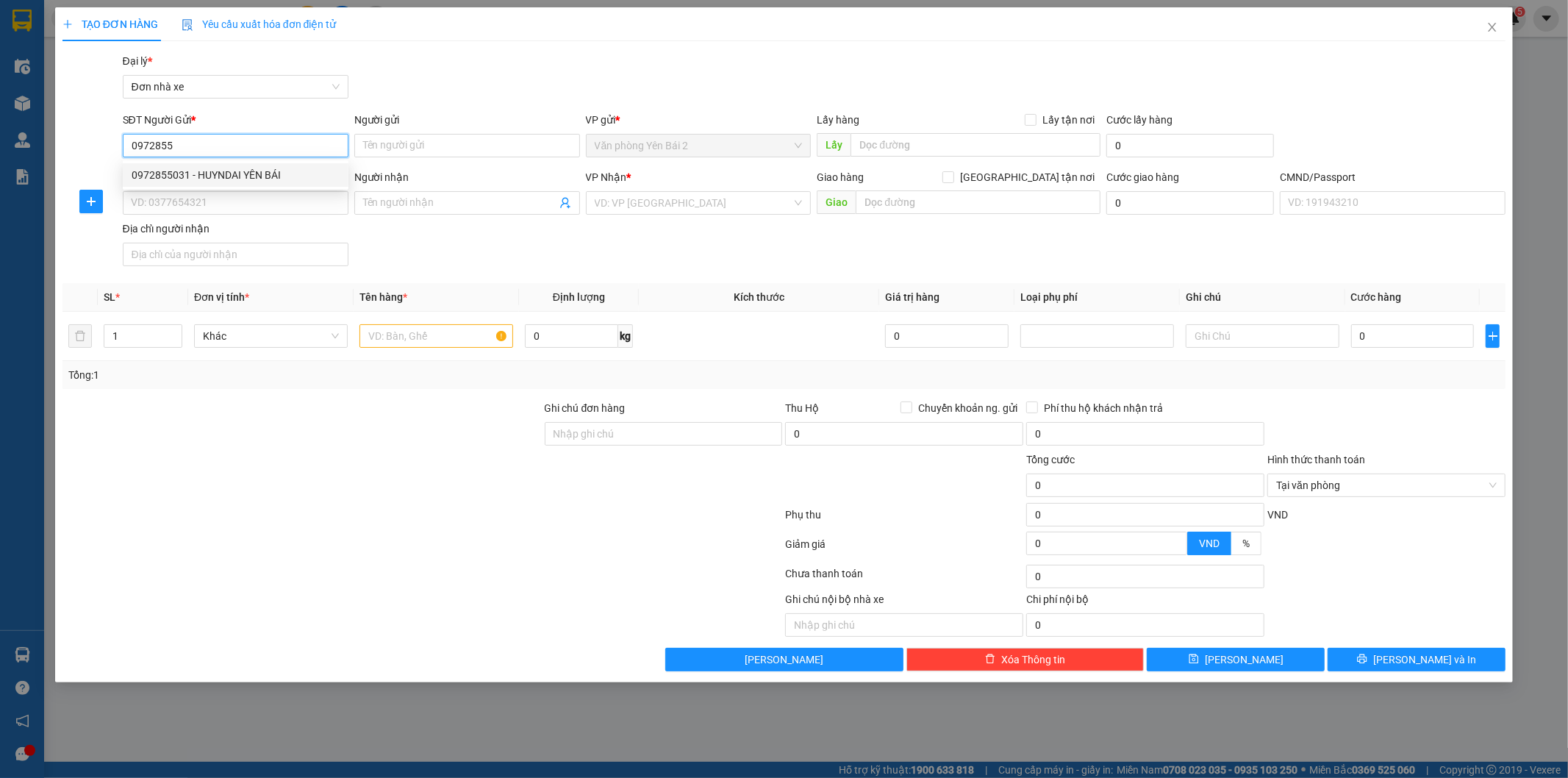
type input "THAO"
type input "QUẢNG"
type input "0972855031"
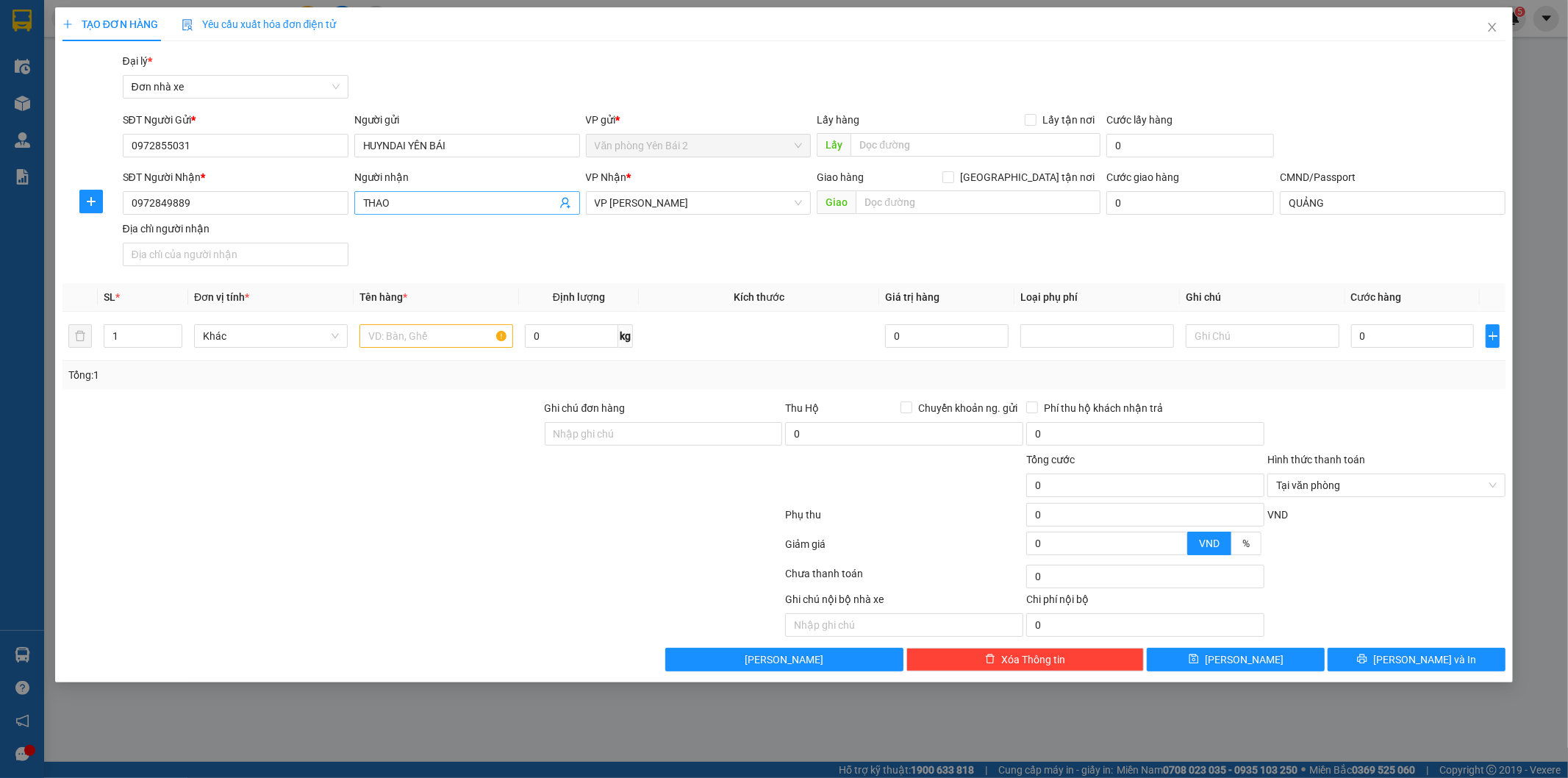
click at [568, 203] on icon "user-add" at bounding box center [565, 203] width 10 height 11
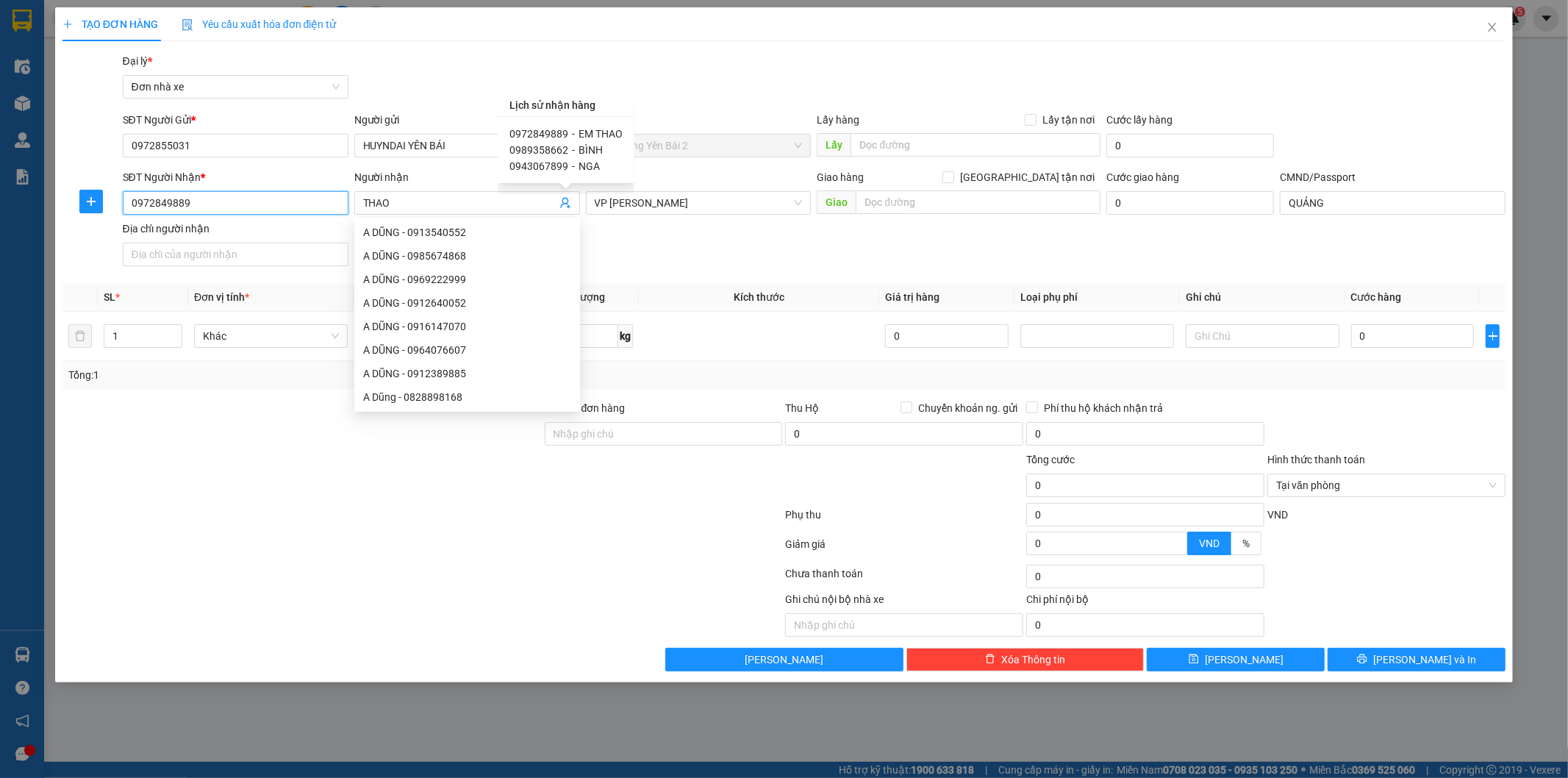
click at [209, 199] on input "0972849889" at bounding box center [236, 203] width 226 height 23
click at [210, 200] on input "0972849889" at bounding box center [236, 203] width 226 height 23
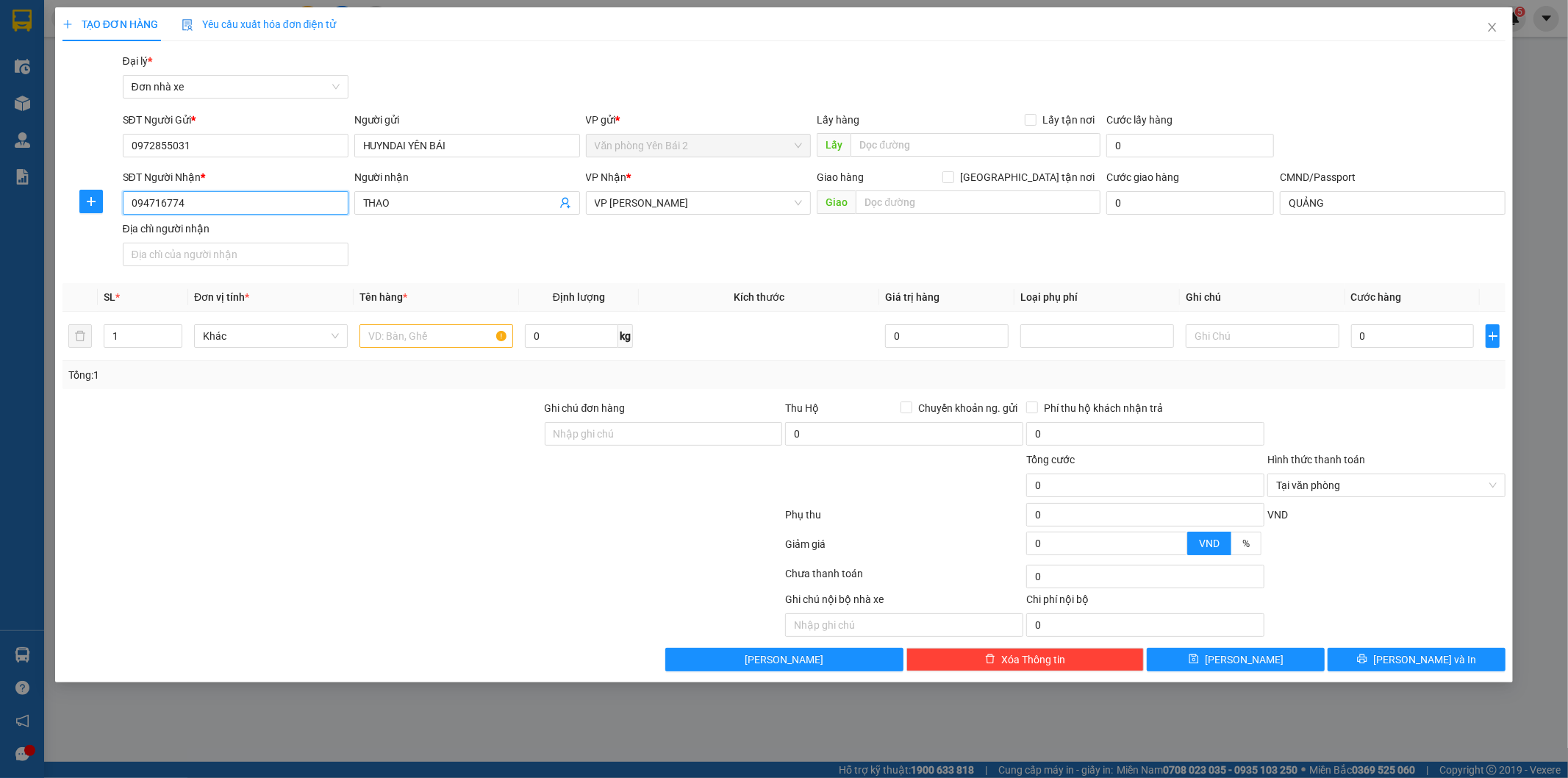
type input "0947167743"
click at [142, 236] on div "0947167743 - A LINH" at bounding box center [236, 232] width 208 height 17
type input "A LINH"
type input "A THÁI 0903407279"
type input "0947167743"
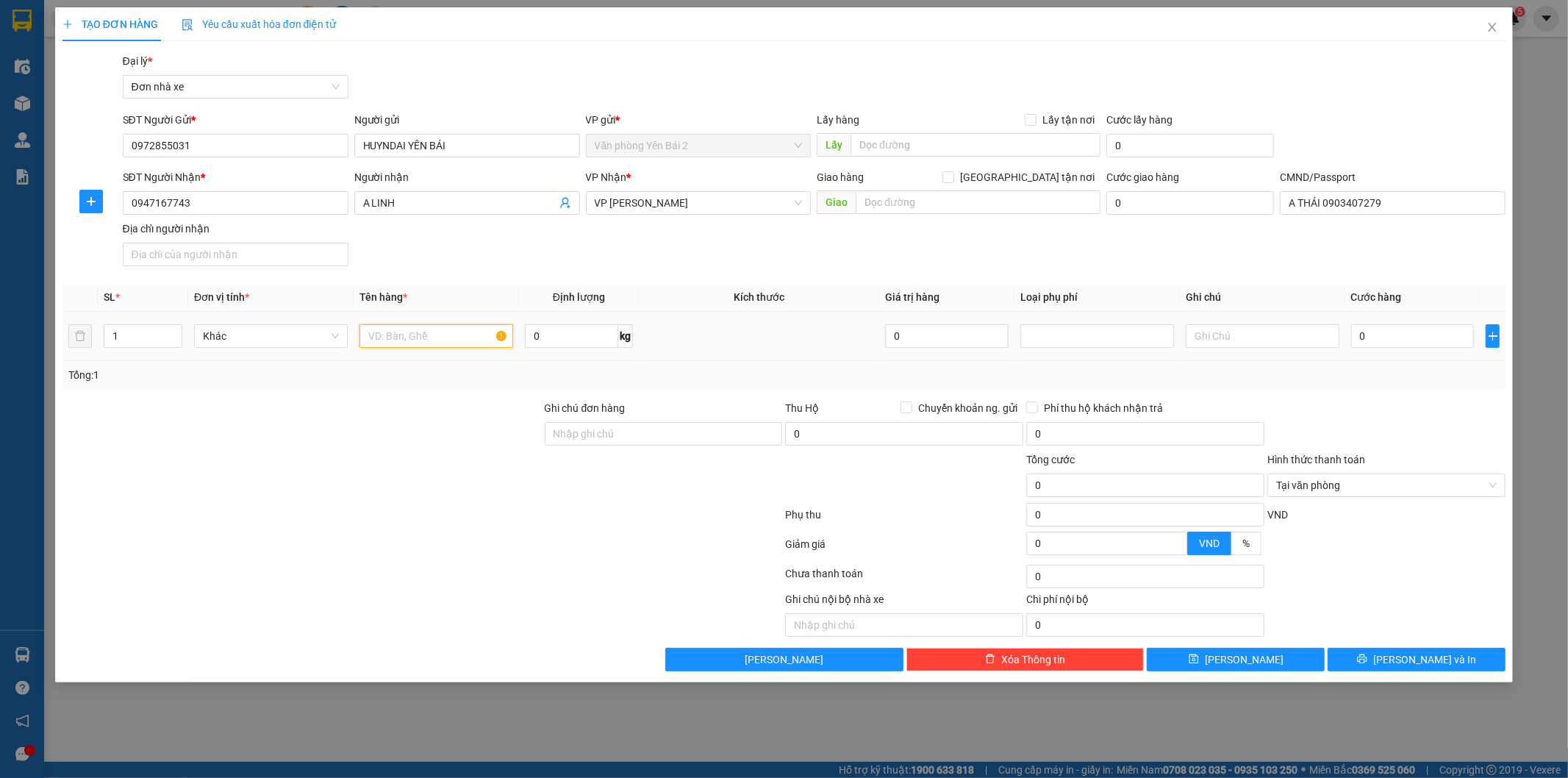
click at [428, 336] on input "text" at bounding box center [436, 336] width 154 height 23
type input "PT OTO"
click at [593, 346] on div "0 kg" at bounding box center [579, 336] width 108 height 30
click at [588, 342] on input "0" at bounding box center [571, 336] width 93 height 23
type input "3"
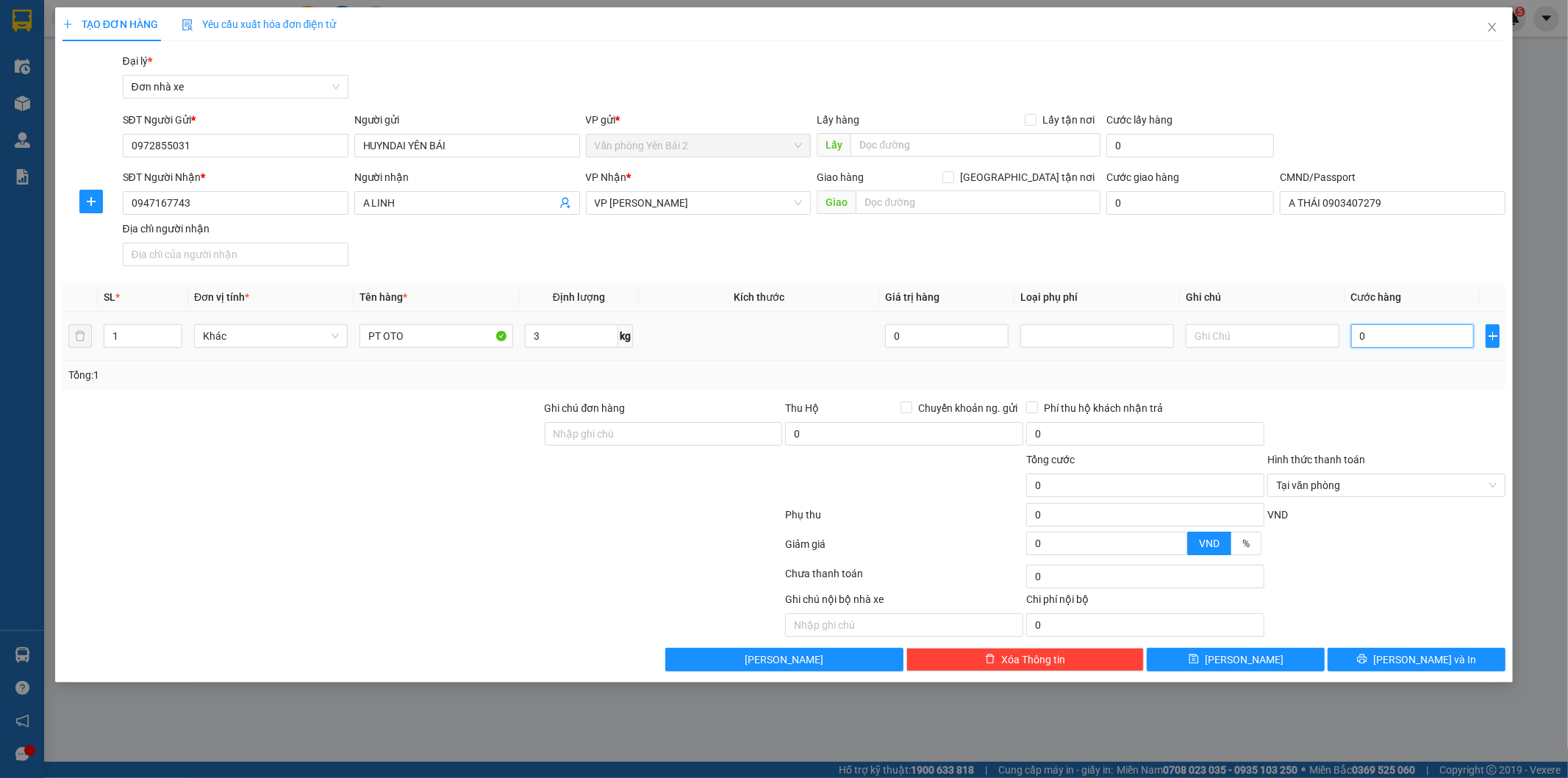
click at [1411, 331] on input "0" at bounding box center [1413, 336] width 123 height 23
type input "3"
type input "35"
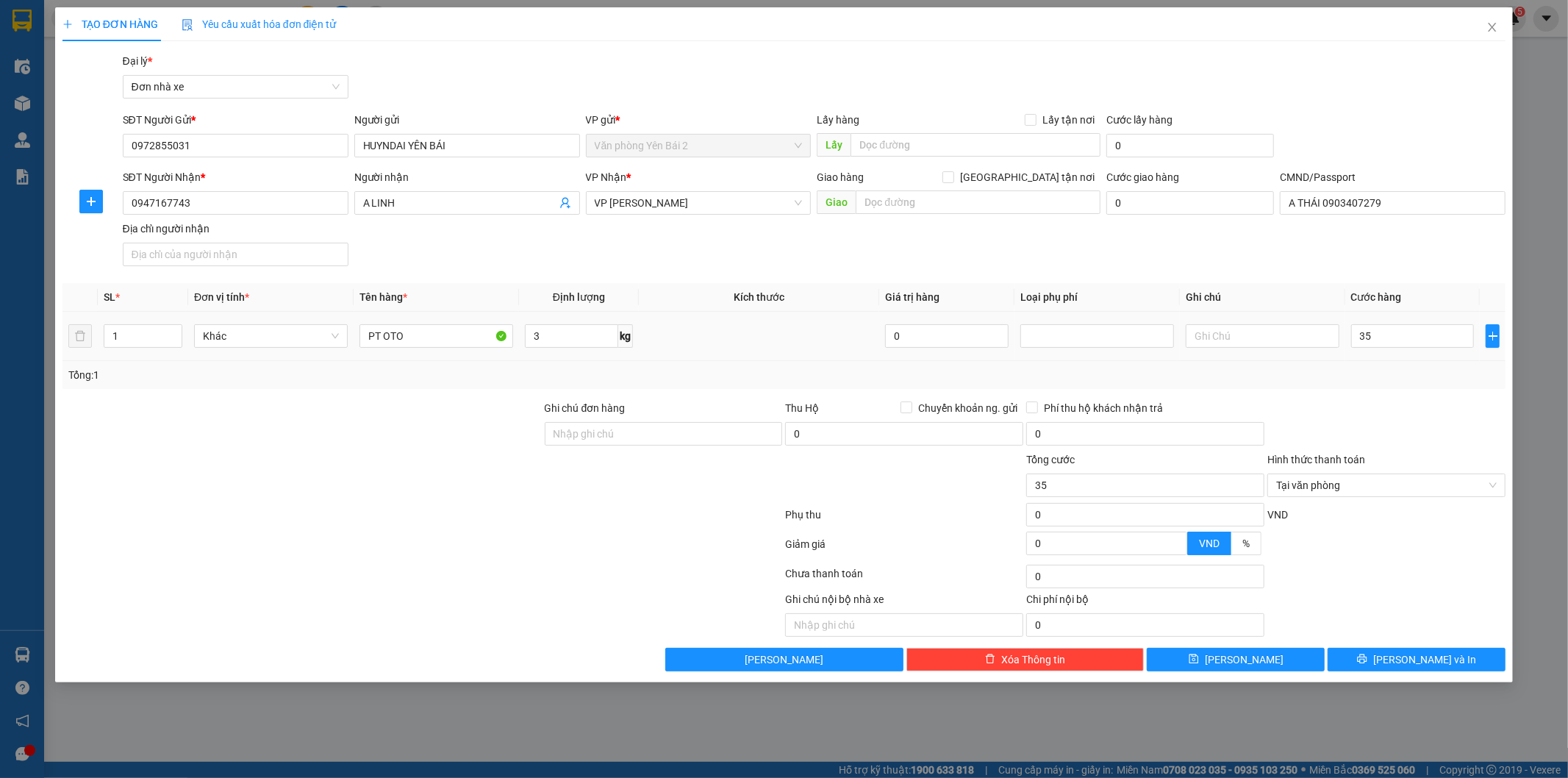
type input "35.000"
click at [1306, 422] on div at bounding box center [1386, 426] width 241 height 51
click at [1485, 485] on span "Tại văn phòng" at bounding box center [1386, 485] width 221 height 22
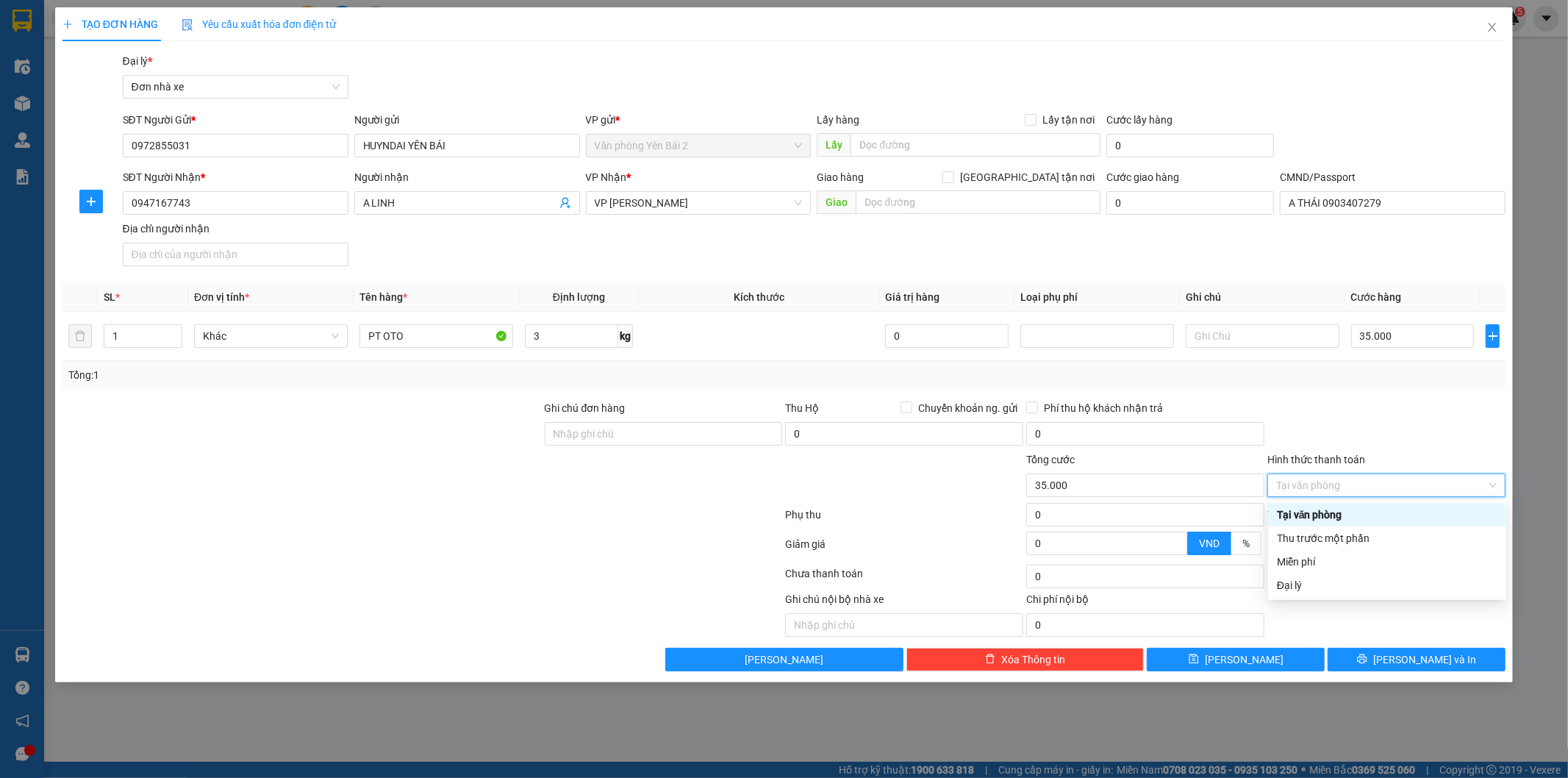
click at [1365, 428] on div at bounding box center [1386, 426] width 241 height 51
type input "35.000"
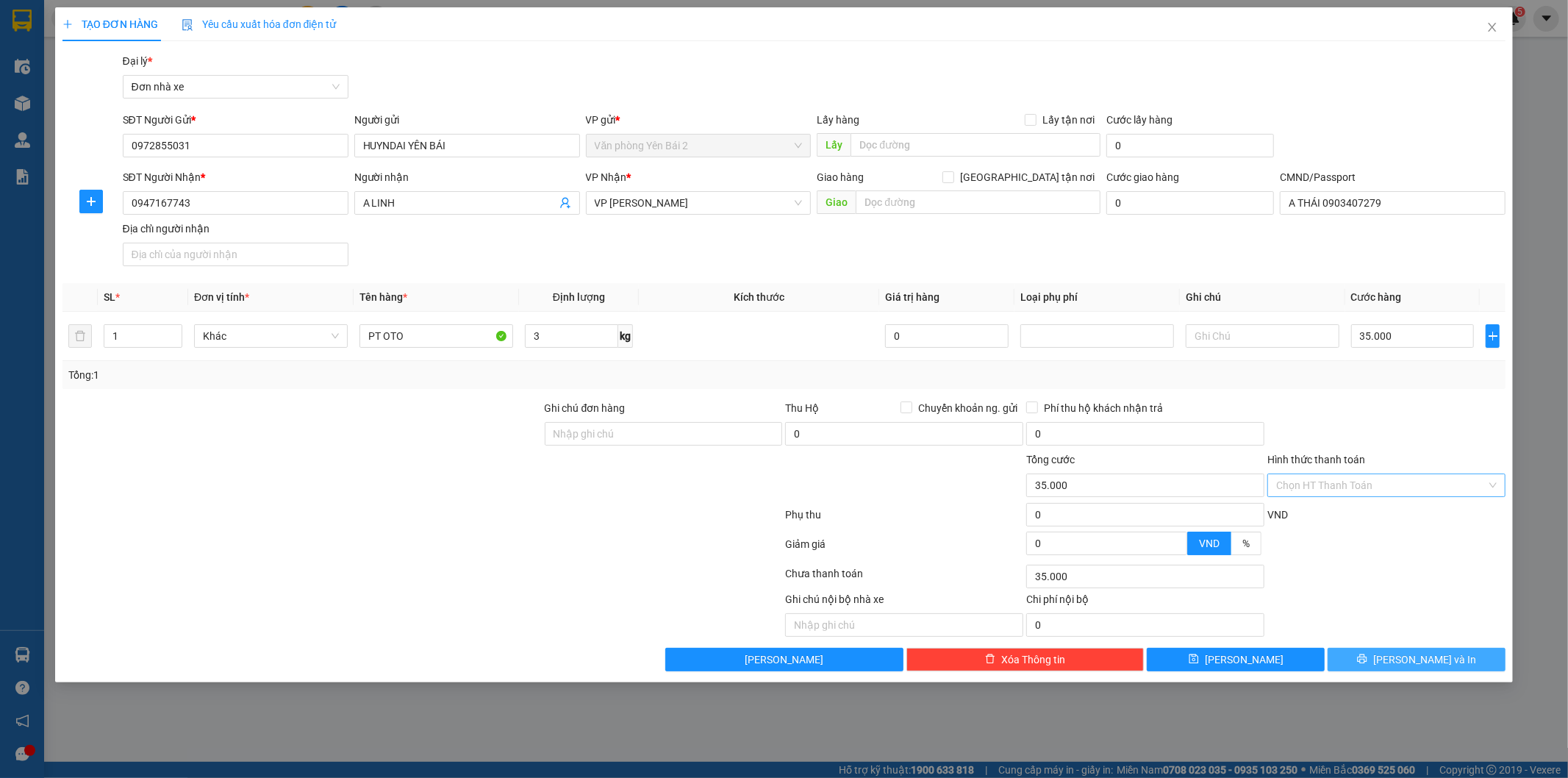
click at [1409, 662] on span "[PERSON_NAME] và In" at bounding box center [1424, 660] width 103 height 17
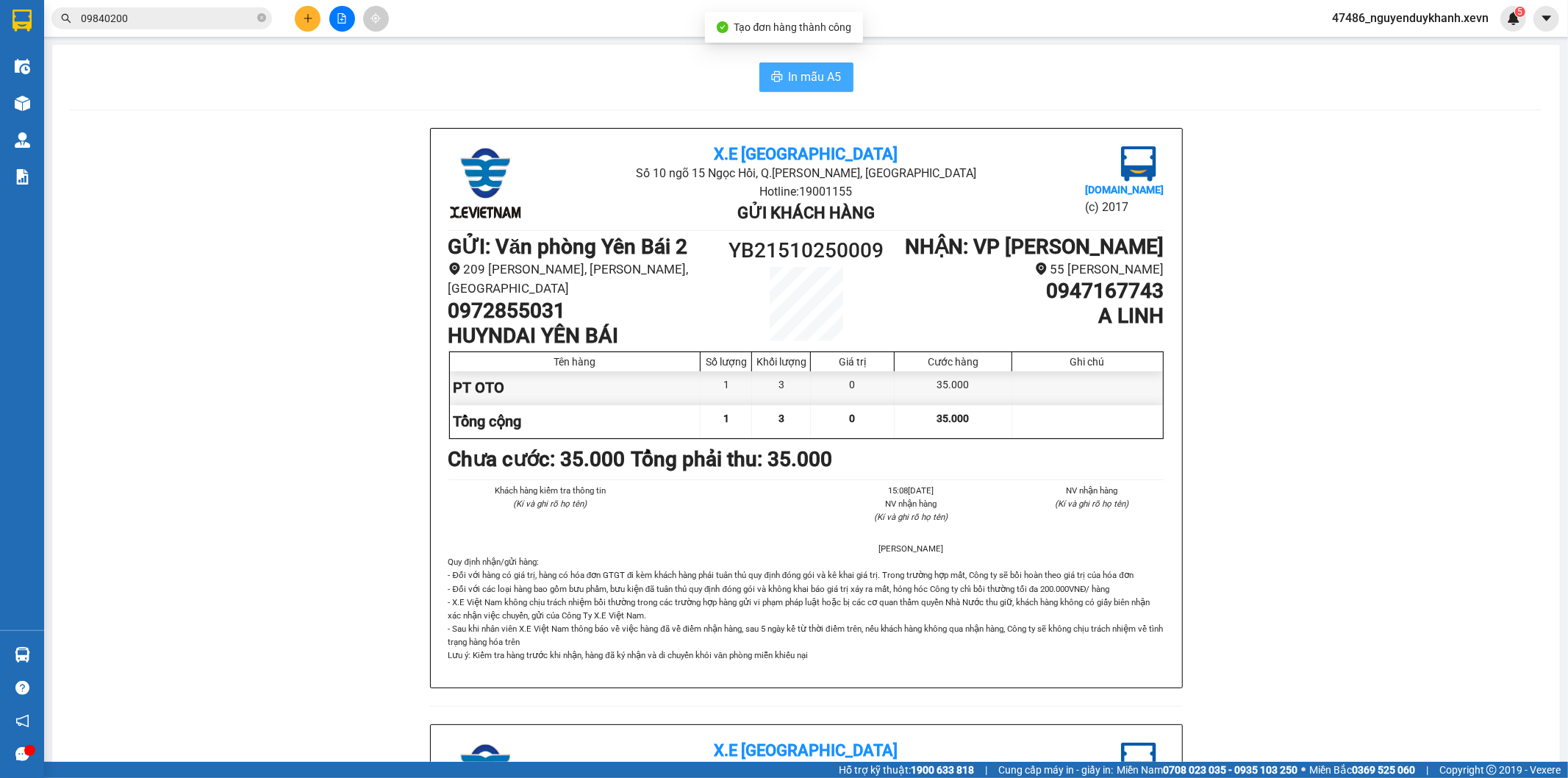
click at [816, 69] on span "In mẫu A5" at bounding box center [815, 77] width 53 height 18
